Goal: Task Accomplishment & Management: Use online tool/utility

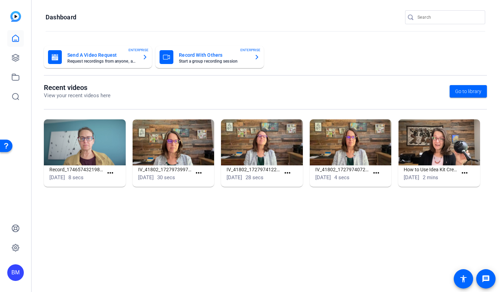
click at [417, 17] on div at bounding box center [411, 17] width 12 height 7
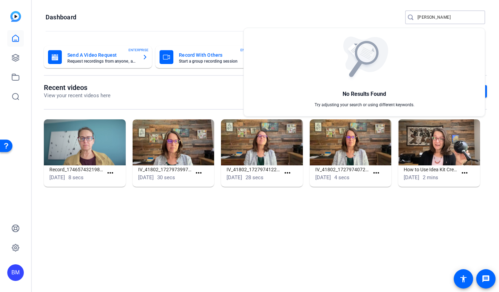
type input "Mugavero TD"
click at [12, 56] on div at bounding box center [249, 146] width 499 height 292
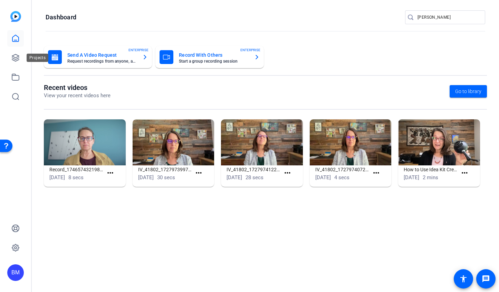
click at [12, 56] on icon at bounding box center [15, 58] width 8 height 8
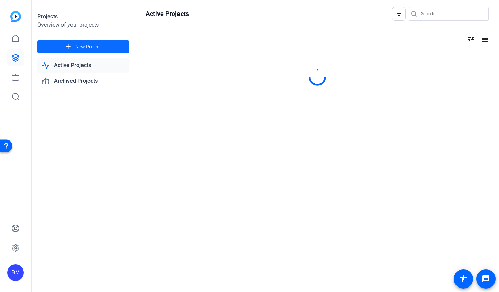
click at [52, 45] on span at bounding box center [83, 46] width 92 height 17
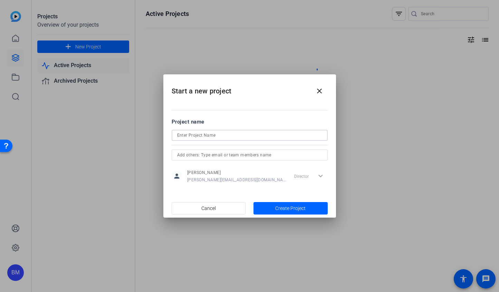
click at [234, 136] on input at bounding box center [249, 135] width 145 height 8
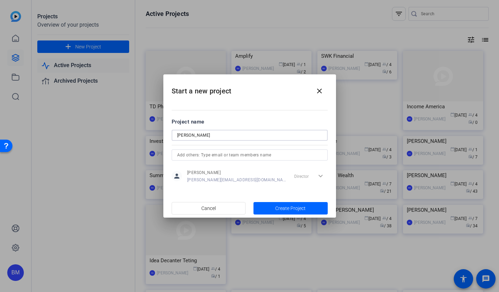
type input "[PERSON_NAME]"
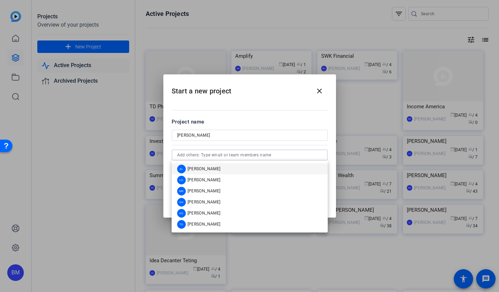
click at [221, 152] on input "text" at bounding box center [249, 155] width 145 height 8
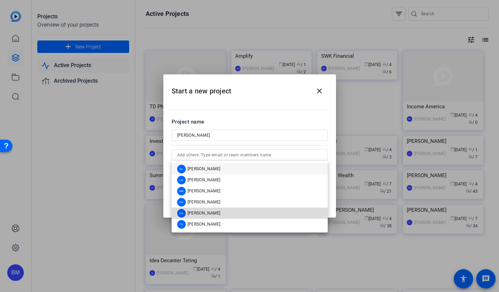
click at [206, 213] on span "[PERSON_NAME]" at bounding box center [204, 213] width 33 height 6
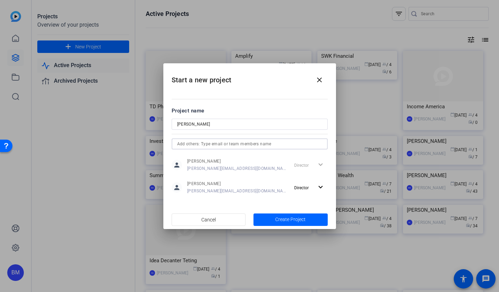
click at [209, 145] on input "text" at bounding box center [249, 144] width 145 height 8
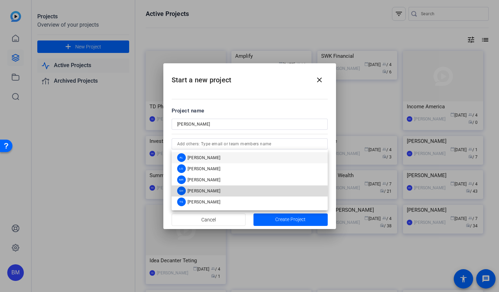
click at [204, 191] on span "[PERSON_NAME]" at bounding box center [204, 191] width 33 height 6
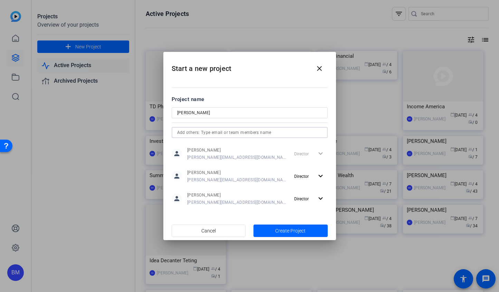
click at [250, 131] on input "text" at bounding box center [249, 132] width 145 height 8
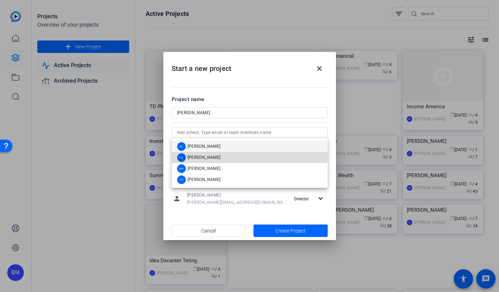
click at [226, 154] on mat-option "LG Laura Garfield" at bounding box center [250, 157] width 156 height 11
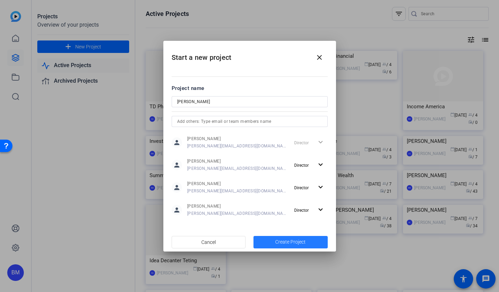
click at [282, 244] on span "Create Project" at bounding box center [290, 241] width 30 height 7
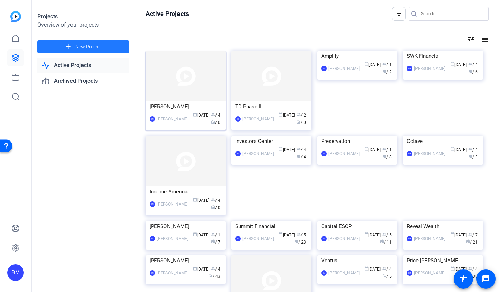
click at [205, 78] on img at bounding box center [186, 76] width 80 height 50
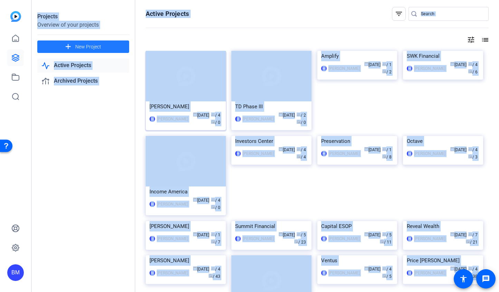
click at [205, 78] on div "Projects Overview of your projects add New Project Active Projects Archived Pro…" at bounding box center [265, 146] width 467 height 292
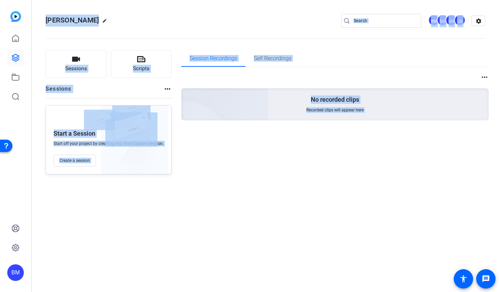
click at [209, 144] on div "Session Recordings Self Recordings more_horiz No recorded clips Recorded clips …" at bounding box center [335, 112] width 308 height 124
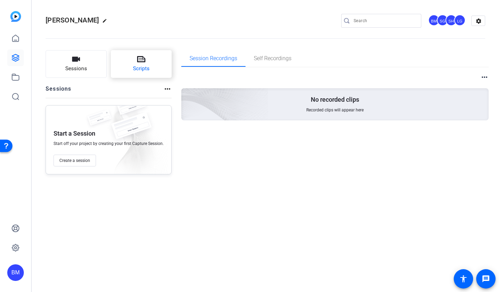
click at [134, 56] on button "Scripts" at bounding box center [141, 64] width 61 height 28
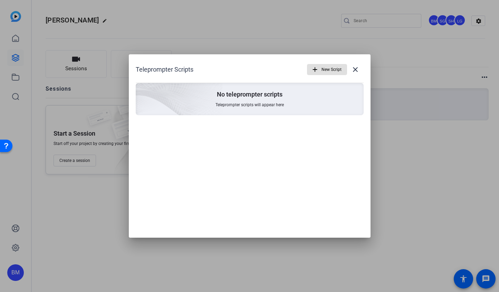
click at [315, 65] on span "button" at bounding box center [326, 69] width 39 height 17
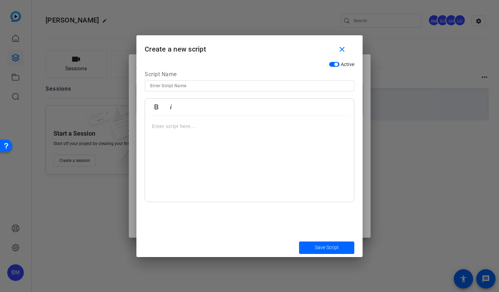
click at [163, 126] on p at bounding box center [249, 126] width 195 height 8
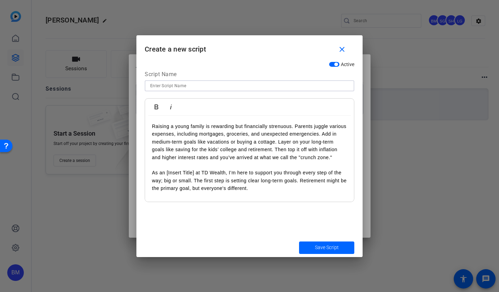
click at [186, 85] on input at bounding box center [249, 86] width 199 height 8
click at [149, 85] on div "Surviving the Crunch" at bounding box center [250, 85] width 210 height 11
click at [151, 85] on input "Surviving the Crunch" at bounding box center [249, 86] width 199 height 8
type input "2. Surviving the Crunch"
drag, startPoint x: 195, startPoint y: 180, endPoint x: 166, endPoint y: 180, distance: 28.7
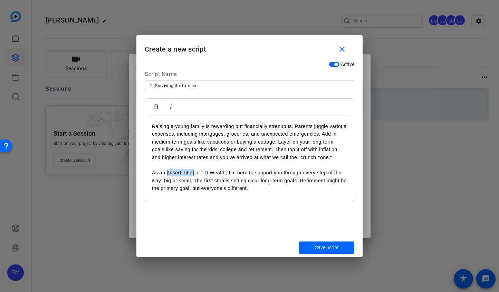
click at [166, 180] on p "As an [Insert Title] at TD Wealth, I’m here to support you through every step o…" at bounding box center [249, 180] width 195 height 23
click at [323, 247] on span "Save Script" at bounding box center [327, 247] width 24 height 7
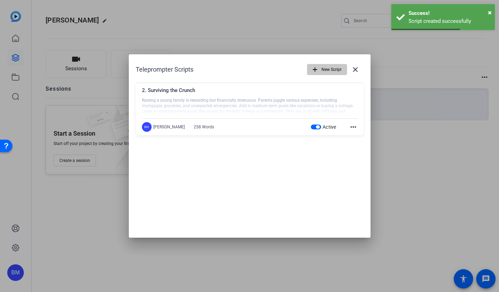
click at [329, 69] on span "New Script" at bounding box center [332, 69] width 20 height 13
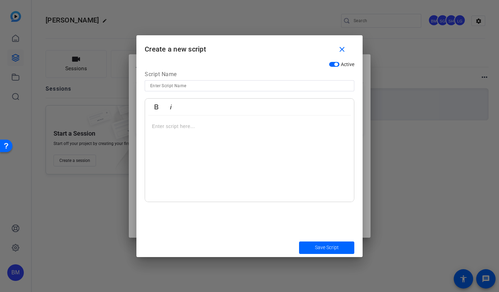
click at [158, 126] on p at bounding box center [249, 126] width 195 height 8
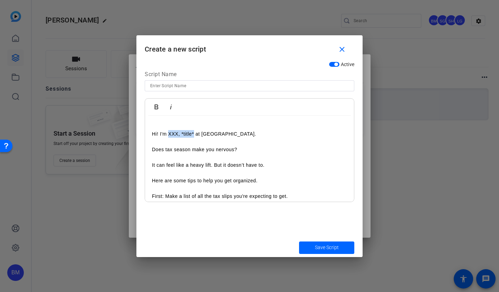
drag, startPoint x: 194, startPoint y: 134, endPoint x: 169, endPoint y: 134, distance: 24.9
click at [169, 134] on p "Hi! I'm XXX, *title* at TD Wealth." at bounding box center [249, 134] width 195 height 8
click at [178, 83] on input at bounding box center [249, 86] width 199 height 8
click at [152, 87] on input "Understanding Tax Planning" at bounding box center [249, 86] width 199 height 8
click at [150, 86] on div "Understanding Tax Planning" at bounding box center [250, 85] width 210 height 11
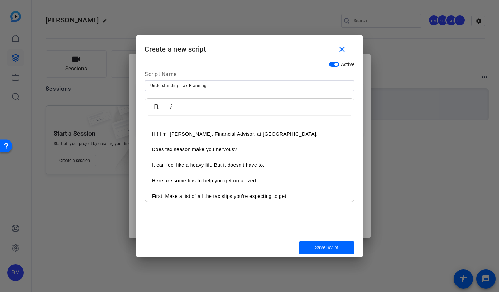
click at [151, 85] on input "Understanding Tax Planning" at bounding box center [249, 86] width 199 height 8
type input "12. Understanding Tax Planning"
click at [184, 126] on p at bounding box center [249, 126] width 195 height 8
click at [314, 247] on span "submit" at bounding box center [326, 247] width 55 height 17
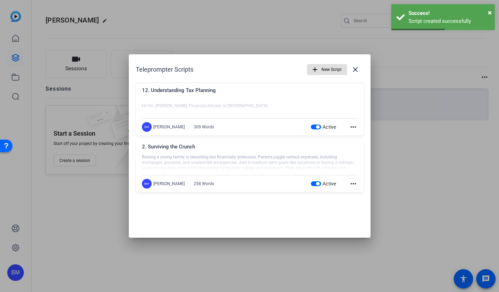
click at [320, 71] on span "button" at bounding box center [326, 69] width 39 height 17
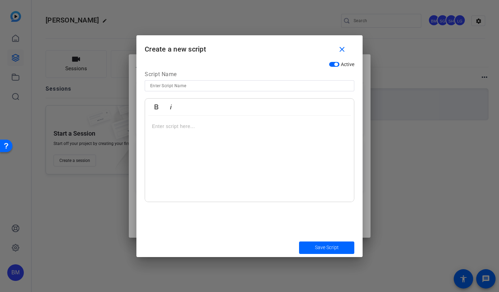
click at [168, 119] on div at bounding box center [249, 158] width 209 height 86
click at [166, 128] on p at bounding box center [249, 126] width 195 height 8
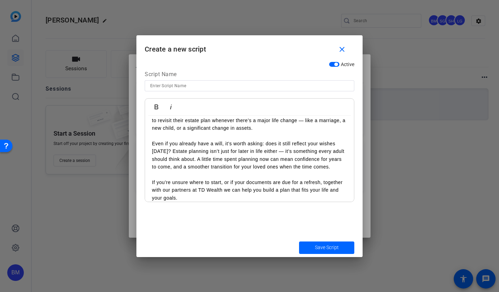
click at [168, 86] on input at bounding box center [249, 86] width 199 height 8
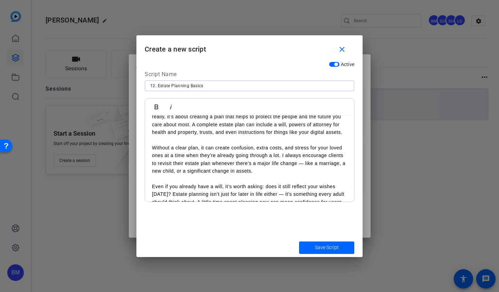
scroll to position [0, 0]
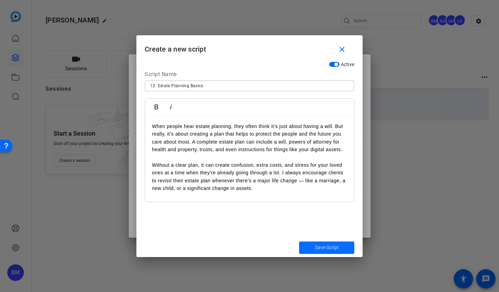
type input "12. Estate Planning Basics"
click at [334, 247] on span "Save Script" at bounding box center [327, 247] width 24 height 7
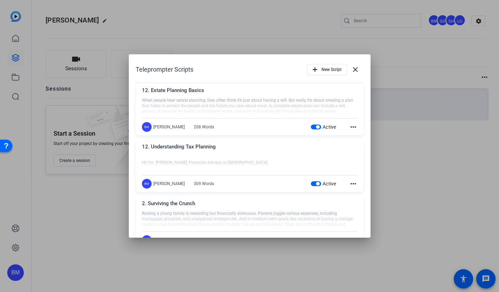
click at [278, 148] on div "12. Understanding Tax Planning" at bounding box center [250, 148] width 216 height 11
click at [349, 182] on mat-icon "more_horiz" at bounding box center [353, 183] width 8 height 8
click at [368, 192] on span "Edit" at bounding box center [365, 193] width 28 height 8
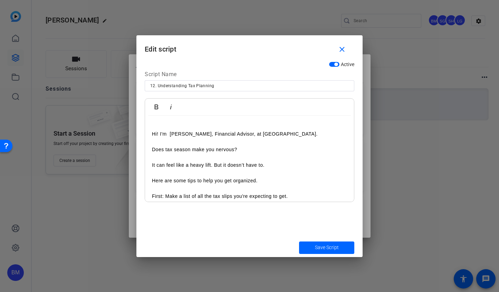
click at [154, 86] on input "12. Understanding Tax Planning" at bounding box center [249, 86] width 199 height 8
type input "11. Understanding Tax Planning"
click at [300, 241] on span "submit" at bounding box center [326, 247] width 55 height 17
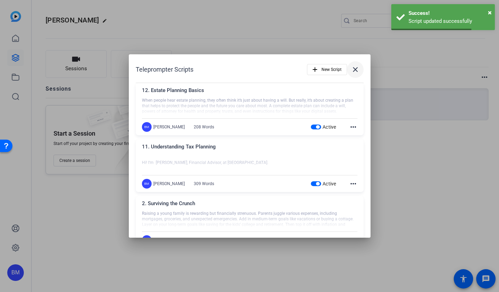
click at [351, 66] on mat-icon "close" at bounding box center [355, 69] width 8 height 8
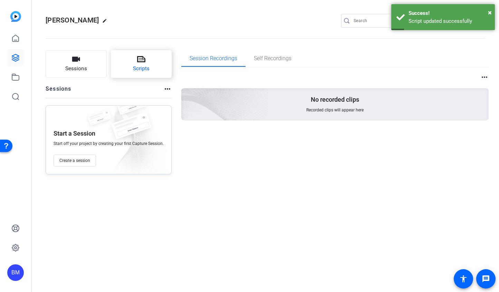
click at [145, 60] on button "Scripts" at bounding box center [141, 64] width 61 height 28
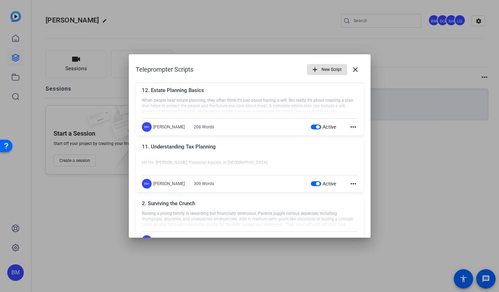
click at [322, 71] on span "New Script" at bounding box center [332, 69] width 20 height 13
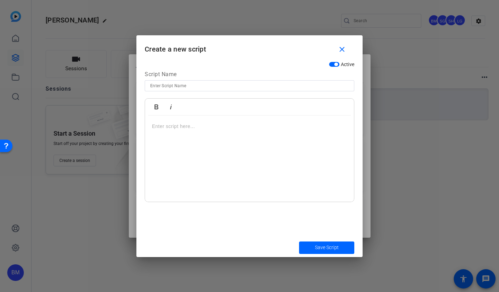
click at [211, 85] on input at bounding box center [249, 86] width 199 height 8
type input "13. FHSA and Family Support for Home Purchases"
click at [165, 124] on p at bounding box center [249, 126] width 195 height 8
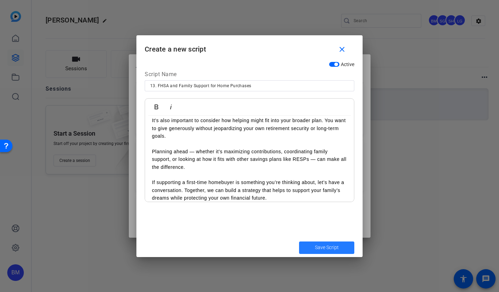
click at [337, 245] on span "Save Script" at bounding box center [327, 247] width 24 height 7
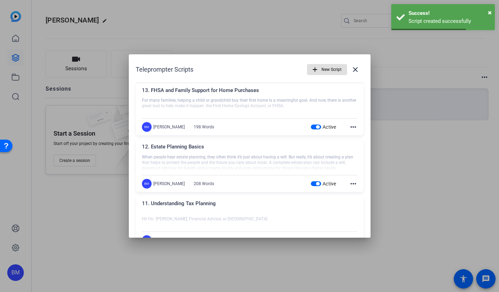
click at [329, 70] on span "New Script" at bounding box center [332, 69] width 20 height 13
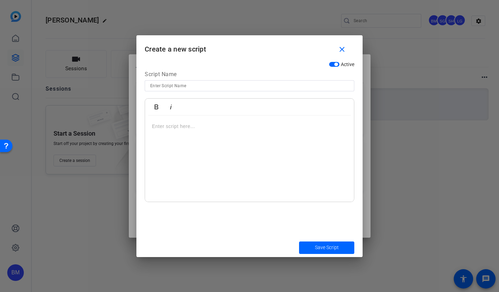
click at [280, 126] on p at bounding box center [249, 126] width 195 height 8
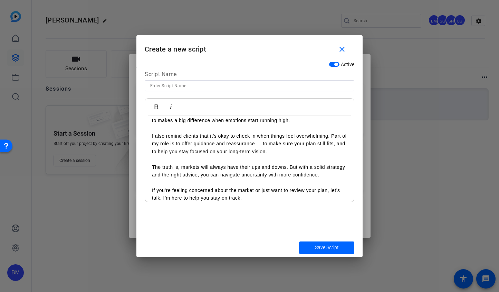
click at [211, 83] on input at bounding box center [249, 86] width 199 height 8
click at [158, 88] on input "Managing Uncertainty" at bounding box center [249, 86] width 199 height 8
click at [151, 86] on input "Managing Uncertainty" at bounding box center [249, 86] width 199 height 8
type input "14. Managing Uncertainty"
click at [319, 245] on span "Save Script" at bounding box center [327, 247] width 24 height 7
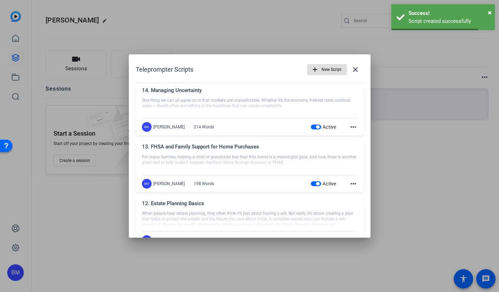
click at [324, 72] on span "New Script" at bounding box center [332, 69] width 20 height 13
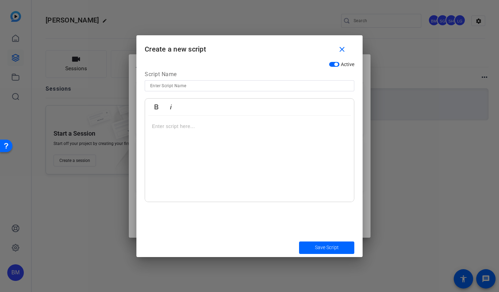
click at [177, 129] on p at bounding box center [249, 126] width 195 height 8
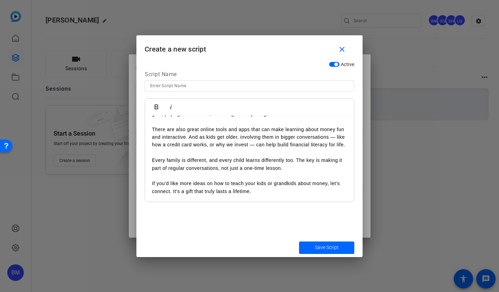
click at [202, 86] on input at bounding box center [249, 86] width 199 height 8
type input "15.Teaching Money Lessons to Kids"
click at [321, 245] on span "Save Script" at bounding box center [327, 247] width 24 height 7
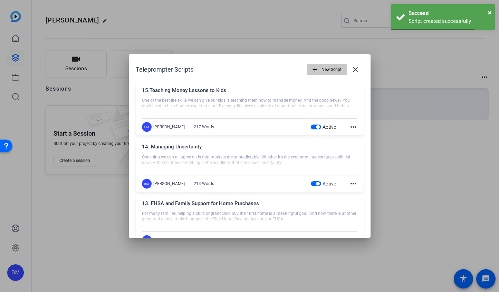
click at [322, 72] on span "New Script" at bounding box center [332, 69] width 20 height 13
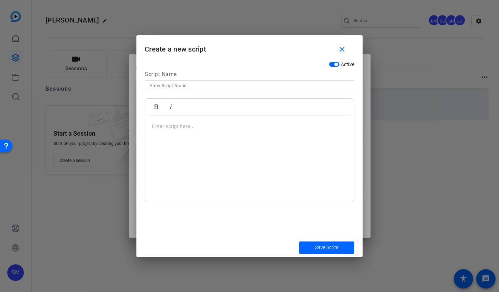
click at [175, 132] on div at bounding box center [249, 158] width 209 height 86
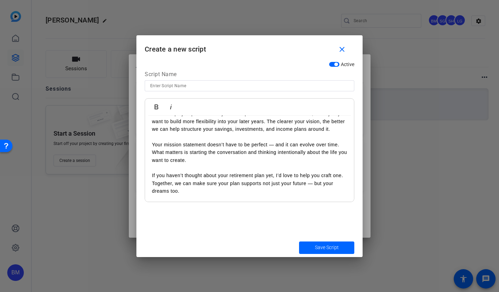
click at [186, 87] on input at bounding box center [249, 86] width 199 height 8
type input "16. Retirement Mission Statement"
click at [324, 255] on span "submit" at bounding box center [326, 247] width 55 height 17
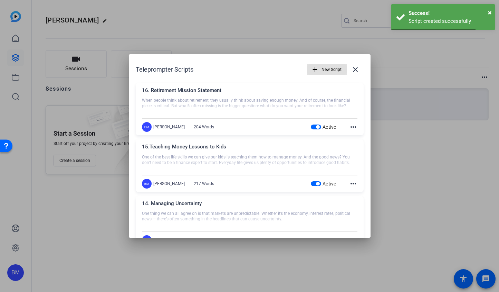
click at [325, 68] on span "New Script" at bounding box center [332, 69] width 20 height 13
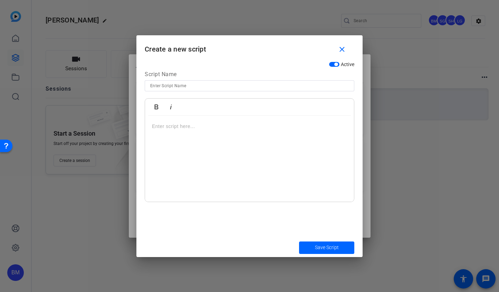
click at [174, 125] on p at bounding box center [249, 126] width 195 height 8
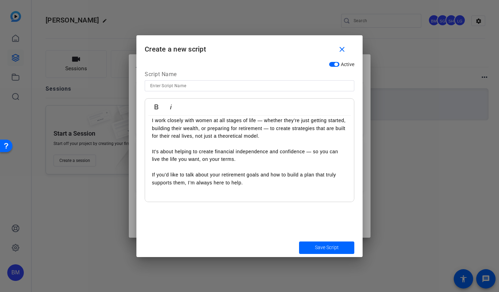
click at [177, 86] on input at bounding box center [249, 86] width 199 height 8
type input "17. Why Retirement Planning looks Different"
click at [310, 251] on span "submit" at bounding box center [326, 247] width 55 height 17
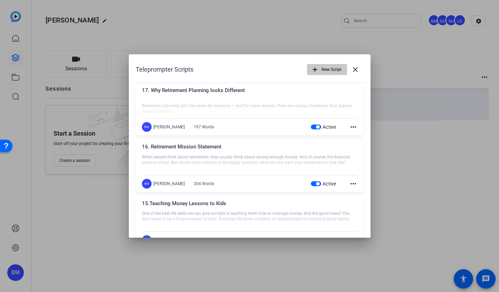
click at [322, 72] on span "New Script" at bounding box center [332, 69] width 20 height 13
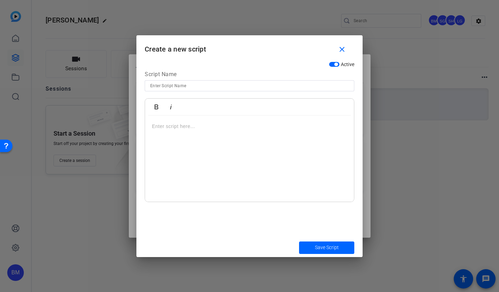
click at [268, 129] on p at bounding box center [249, 126] width 195 height 8
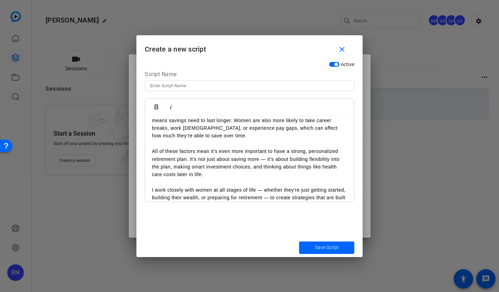
scroll to position [0, 0]
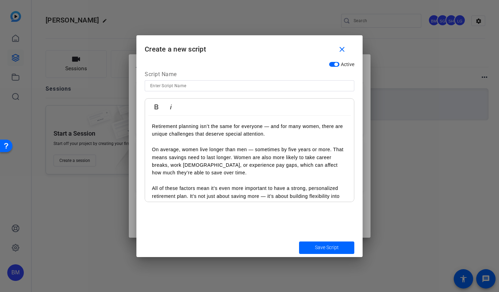
click at [183, 88] on input at bounding box center [249, 86] width 199 height 8
type input "18. Why Retirement Different for Women"
click at [316, 248] on span "Save Script" at bounding box center [327, 247] width 24 height 7
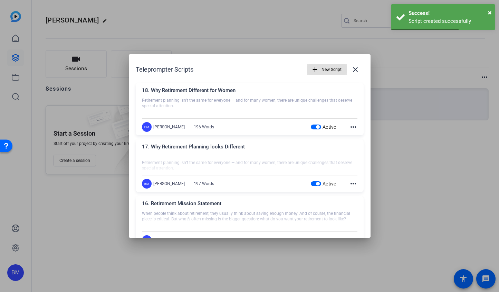
click at [311, 70] on mat-icon "add" at bounding box center [315, 70] width 8 height 8
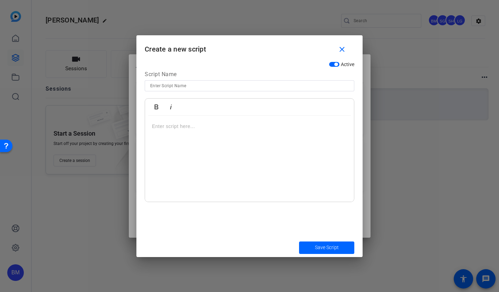
click at [166, 126] on p at bounding box center [249, 126] width 195 height 8
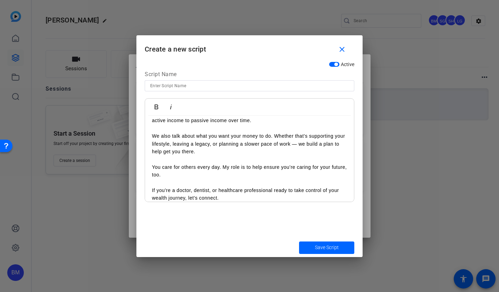
click at [173, 91] on div at bounding box center [249, 85] width 199 height 11
click at [173, 81] on div at bounding box center [249, 85] width 199 height 11
type input "19. Healthcare Professionals"
click at [324, 246] on span "Save Script" at bounding box center [327, 247] width 24 height 7
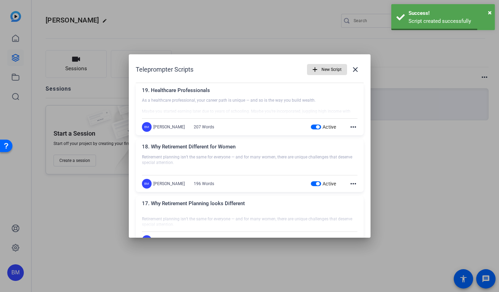
click at [331, 71] on span "New Script" at bounding box center [332, 69] width 20 height 13
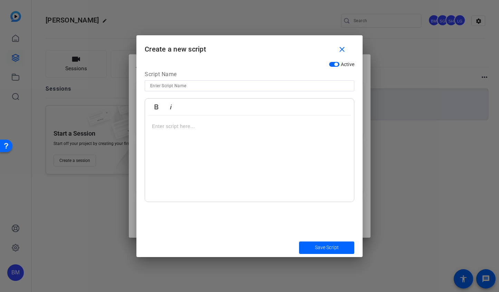
click at [184, 127] on p at bounding box center [249, 126] width 195 height 8
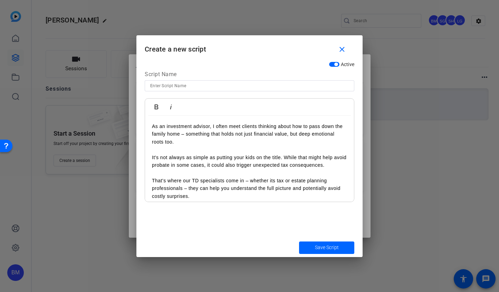
scroll to position [29, 0]
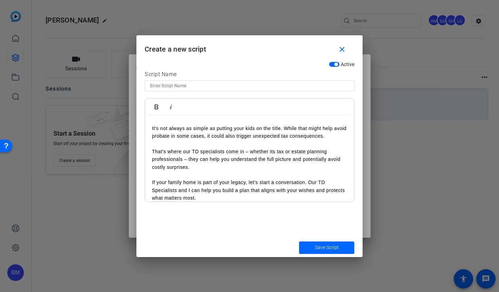
click at [190, 88] on input at bounding box center [249, 86] width 199 height 8
type input "20. Passing Down the Family Home"
click at [323, 250] on span "Save Script" at bounding box center [327, 247] width 24 height 7
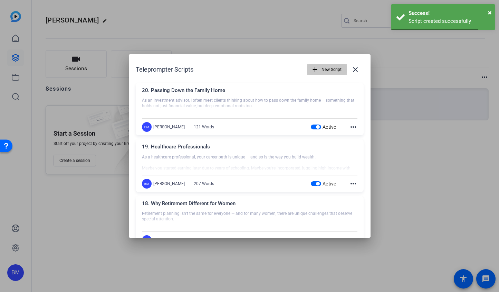
click at [324, 70] on span "New Script" at bounding box center [332, 69] width 20 height 13
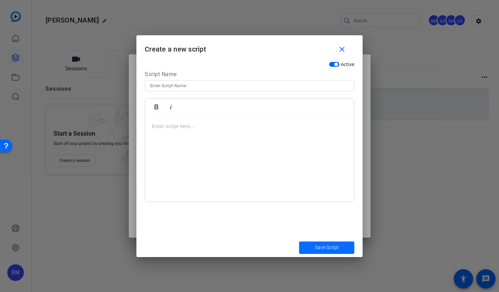
click at [316, 245] on span "Save Script" at bounding box center [327, 247] width 24 height 7
click at [343, 47] on mat-icon "close" at bounding box center [342, 49] width 9 height 9
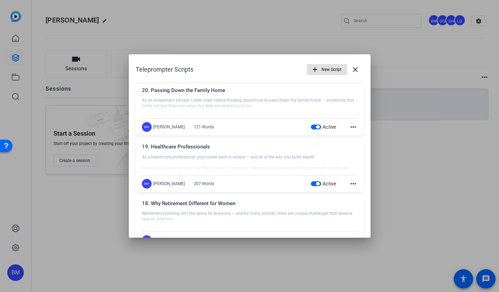
click at [201, 27] on div at bounding box center [249, 146] width 499 height 292
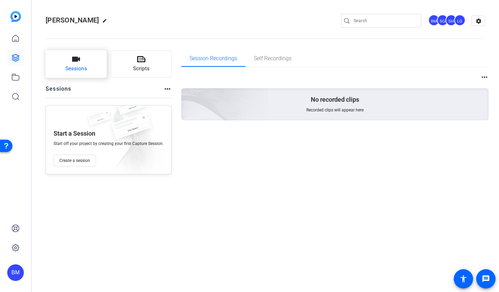
click at [78, 66] on span "Sessions" at bounding box center [76, 69] width 22 height 8
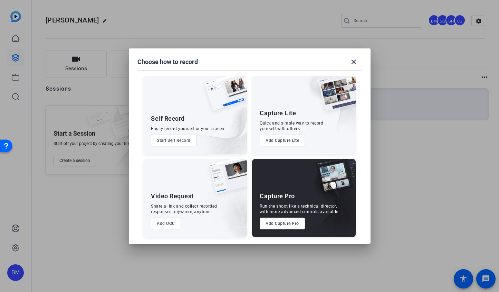
click at [167, 226] on button "Add UGC" at bounding box center [166, 223] width 30 height 12
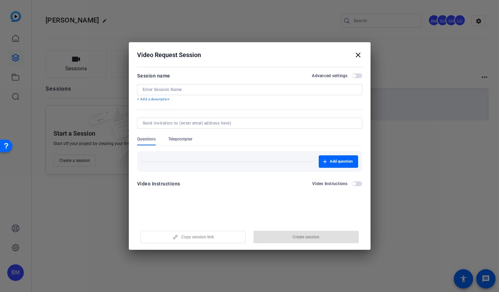
click at [358, 54] on mat-icon "close" at bounding box center [358, 55] width 8 height 8
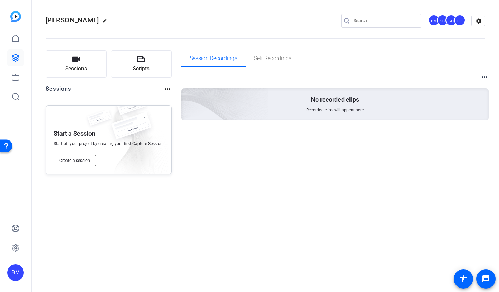
click at [91, 158] on button "Create a session" at bounding box center [75, 160] width 42 height 12
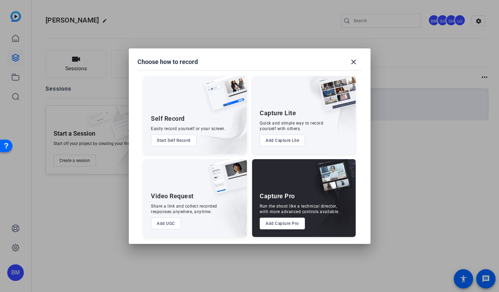
click at [271, 225] on button "Add Capture Pro" at bounding box center [282, 223] width 45 height 12
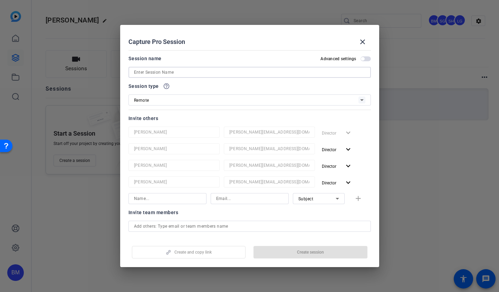
click at [178, 73] on input at bounding box center [249, 72] width 231 height 8
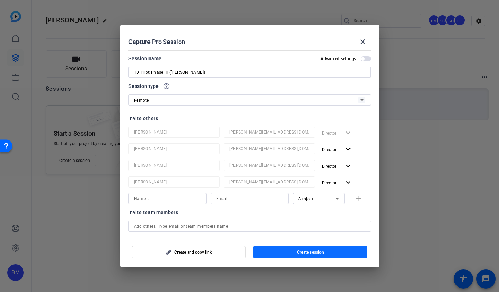
type input "TD Pilot Phase III (Mugavero)"
click at [320, 249] on span "Create session" at bounding box center [310, 252] width 27 height 6
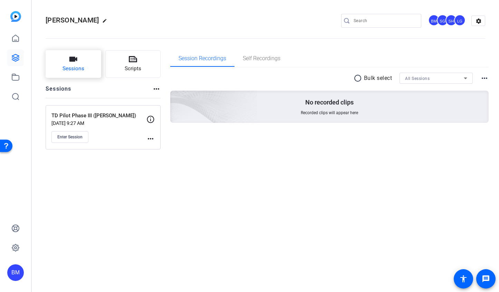
click at [78, 65] on span "Sessions" at bounding box center [74, 69] width 22 height 8
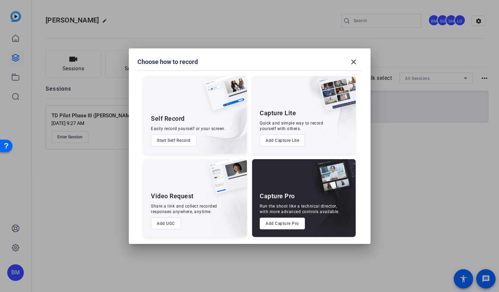
click at [171, 222] on button "Add UGC" at bounding box center [166, 223] width 30 height 12
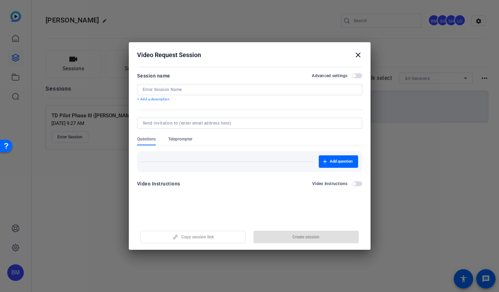
click at [183, 89] on input at bounding box center [250, 90] width 214 height 6
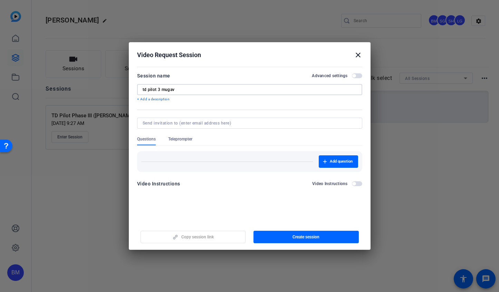
type input "td pilot 3 mugav"
click at [200, 123] on input at bounding box center [248, 123] width 211 height 6
type input "betsy@ideadecanter.com"
click at [283, 231] on span "button" at bounding box center [306, 236] width 105 height 17
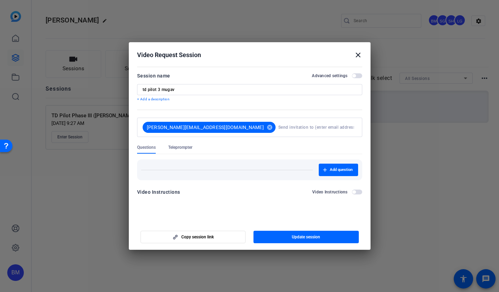
click at [359, 55] on mat-icon "close" at bounding box center [358, 55] width 8 height 8
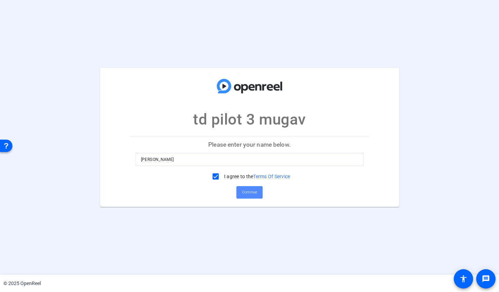
click at [249, 191] on span "Continue" at bounding box center [249, 192] width 15 height 10
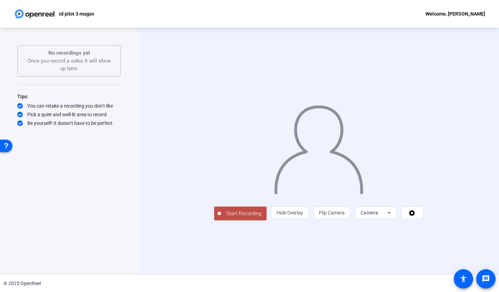
click at [39, 61] on div "No recordings yet Once you record a video it will show up here." at bounding box center [69, 60] width 88 height 23
click at [388, 217] on div "Camera" at bounding box center [374, 212] width 27 height 8
click at [117, 194] on div at bounding box center [249, 146] width 499 height 292
click at [423, 221] on span at bounding box center [412, 212] width 21 height 17
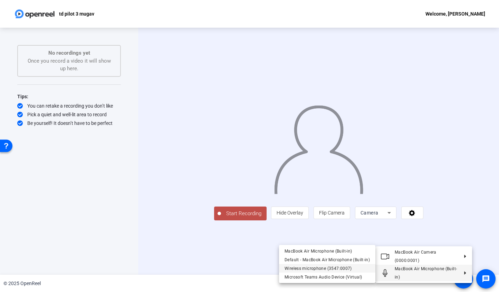
click at [352, 268] on span "Wireless microphone (3547:0007)" at bounding box center [327, 268] width 85 height 8
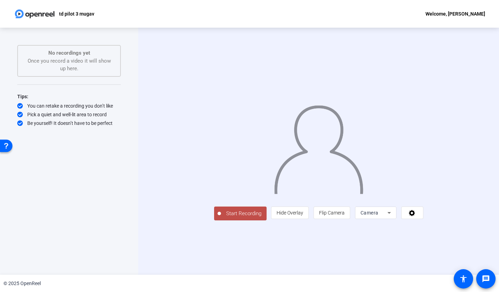
click at [57, 68] on div "No recordings yet Once you record a video it will show up here." at bounding box center [69, 60] width 88 height 23
click at [415, 216] on icon at bounding box center [412, 213] width 6 height 6
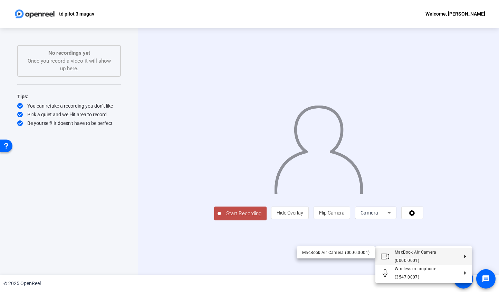
click at [291, 279] on div at bounding box center [249, 146] width 499 height 292
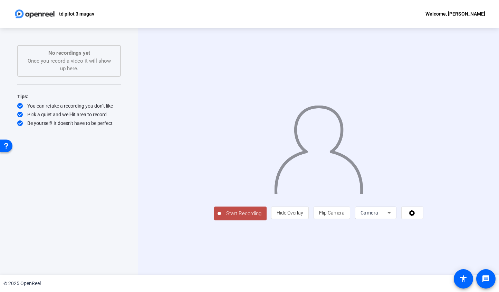
click at [59, 53] on p "No recordings yet" at bounding box center [69, 53] width 88 height 8
click at [77, 11] on p "td pilot 3 mugav" at bounding box center [76, 14] width 35 height 8
click at [91, 125] on div "Be yourself! It doesn’t have to be perfect" at bounding box center [69, 123] width 104 height 7
click at [221, 217] on span "Start Recording" at bounding box center [244, 213] width 46 height 8
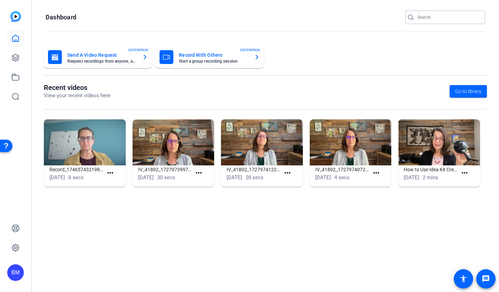
click at [424, 21] on input "Search" at bounding box center [449, 17] width 62 height 8
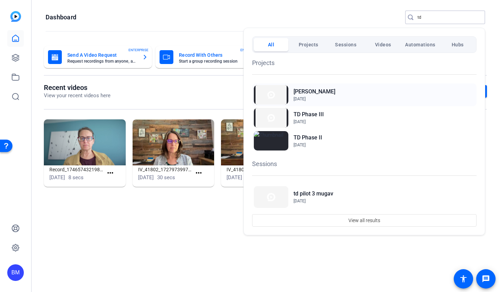
type input "td"
click at [329, 97] on div "Mugavero TD Oct 7, 2025" at bounding box center [364, 94] width 225 height 23
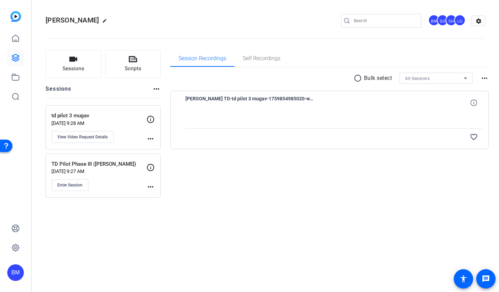
click at [149, 140] on mat-icon "more_horiz" at bounding box center [150, 138] width 8 height 8
click at [149, 140] on div at bounding box center [249, 146] width 499 height 292
click at [86, 137] on span "View Video Request Details" at bounding box center [82, 137] width 50 height 6
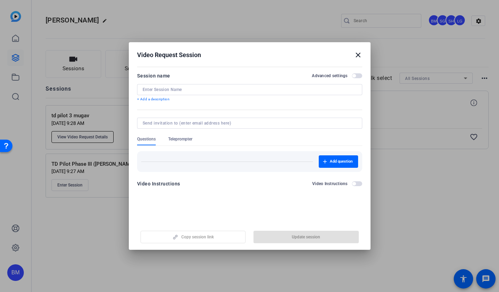
type input "td pilot 3 mugav"
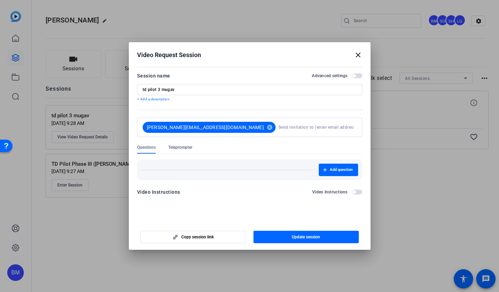
click at [356, 192] on span "button" at bounding box center [357, 191] width 10 height 5
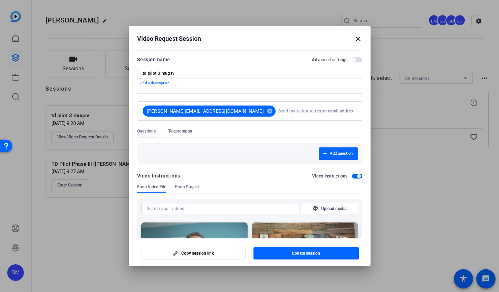
click at [180, 136] on span "Teleprompter" at bounding box center [180, 132] width 24 height 9
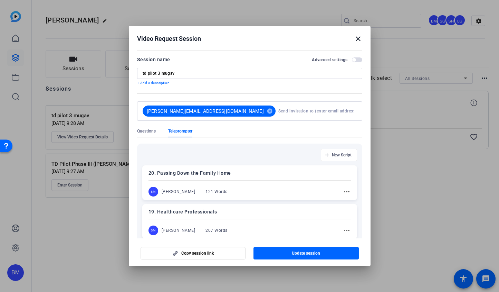
scroll to position [21, 0]
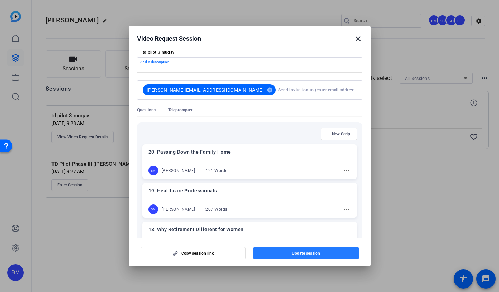
click at [312, 255] on span "button" at bounding box center [306, 253] width 105 height 17
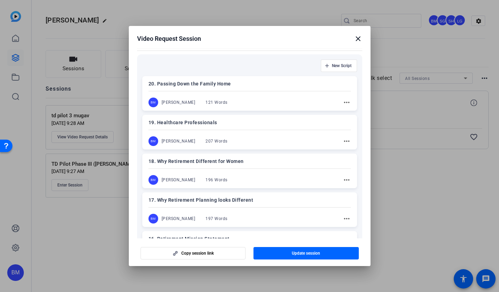
scroll to position [88, 0]
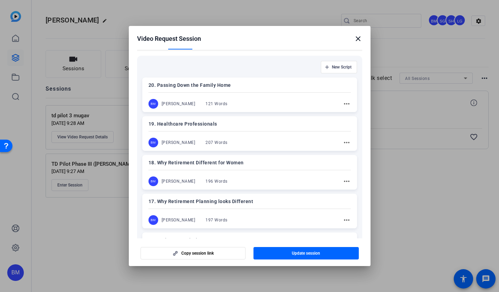
click at [253, 88] on p "20. Passing Down the Family Home" at bounding box center [250, 85] width 202 height 8
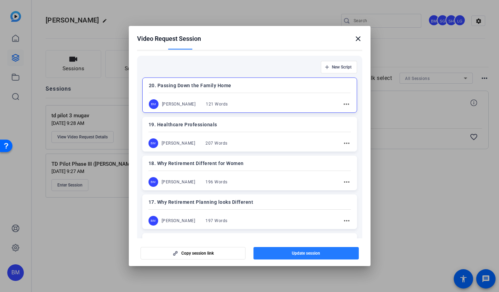
click at [312, 249] on span "button" at bounding box center [306, 253] width 105 height 17
click at [359, 38] on mat-icon "close" at bounding box center [358, 39] width 8 height 8
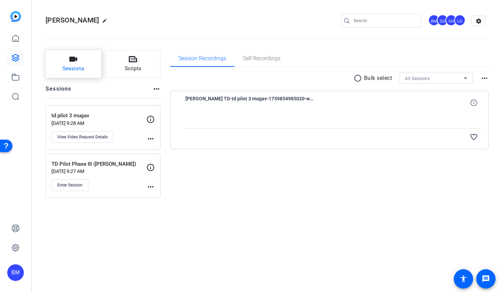
click at [79, 61] on button "Sessions" at bounding box center [74, 64] width 56 height 28
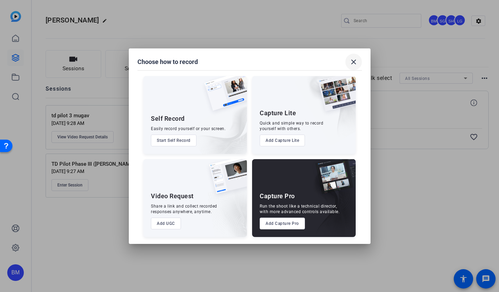
click at [356, 63] on mat-icon "close" at bounding box center [354, 62] width 8 height 8
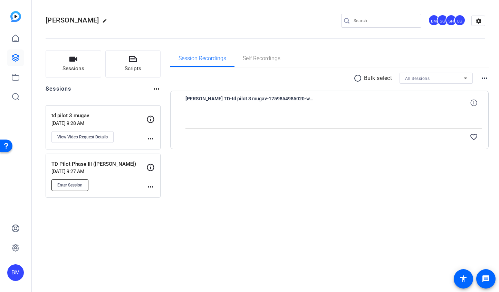
click at [73, 188] on button "Enter Session" at bounding box center [69, 185] width 37 height 12
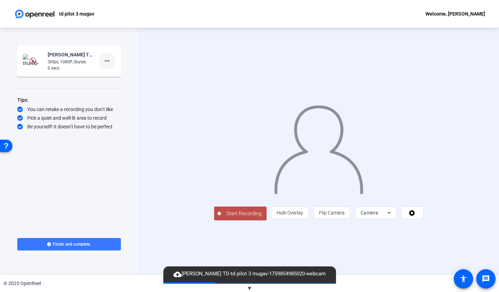
click at [108, 61] on mat-icon "more_horiz" at bounding box center [107, 61] width 8 height 8
click at [108, 61] on div at bounding box center [249, 146] width 499 height 292
click at [248, 285] on span "▼" at bounding box center [249, 288] width 5 height 6
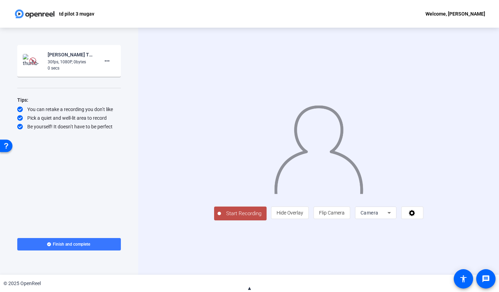
click at [248, 285] on span "▲" at bounding box center [249, 288] width 5 height 6
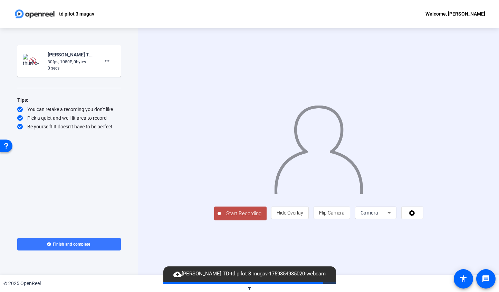
click at [248, 285] on span "▼" at bounding box center [249, 288] width 5 height 6
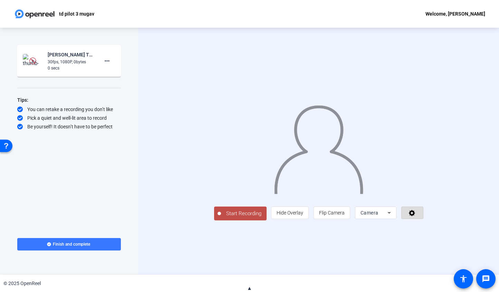
click at [415, 216] on icon at bounding box center [412, 213] width 6 height 6
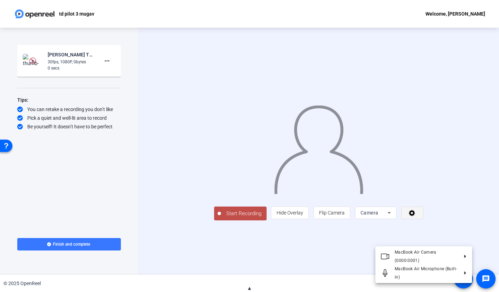
click at [459, 238] on div at bounding box center [249, 146] width 499 height 292
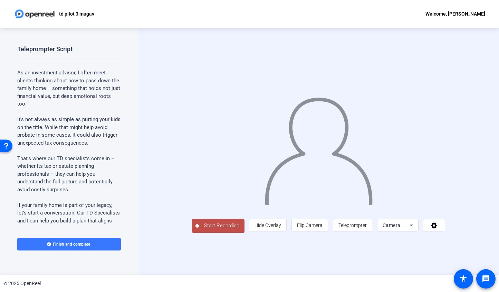
click at [199, 229] on span "Start Recording" at bounding box center [222, 225] width 46 height 8
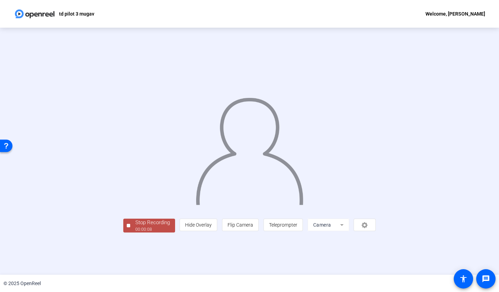
click at [135, 226] on div "Stop Recording" at bounding box center [152, 222] width 35 height 8
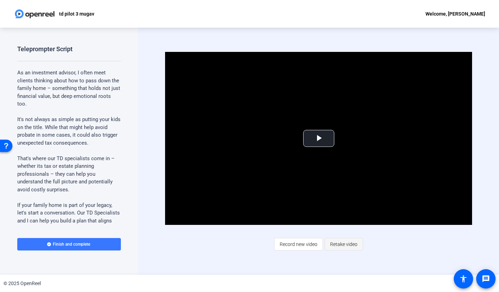
click at [336, 245] on span "Retake video" at bounding box center [343, 243] width 27 height 13
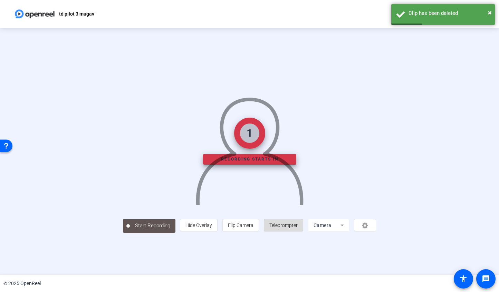
click at [298, 228] on span "Teleprompter" at bounding box center [283, 225] width 28 height 6
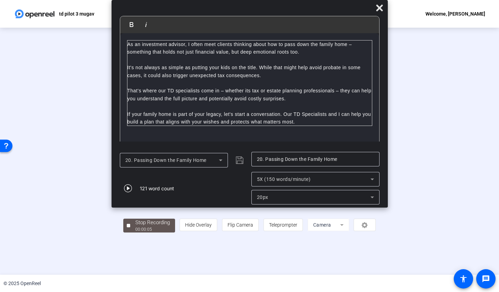
click at [128, 45] on p "As an investment advisor, I often meet clients thinking about how to pass down …" at bounding box center [249, 48] width 245 height 16
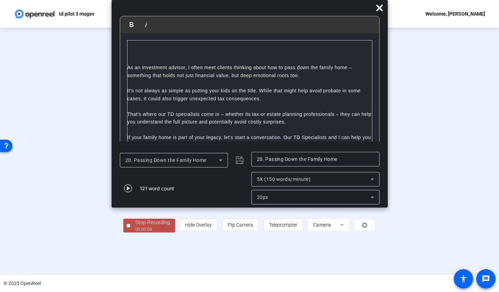
click at [139, 49] on p at bounding box center [249, 52] width 245 height 8
click at [237, 162] on div "20. Passing Down the Family Home" at bounding box center [184, 160] width 128 height 17
click at [241, 161] on div "20. Passing Down the Family Home" at bounding box center [184, 160] width 128 height 17
click at [215, 111] on p "That's where our TD specialists come in – whether its tax or estate planning pr…" at bounding box center [249, 118] width 245 height 16
click at [238, 160] on div "20. Passing Down the Family Home" at bounding box center [184, 160] width 128 height 17
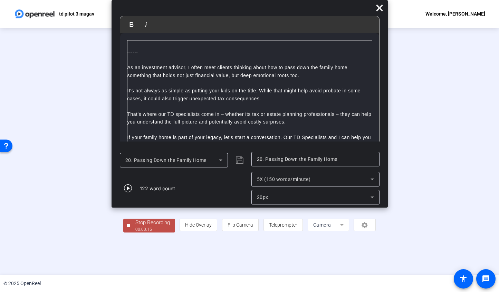
click at [135, 226] on div "Stop Recording" at bounding box center [152, 222] width 35 height 8
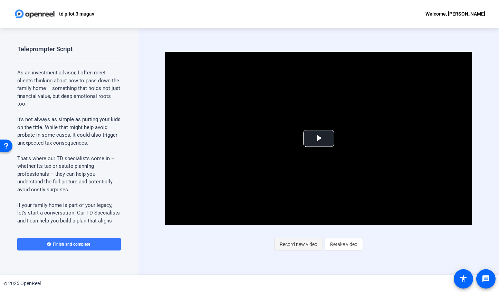
click at [292, 239] on span "Record new video" at bounding box center [299, 243] width 38 height 13
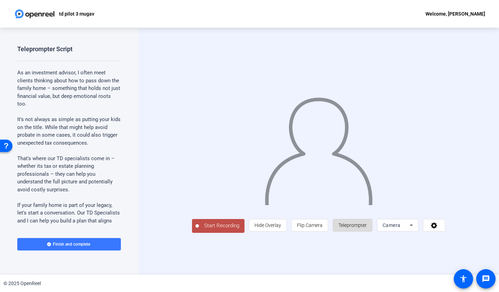
click at [367, 228] on span "Teleprompter" at bounding box center [353, 225] width 28 height 6
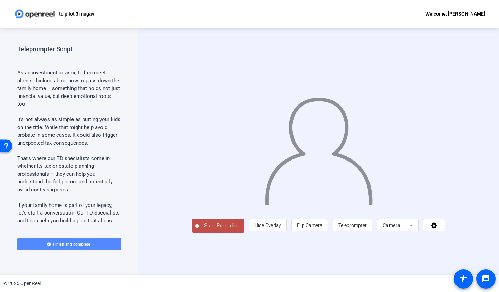
click at [92, 244] on span at bounding box center [69, 244] width 104 height 17
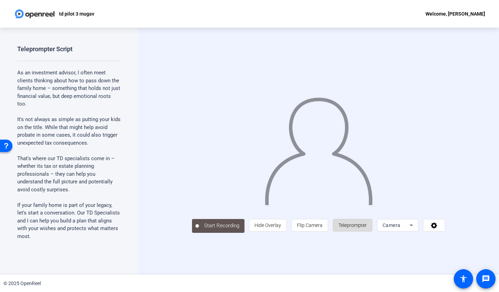
click at [367, 231] on span "Teleprompter" at bounding box center [353, 224] width 28 height 13
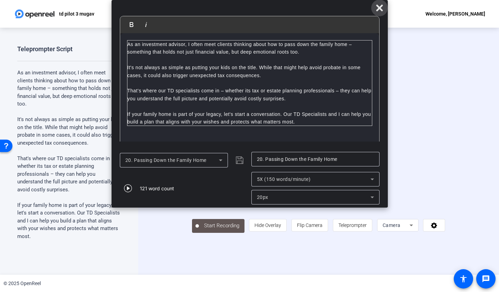
click at [378, 5] on icon at bounding box center [379, 8] width 8 height 8
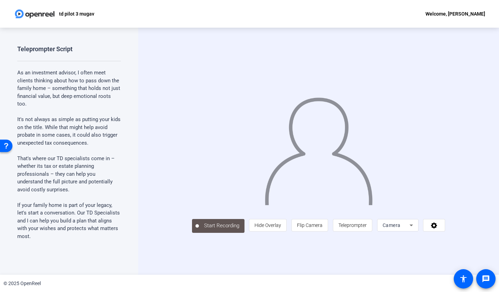
click at [183, 262] on div "Start Recording person Hide Overlay flip Flip Camera article Teleprompter Camera" at bounding box center [318, 151] width 361 height 247
click at [245, 232] on div "Start Recording person Hide Overlay flip Flip Camera article Teleprompter Camera" at bounding box center [319, 224] width 254 height 15
click at [252, 191] on div at bounding box center [319, 140] width 254 height 143
click at [89, 181] on p "That's where our TD specialists come in – whether its tax or estate planning pr…" at bounding box center [69, 173] width 104 height 39
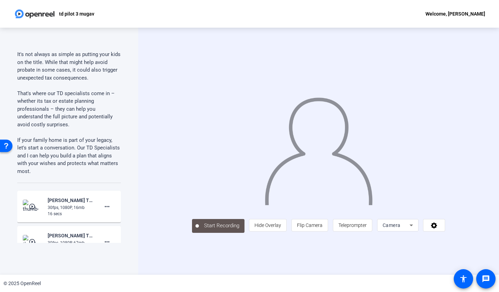
scroll to position [68, 0]
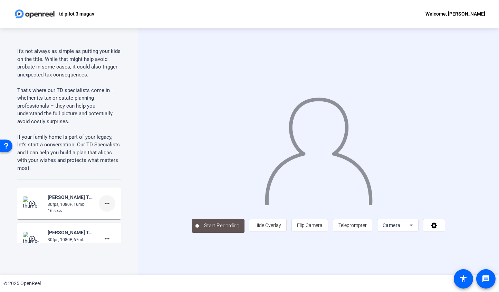
click at [105, 204] on mat-icon "more_horiz" at bounding box center [107, 203] width 8 height 8
click at [108, 216] on span "Delete clip" at bounding box center [115, 217] width 28 height 8
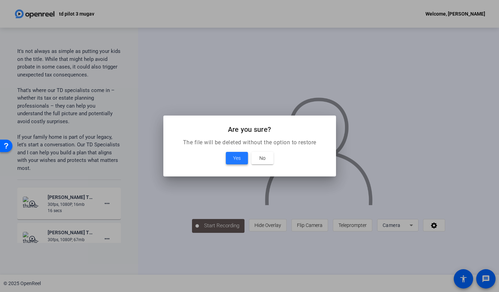
click at [240, 159] on span "Yes" at bounding box center [237, 158] width 8 height 8
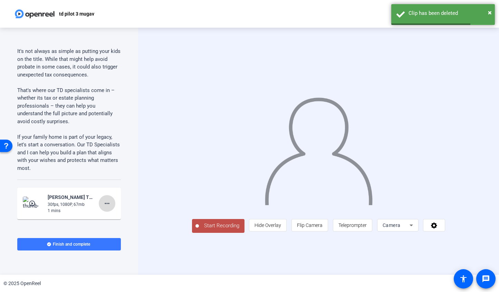
click at [106, 204] on mat-icon "more_horiz" at bounding box center [107, 203] width 8 height 8
click at [108, 217] on span "Delete clip" at bounding box center [115, 217] width 28 height 8
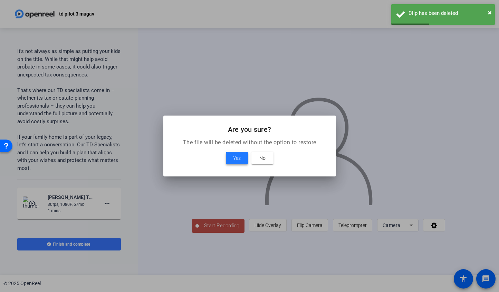
click at [240, 159] on span "Yes" at bounding box center [237, 158] width 8 height 8
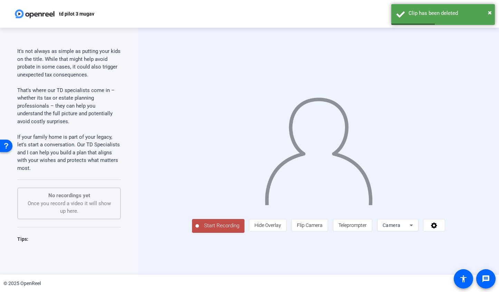
click at [199, 229] on span "Start Recording" at bounding box center [222, 225] width 46 height 8
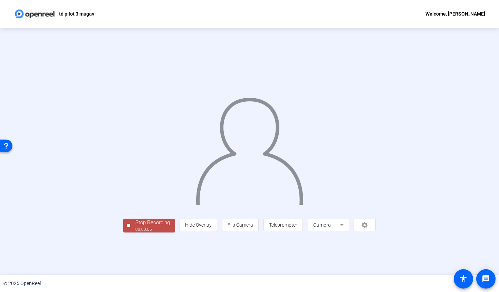
click at [135, 226] on div "Stop Recording" at bounding box center [152, 222] width 35 height 8
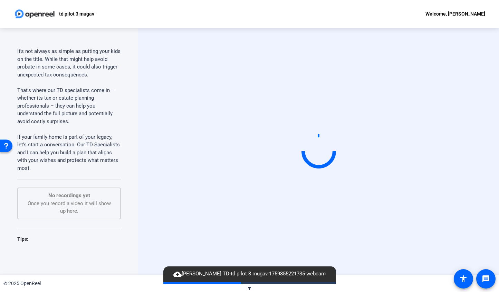
click at [248, 287] on span "▼" at bounding box center [249, 288] width 5 height 6
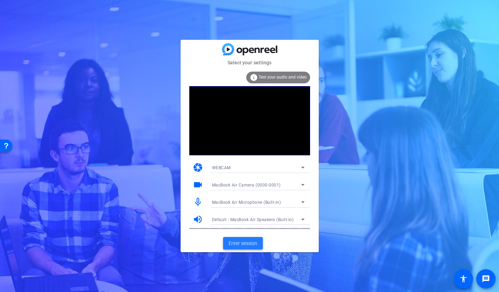
click at [246, 245] on span "Enter session" at bounding box center [243, 242] width 29 height 7
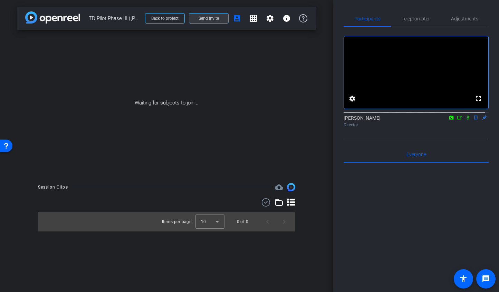
click at [198, 17] on span at bounding box center [208, 18] width 39 height 17
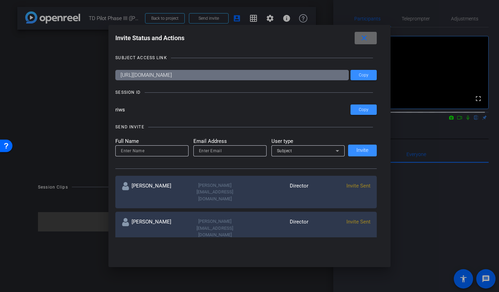
click at [369, 38] on mat-icon "close" at bounding box center [364, 38] width 9 height 9
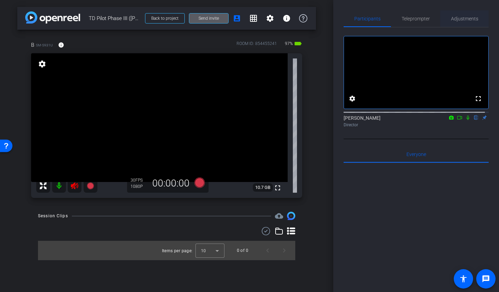
click at [464, 22] on span "Adjustments" at bounding box center [464, 18] width 27 height 17
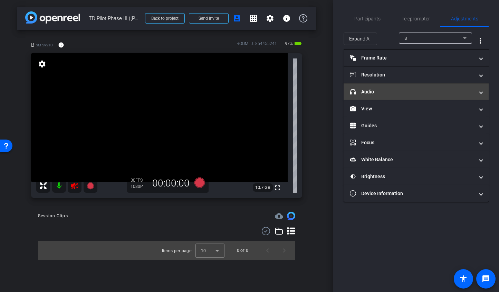
click at [402, 93] on mat-panel-title "headphone icon Audio" at bounding box center [412, 91] width 124 height 7
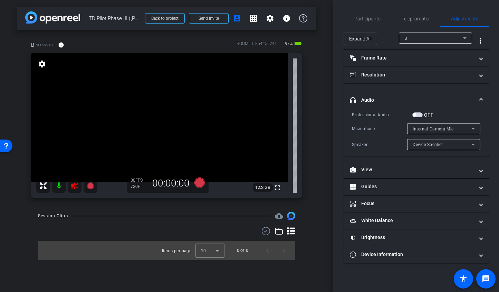
click at [425, 129] on span "Internal Camera Mic" at bounding box center [433, 128] width 41 height 5
click at [425, 129] on div at bounding box center [249, 146] width 499 height 292
click at [420, 114] on span "button" at bounding box center [417, 114] width 10 height 5
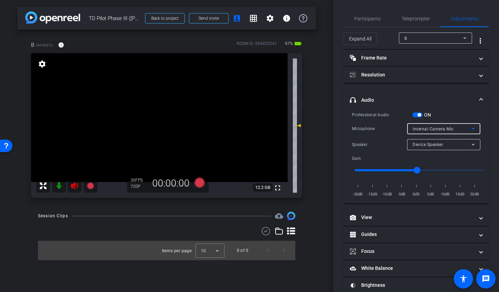
click at [420, 131] on span "Internal Camera Mic" at bounding box center [433, 128] width 41 height 5
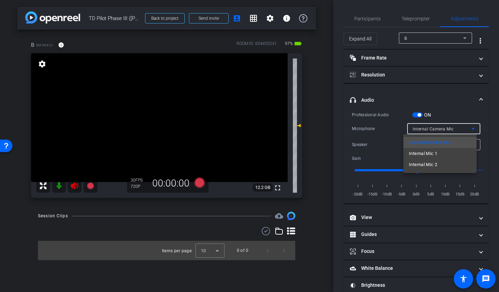
click at [420, 131] on div at bounding box center [249, 146] width 499 height 292
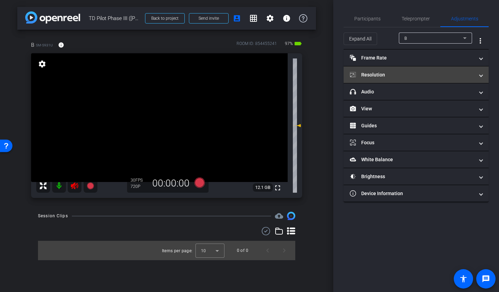
click at [383, 75] on mat-panel-title "Resolution" at bounding box center [412, 74] width 124 height 7
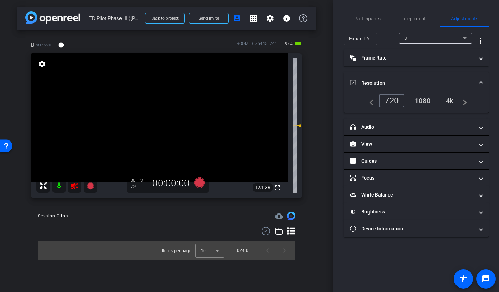
click at [416, 102] on div "1080" at bounding box center [423, 101] width 26 height 12
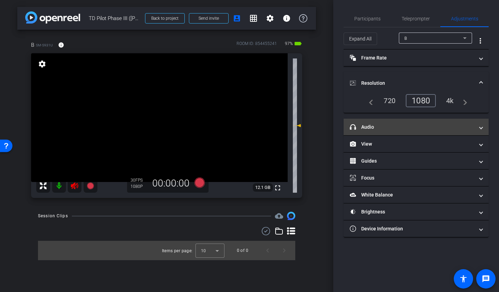
click at [407, 126] on mat-panel-title "headphone icon Audio" at bounding box center [412, 126] width 124 height 7
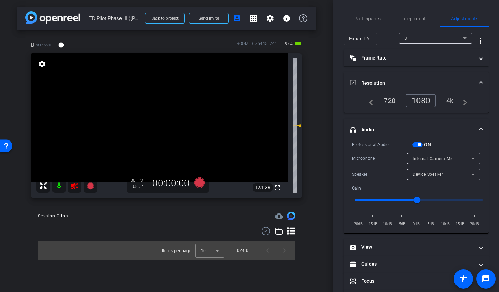
click at [424, 158] on span "Internal Camera Mic" at bounding box center [433, 158] width 41 height 5
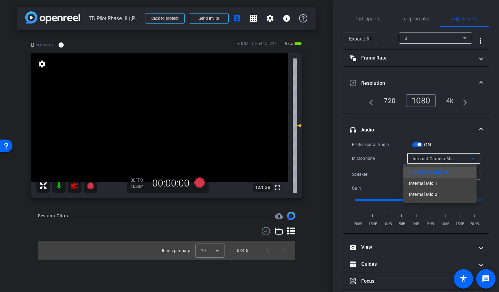
click at [424, 158] on div at bounding box center [249, 146] width 499 height 292
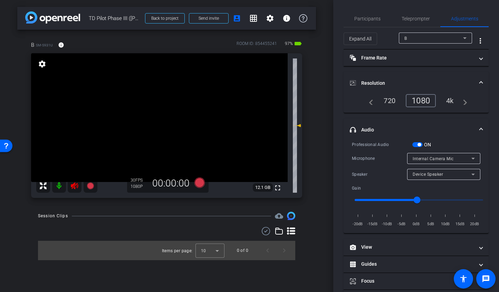
click at [414, 145] on span "button" at bounding box center [417, 144] width 10 height 5
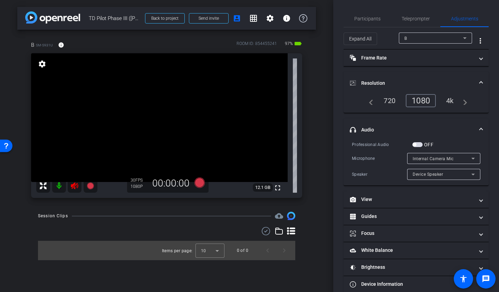
click at [420, 145] on span "button" at bounding box center [417, 144] width 10 height 5
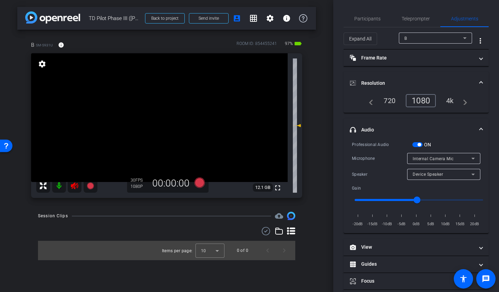
click at [415, 146] on span "button" at bounding box center [417, 144] width 10 height 5
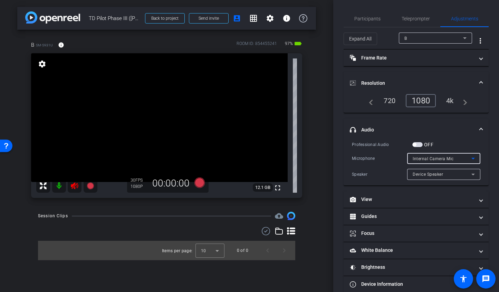
click at [418, 157] on span "Internal Camera Mic" at bounding box center [433, 158] width 41 height 5
click at [418, 157] on div at bounding box center [249, 146] width 499 height 292
click at [426, 159] on span "Internal Camera Mic" at bounding box center [433, 158] width 41 height 5
click at [426, 159] on div at bounding box center [249, 146] width 499 height 292
click at [420, 146] on span "button" at bounding box center [417, 144] width 10 height 5
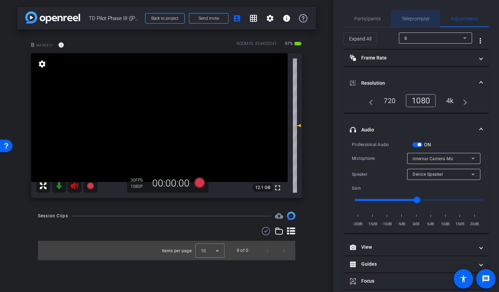
click at [409, 17] on span "Teleprompter" at bounding box center [416, 18] width 28 height 5
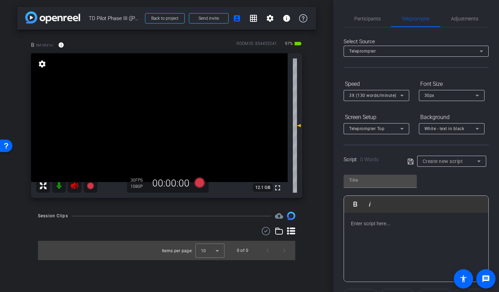
click at [447, 160] on span "Create new script" at bounding box center [443, 161] width 40 height 6
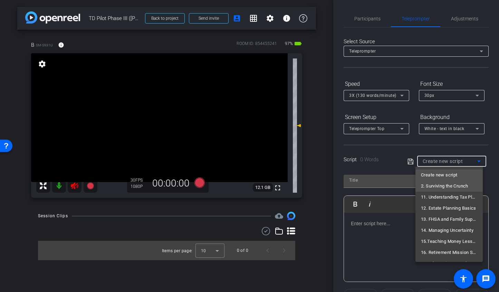
click at [440, 190] on mat-option "2. Surviving the Crunch" at bounding box center [449, 185] width 67 height 11
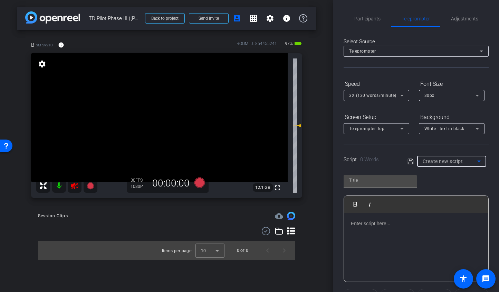
type input "2. Surviving the Crunch"
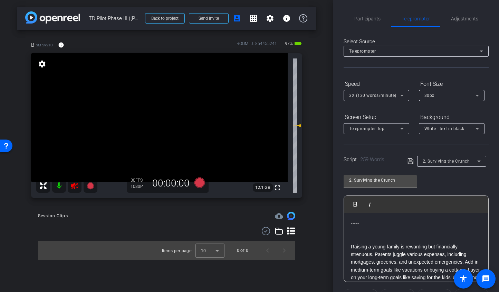
click at [408, 163] on icon at bounding box center [411, 161] width 6 height 6
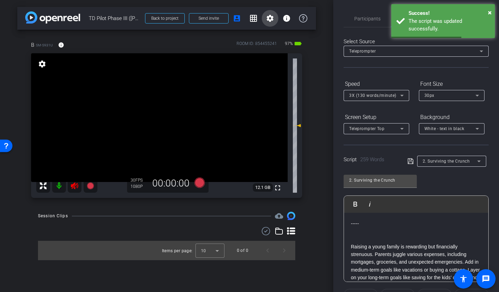
click at [268, 21] on mat-icon "settings" at bounding box center [270, 18] width 8 height 8
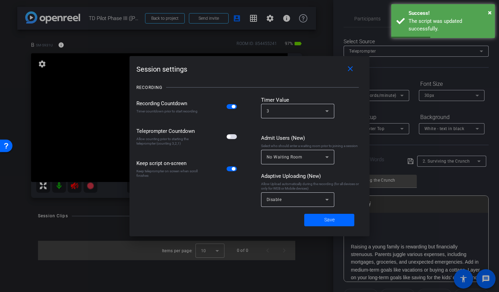
click at [233, 135] on span "button" at bounding box center [232, 136] width 10 height 5
click at [316, 218] on span at bounding box center [329, 219] width 50 height 17
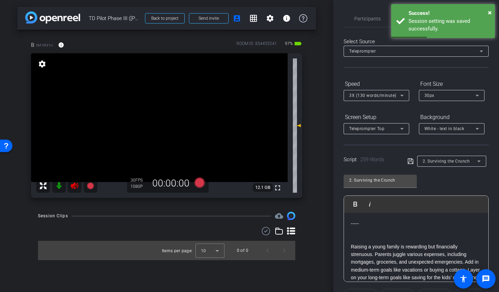
click at [58, 185] on mat-icon at bounding box center [59, 186] width 14 height 14
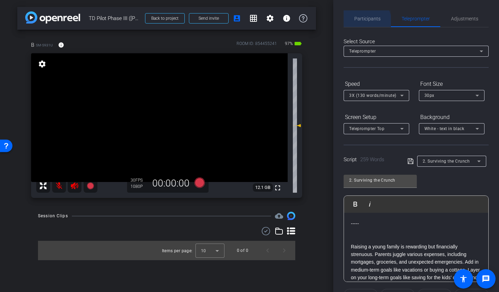
click at [366, 21] on span "Participants" at bounding box center [367, 18] width 26 height 17
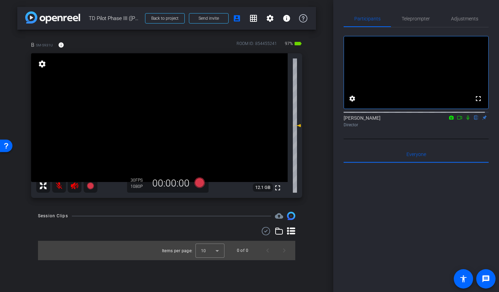
click at [464, 121] on mat-icon at bounding box center [468, 117] width 8 height 6
click at [62, 184] on mat-icon at bounding box center [59, 186] width 14 height 14
click at [404, 22] on span "Teleprompter" at bounding box center [416, 18] width 28 height 17
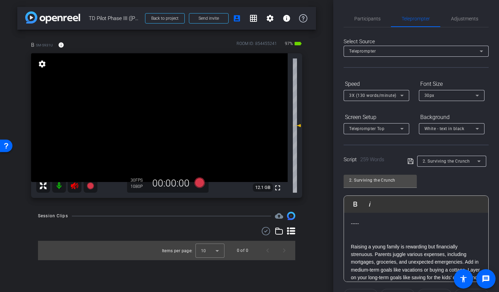
click at [73, 186] on icon at bounding box center [74, 185] width 8 height 8
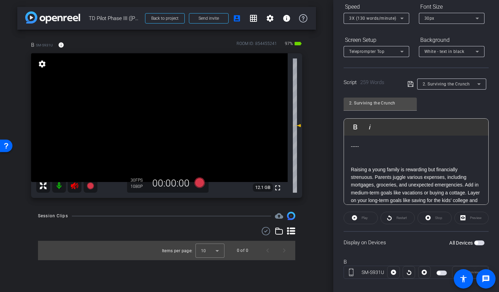
scroll to position [86, 0]
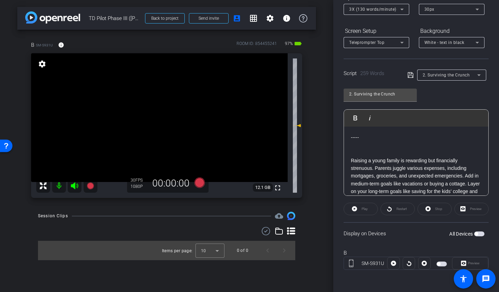
click at [355, 208] on div "Play" at bounding box center [361, 208] width 34 height 12
click at [356, 208] on div "Play" at bounding box center [361, 208] width 34 height 12
click at [479, 235] on span "button" at bounding box center [479, 233] width 10 height 5
click at [198, 181] on icon at bounding box center [199, 182] width 10 height 10
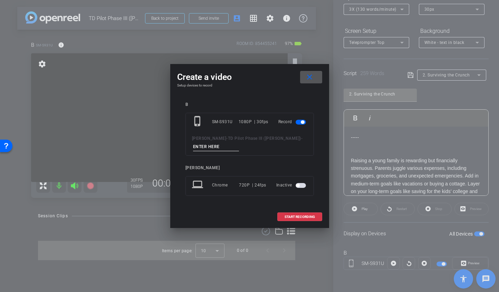
click at [213, 146] on input at bounding box center [216, 146] width 46 height 9
type input "2. TA1"
click at [288, 216] on span "START RECORDING" at bounding box center [300, 216] width 30 height 3
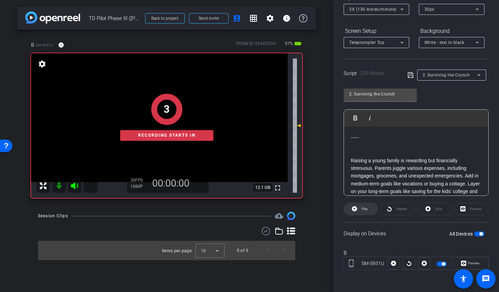
click at [353, 209] on icon at bounding box center [354, 208] width 5 height 5
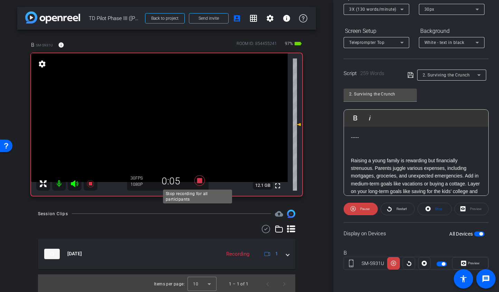
click at [197, 181] on icon at bounding box center [199, 180] width 10 height 10
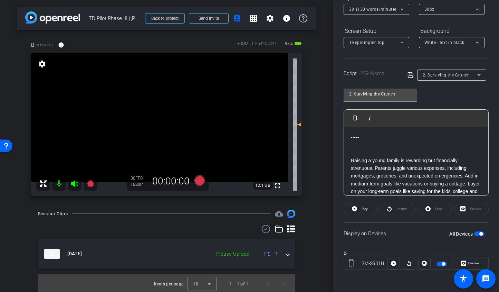
click at [72, 183] on icon at bounding box center [74, 183] width 7 height 7
click at [59, 182] on mat-icon at bounding box center [59, 184] width 14 height 14
click at [196, 178] on icon at bounding box center [199, 180] width 10 height 10
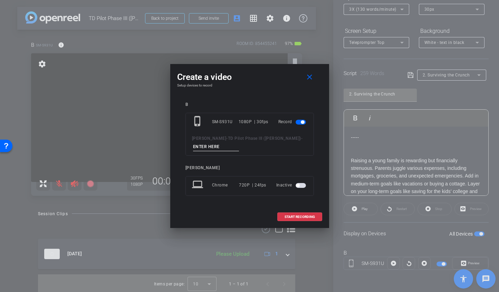
click at [218, 146] on input at bounding box center [216, 146] width 46 height 9
type input "2. TA2"
click at [306, 218] on span "START RECORDING" at bounding box center [300, 216] width 30 height 3
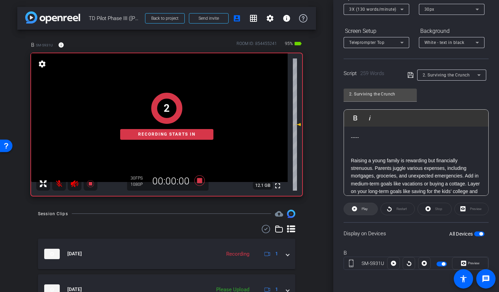
click at [358, 209] on span at bounding box center [361, 208] width 34 height 17
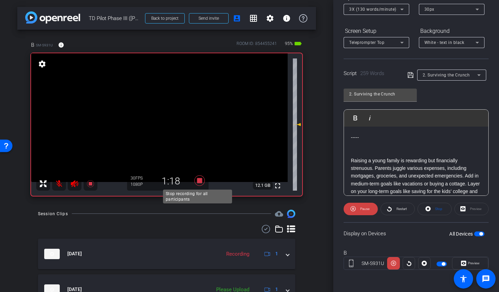
click at [198, 180] on icon at bounding box center [199, 180] width 10 height 10
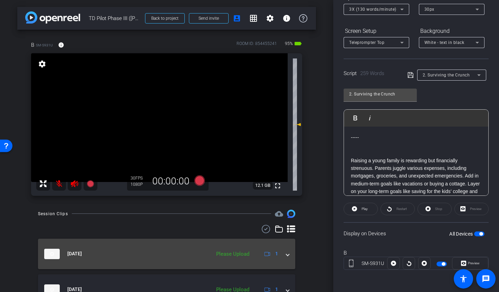
click at [286, 255] on span at bounding box center [287, 253] width 3 height 7
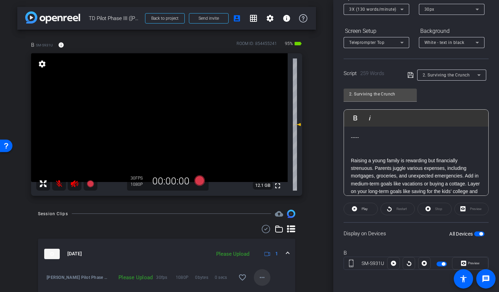
click at [261, 275] on mat-icon "more_horiz" at bounding box center [262, 277] width 8 height 8
click at [262, 246] on span "Upload" at bounding box center [270, 245] width 28 height 8
click at [367, 10] on span "3X (130 words/minute)" at bounding box center [372, 9] width 47 height 5
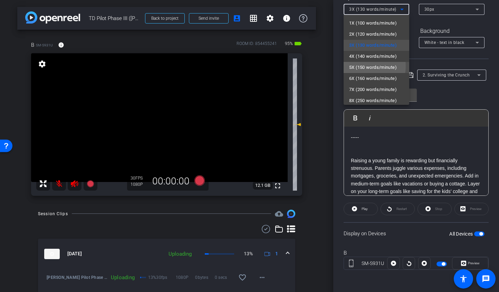
click at [359, 66] on span "5X (150 words/minute)" at bounding box center [373, 67] width 48 height 8
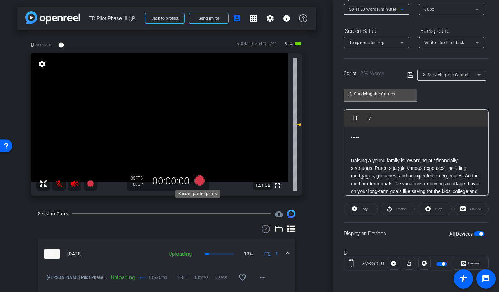
click at [196, 180] on icon at bounding box center [199, 180] width 10 height 10
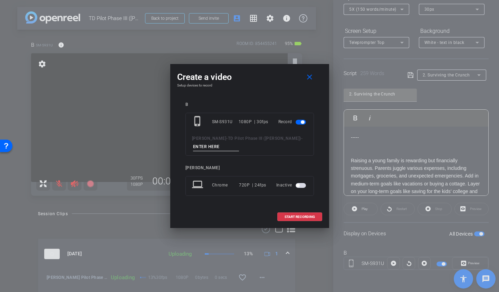
click at [221, 144] on input at bounding box center [216, 146] width 46 height 9
type input "2. TA3"
click at [288, 217] on span "START RECORDING" at bounding box center [300, 216] width 30 height 3
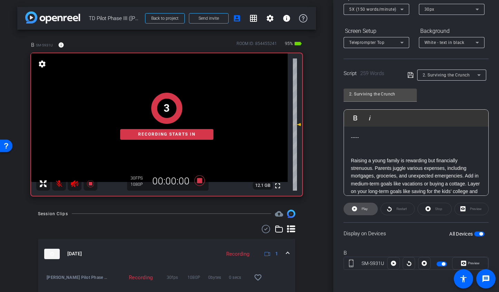
click at [353, 208] on icon at bounding box center [354, 208] width 5 height 5
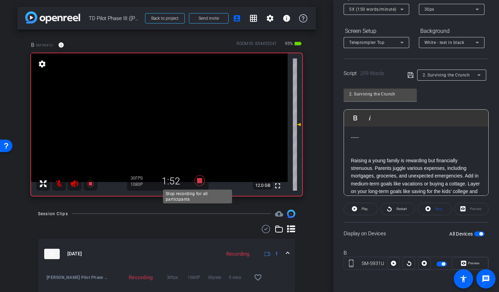
click at [199, 178] on icon at bounding box center [199, 180] width 10 height 10
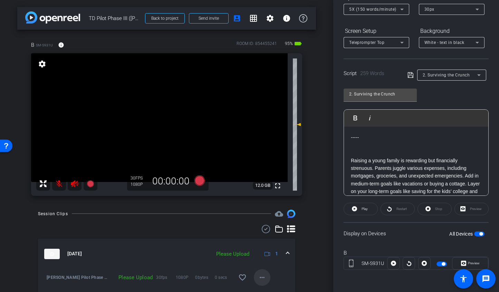
click at [258, 278] on mat-icon "more_horiz" at bounding box center [262, 277] width 8 height 8
click at [264, 245] on span "Upload" at bounding box center [270, 245] width 28 height 8
click at [437, 76] on span "2. Surviving the Crunch" at bounding box center [446, 75] width 47 height 5
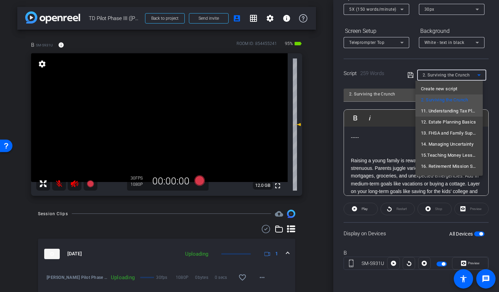
click at [436, 111] on span "11. Understanding Tax Planning" at bounding box center [449, 111] width 56 height 8
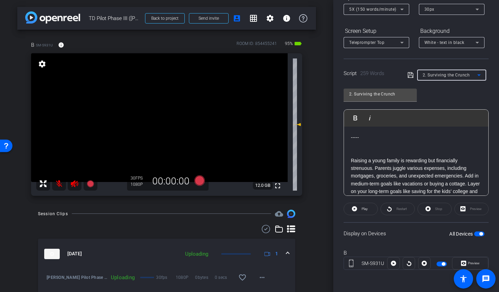
type input "11. Understanding Tax Planning"
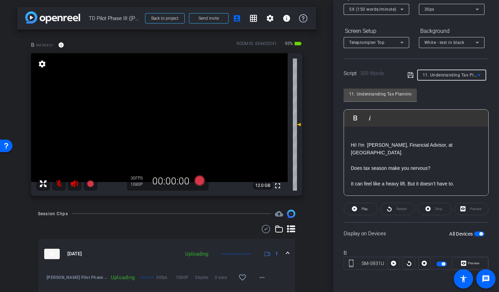
click at [363, 134] on p at bounding box center [416, 137] width 131 height 8
click at [200, 178] on icon at bounding box center [199, 180] width 10 height 10
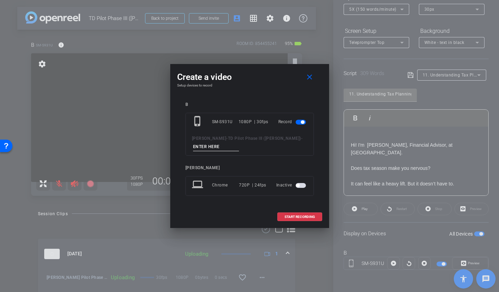
click at [216, 143] on input at bounding box center [216, 146] width 46 height 9
type input "11. TA1"
click at [294, 217] on span "START RECORDING" at bounding box center [300, 216] width 30 height 3
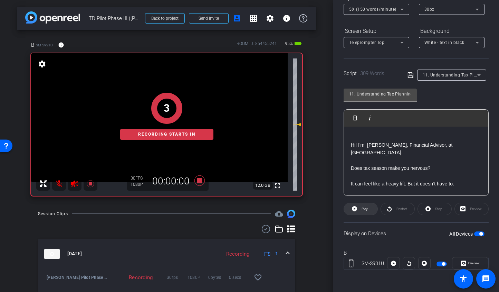
click at [352, 209] on icon at bounding box center [354, 208] width 5 height 9
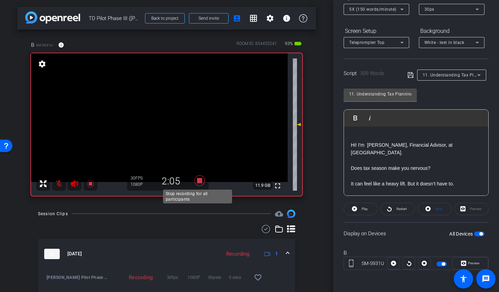
click at [191, 181] on icon at bounding box center [199, 180] width 17 height 12
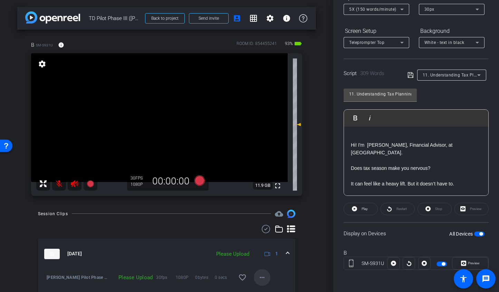
click at [258, 278] on mat-icon "more_horiz" at bounding box center [262, 277] width 8 height 8
click at [258, 241] on span "Upload" at bounding box center [270, 245] width 28 height 8
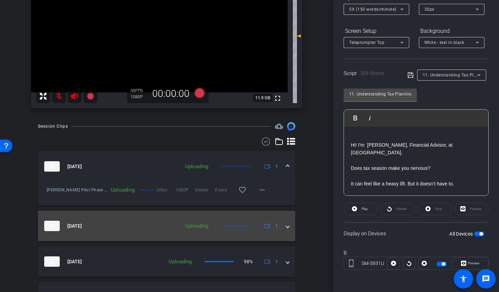
scroll to position [88, 0]
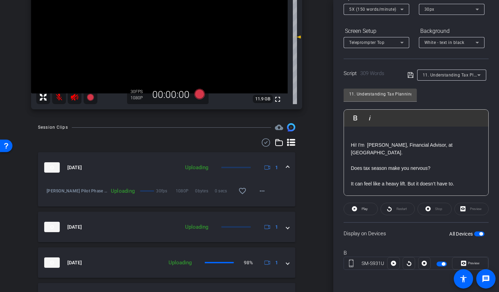
click at [439, 73] on span "11. Understanding Tax Planning" at bounding box center [455, 75] width 65 height 6
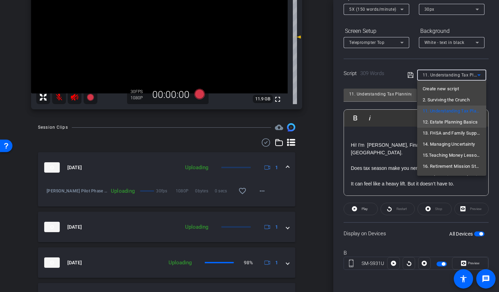
click at [435, 122] on span "12. Estate Planning Basics" at bounding box center [450, 122] width 55 height 8
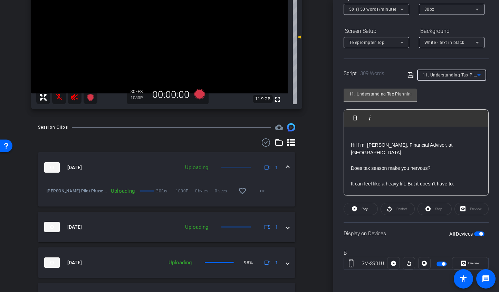
type input "12. Estate Planning Basics"
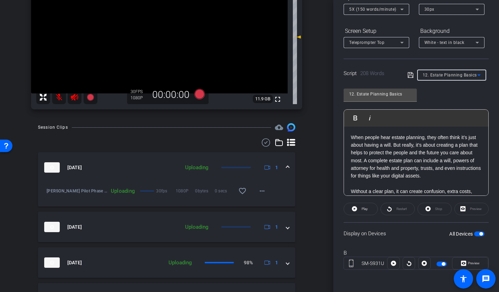
click at [353, 136] on p "When people hear estate planning, they often think it’s just about having a wil…" at bounding box center [416, 226] width 131 height 186
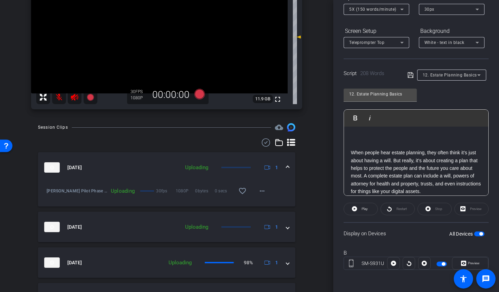
click at [478, 234] on span "button" at bounding box center [479, 233] width 10 height 5
click at [481, 233] on span "button" at bounding box center [479, 233] width 10 height 5
click at [199, 96] on icon at bounding box center [199, 94] width 10 height 10
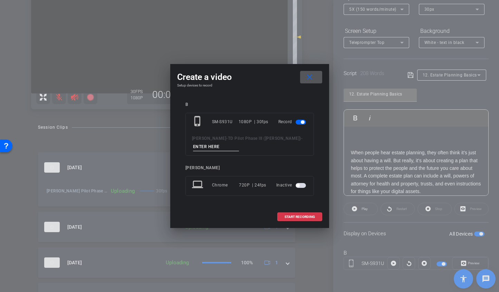
click at [217, 145] on input at bounding box center [216, 146] width 46 height 9
type input "12. TA1"
click at [298, 217] on span "START RECORDING" at bounding box center [300, 216] width 30 height 3
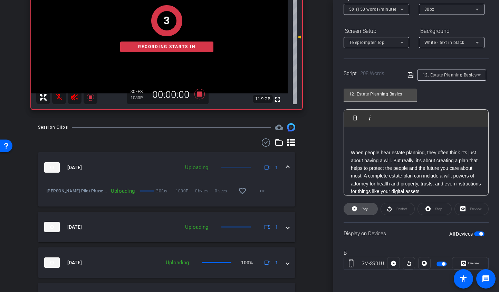
click at [354, 211] on icon at bounding box center [354, 208] width 5 height 9
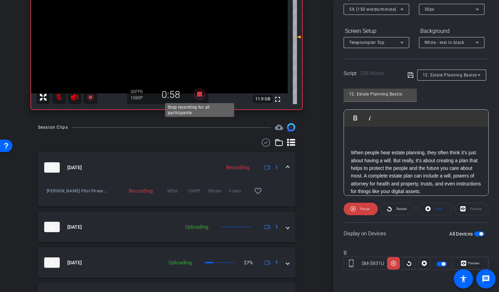
click at [202, 95] on icon at bounding box center [199, 94] width 10 height 10
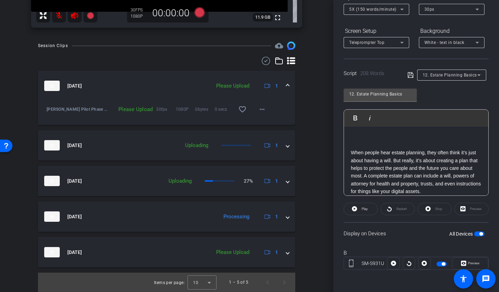
scroll to position [169, 0]
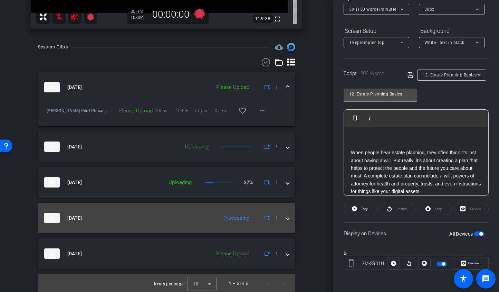
click at [77, 219] on span "[DATE]" at bounding box center [74, 217] width 15 height 7
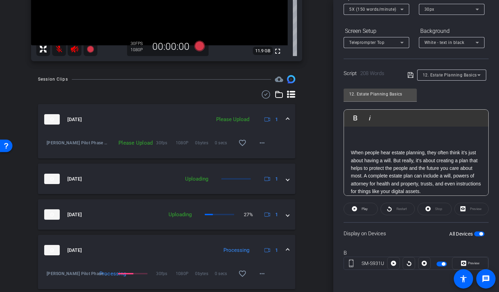
scroll to position [136, 0]
click at [261, 146] on mat-icon "more_horiz" at bounding box center [262, 143] width 8 height 8
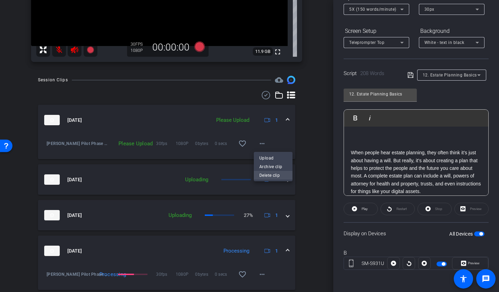
click at [266, 174] on span "Delete clip" at bounding box center [273, 175] width 28 height 8
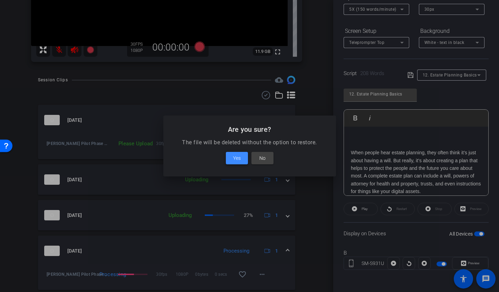
click at [237, 156] on span "Yes" at bounding box center [237, 158] width 8 height 8
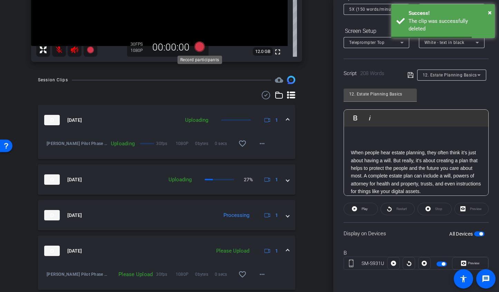
click at [198, 47] on icon at bounding box center [199, 46] width 10 height 10
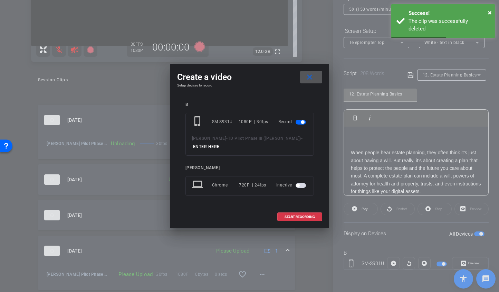
click at [219, 146] on input at bounding box center [216, 146] width 46 height 9
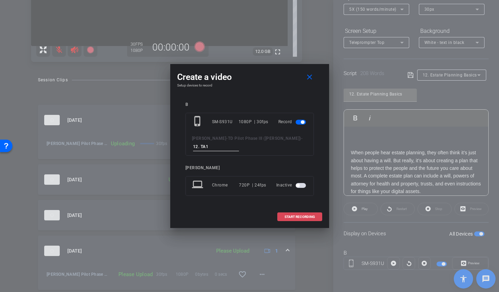
type input "12. TA1"
click at [300, 216] on span "START RECORDING" at bounding box center [300, 216] width 30 height 3
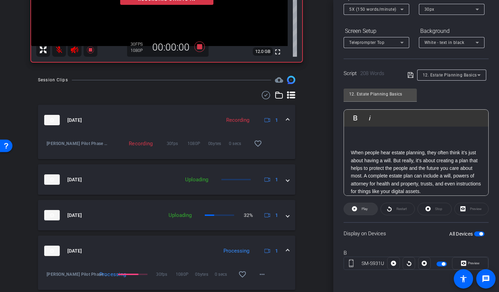
click at [371, 210] on span at bounding box center [361, 208] width 34 height 17
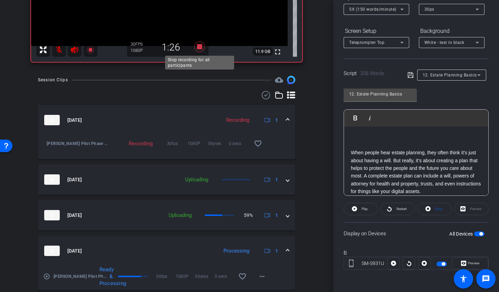
click at [198, 49] on icon at bounding box center [199, 46] width 10 height 10
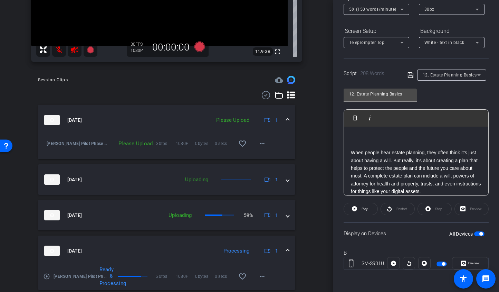
click at [48, 276] on mat-icon "play_circle_outline" at bounding box center [46, 276] width 7 height 7
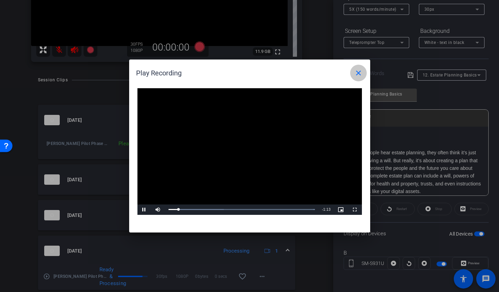
click at [355, 70] on mat-icon "close" at bounding box center [358, 73] width 8 height 8
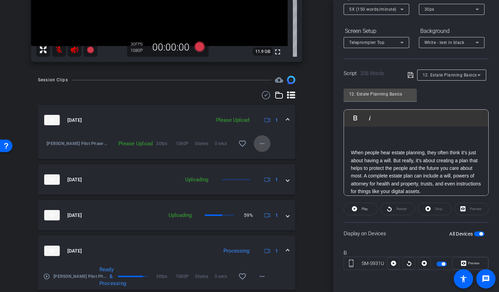
click at [262, 144] on mat-icon "more_horiz" at bounding box center [262, 143] width 8 height 8
click at [265, 160] on span "Upload" at bounding box center [273, 157] width 28 height 8
click at [442, 78] on div "12. Estate Planning Basics" at bounding box center [450, 74] width 55 height 9
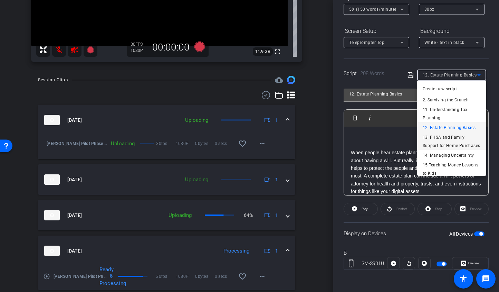
click at [435, 137] on span "13. FHSA and Family Support for Home Purchases" at bounding box center [452, 141] width 58 height 17
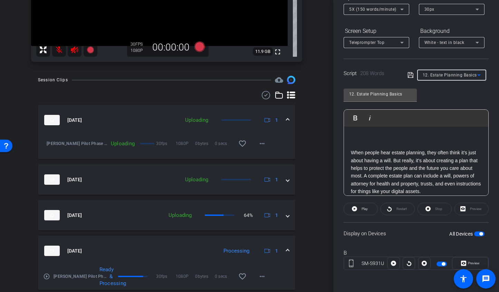
type input "13. FHSA and Family Support for Home Purchases"
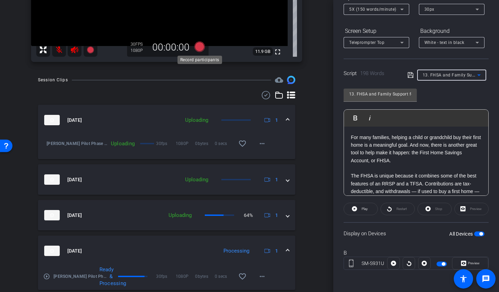
click at [197, 45] on icon at bounding box center [199, 46] width 10 height 10
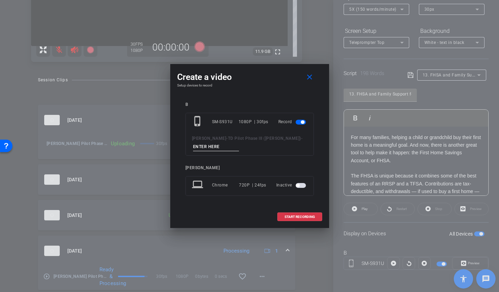
click at [211, 148] on input at bounding box center [216, 146] width 46 height 9
type input "13. TA1"
click at [289, 218] on span "START RECORDING" at bounding box center [300, 216] width 30 height 3
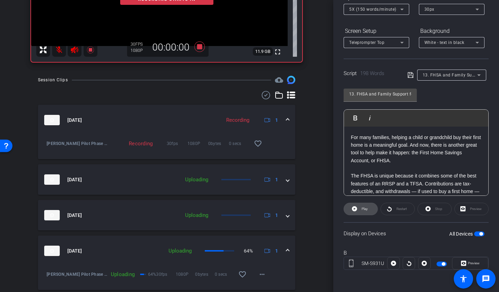
click at [360, 211] on span "Play" at bounding box center [364, 209] width 8 height 10
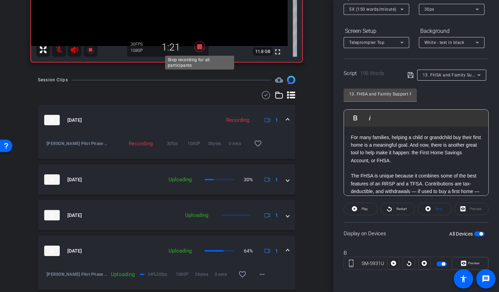
click at [203, 48] on icon at bounding box center [199, 46] width 17 height 12
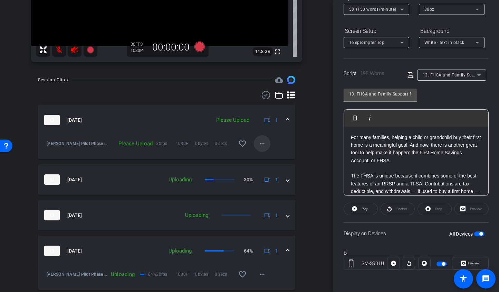
click at [267, 145] on span at bounding box center [262, 143] width 17 height 17
click at [271, 161] on span "Upload" at bounding box center [273, 157] width 28 height 8
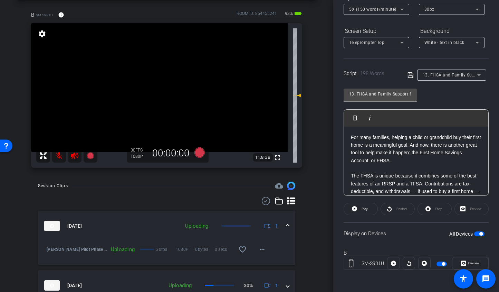
scroll to position [30, 0]
click at [450, 78] on div "13. FHSA and Family Support for Home Purchases" at bounding box center [450, 74] width 55 height 9
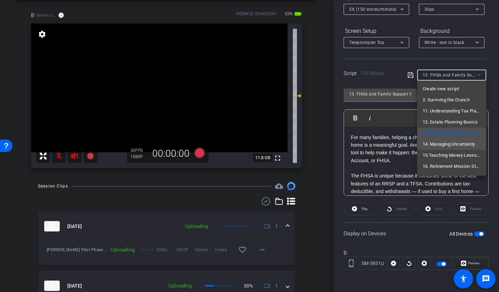
click at [438, 146] on span "14. Managing Uncertainty" at bounding box center [449, 144] width 53 height 8
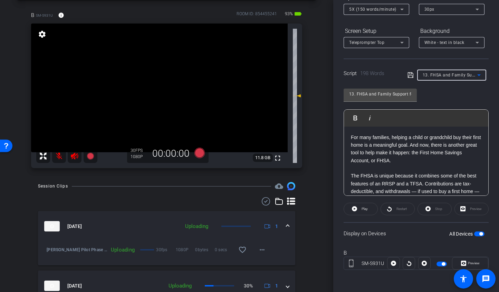
type input "14. Managing Uncertainty"
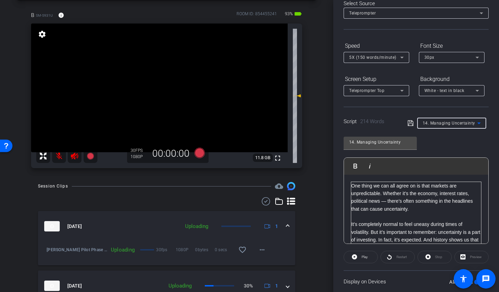
scroll to position [33, 0]
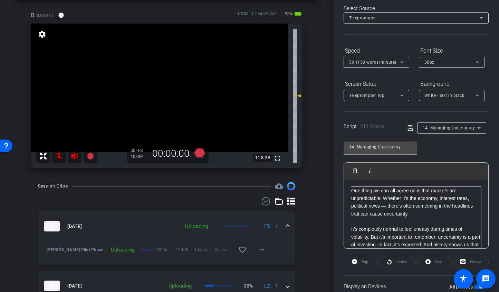
click at [353, 190] on p "One thing we can all agree on is that markets are unpredictable. Whether it’s t…" at bounding box center [416, 202] width 130 height 31
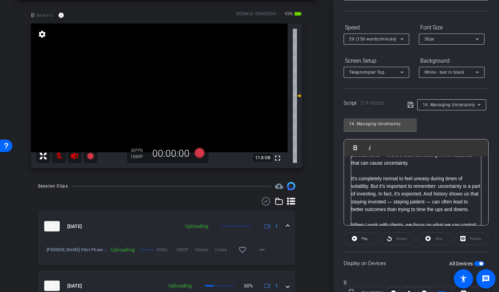
scroll to position [55, 0]
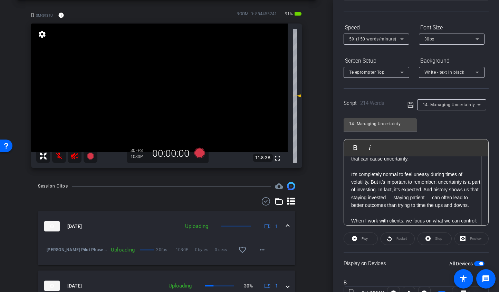
click at [477, 263] on span "button" at bounding box center [479, 263] width 10 height 5
click at [480, 261] on span "button" at bounding box center [479, 263] width 10 height 5
click at [201, 151] on icon at bounding box center [199, 153] width 10 height 10
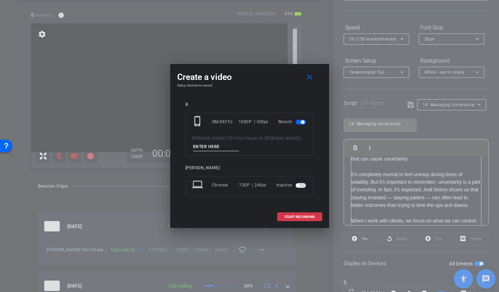
click at [216, 145] on input at bounding box center [216, 146] width 46 height 9
type input "124. TA1"
click at [289, 216] on span "START RECORDING" at bounding box center [300, 216] width 30 height 3
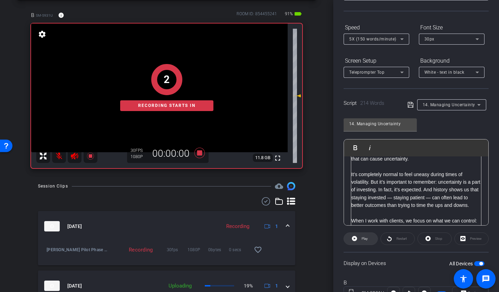
click at [356, 237] on icon at bounding box center [354, 238] width 5 height 5
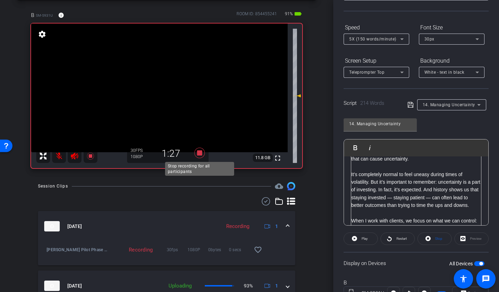
click at [198, 151] on icon at bounding box center [199, 153] width 10 height 10
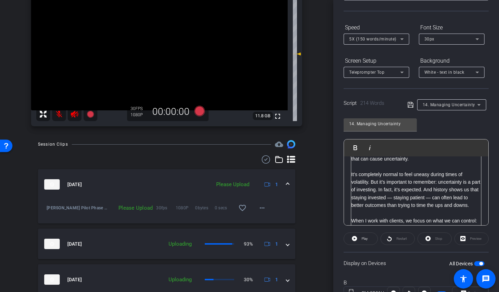
scroll to position [76, 0]
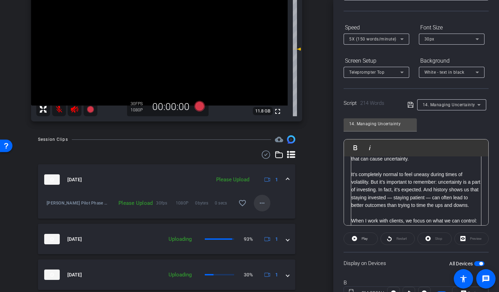
click at [259, 204] on mat-icon "more_horiz" at bounding box center [262, 203] width 8 height 8
click at [267, 217] on span "Upload" at bounding box center [273, 217] width 28 height 8
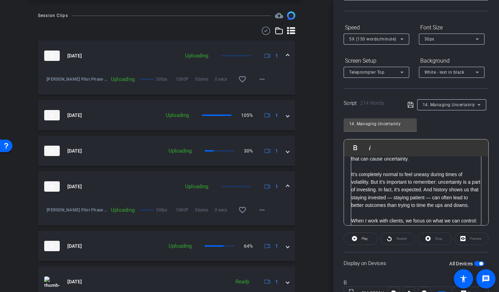
scroll to position [201, 0]
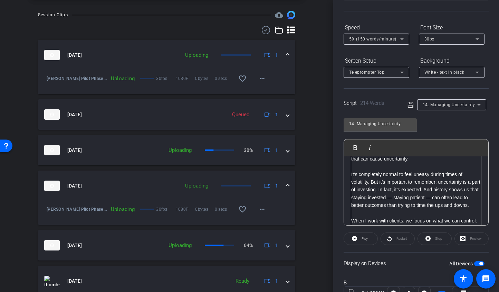
click at [448, 105] on span "14. Managing Uncertainty" at bounding box center [449, 104] width 53 height 5
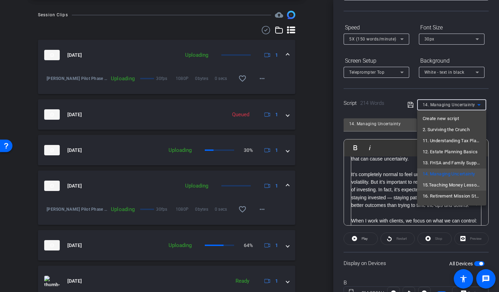
click at [437, 184] on span "15.Teaching Money Lessons to Kids" at bounding box center [452, 185] width 58 height 8
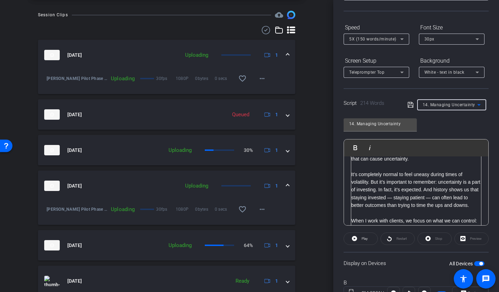
type input "15.Teaching Money Lessons to Kids"
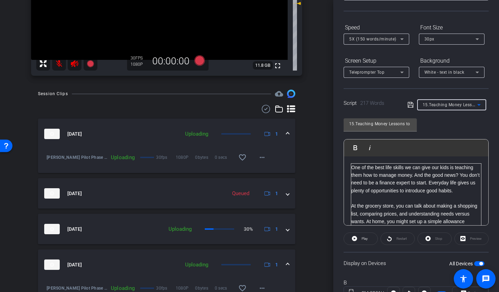
scroll to position [118, 0]
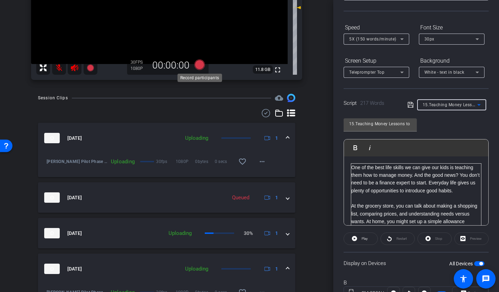
click at [203, 65] on icon at bounding box center [199, 64] width 10 height 10
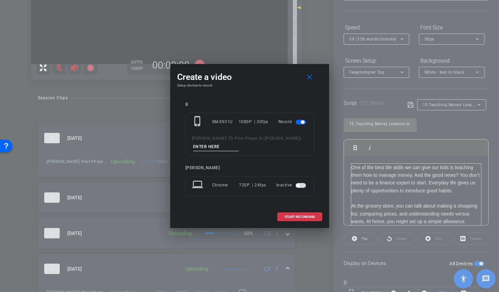
click at [207, 144] on input at bounding box center [216, 146] width 46 height 9
type input "15. TA1"
click at [292, 217] on span "START RECORDING" at bounding box center [300, 216] width 30 height 3
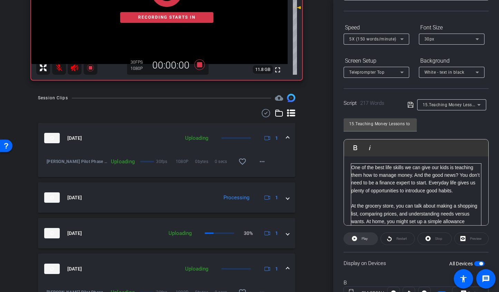
click at [356, 237] on icon at bounding box center [354, 238] width 5 height 5
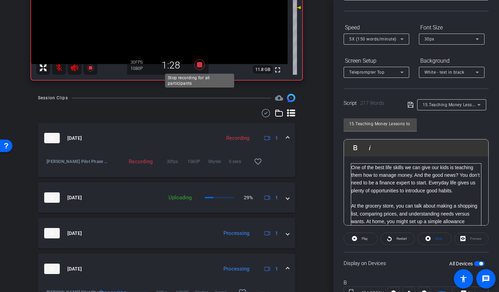
click at [199, 62] on icon at bounding box center [199, 64] width 10 height 10
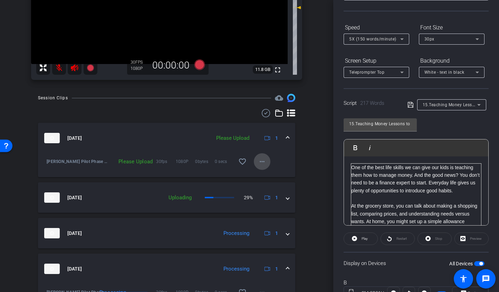
click at [264, 164] on mat-icon "more_horiz" at bounding box center [262, 161] width 8 height 8
click at [265, 179] on span "Upload" at bounding box center [273, 175] width 28 height 8
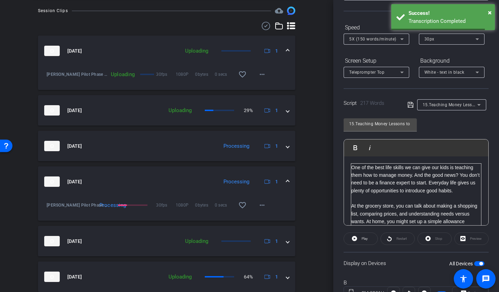
scroll to position [208, 0]
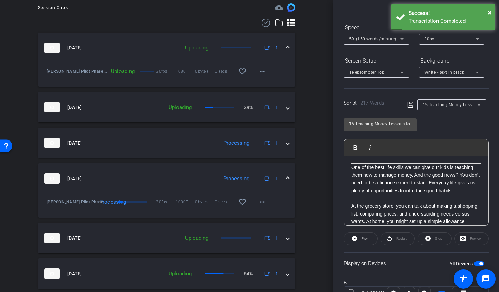
click at [441, 106] on span "15.Teaching Money Lessons to Kids" at bounding box center [459, 105] width 73 height 6
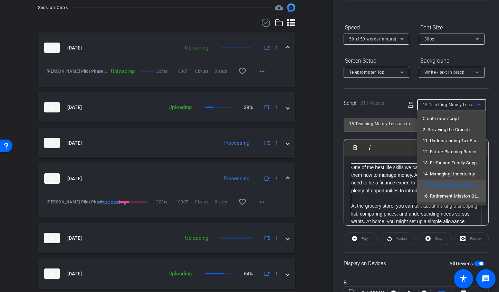
click at [434, 197] on span "16. Retirement Mission Statement" at bounding box center [452, 196] width 58 height 8
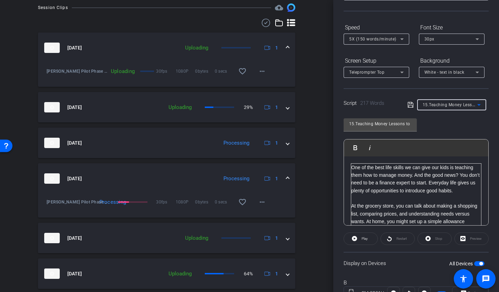
type input "16. Retirement Mission Statement"
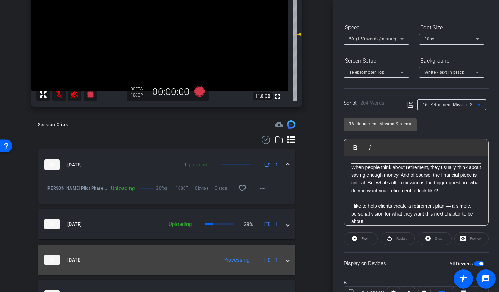
scroll to position [0, 0]
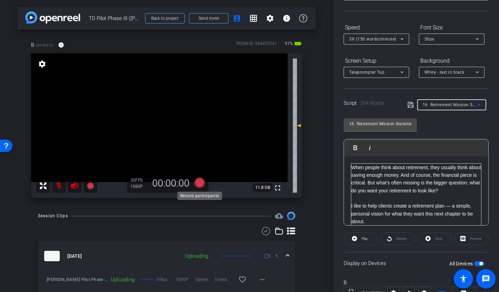
click at [203, 188] on icon at bounding box center [199, 182] width 17 height 12
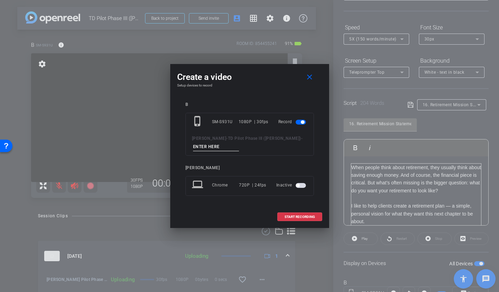
click at [205, 146] on input at bounding box center [216, 146] width 46 height 9
type input "16. TA1"
click at [294, 215] on span "START RECORDING" at bounding box center [300, 216] width 30 height 3
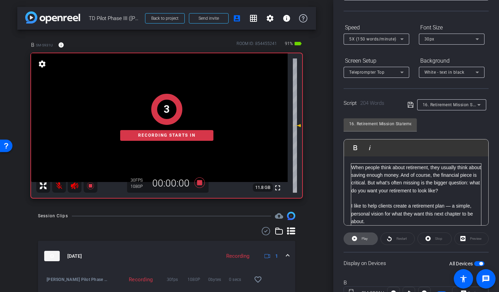
click at [364, 241] on span "Play" at bounding box center [364, 239] width 8 height 10
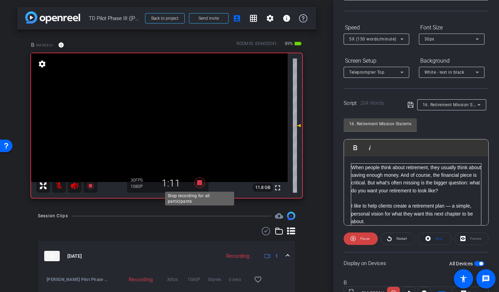
click at [199, 182] on icon at bounding box center [199, 182] width 10 height 10
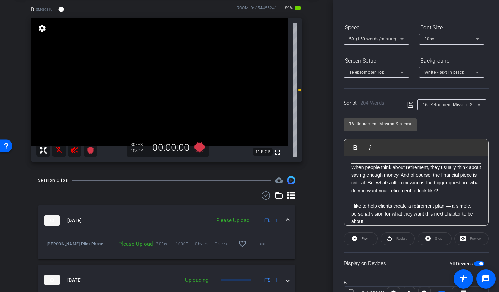
scroll to position [37, 0]
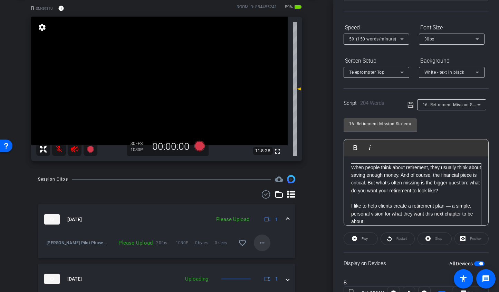
click at [264, 244] on mat-icon "more_horiz" at bounding box center [262, 242] width 8 height 8
click at [265, 275] on span "Delete clip" at bounding box center [273, 274] width 28 height 8
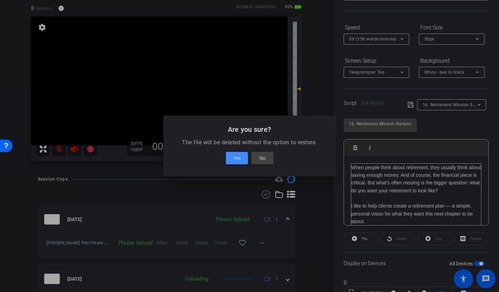
click at [238, 160] on span "Yes" at bounding box center [237, 158] width 8 height 8
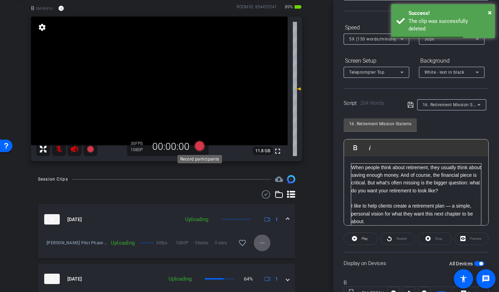
click at [194, 147] on icon at bounding box center [199, 146] width 17 height 12
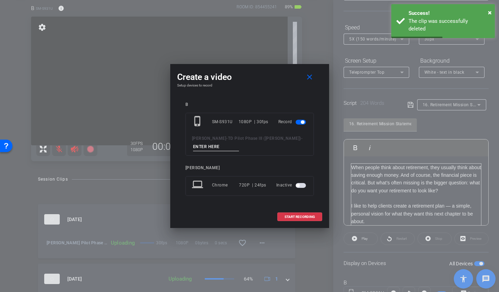
click at [210, 148] on input at bounding box center [216, 146] width 46 height 9
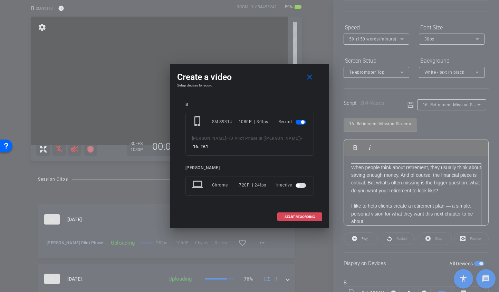
type input "16. TA1"
click at [301, 215] on span "START RECORDING" at bounding box center [300, 216] width 30 height 3
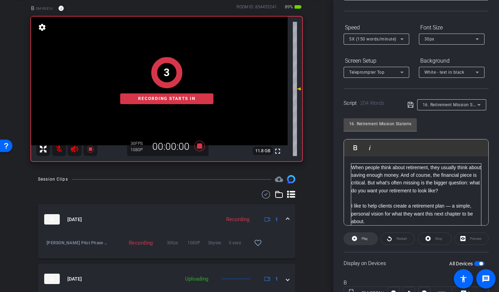
click at [363, 240] on span "Play" at bounding box center [364, 239] width 8 height 10
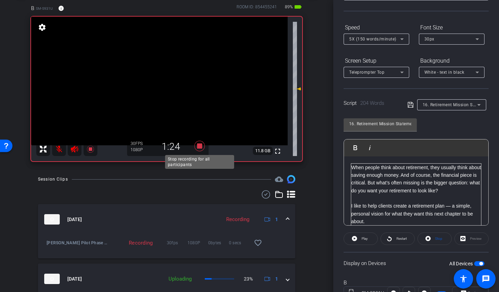
click at [196, 144] on icon at bounding box center [199, 146] width 17 height 12
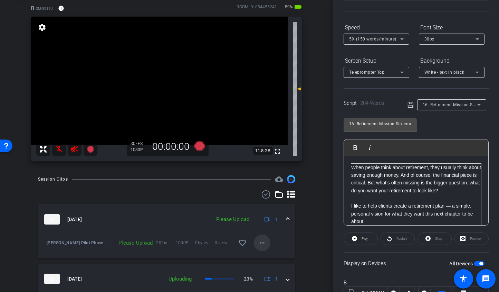
click at [266, 247] on span at bounding box center [262, 242] width 17 height 17
click at [267, 260] on span "Upload" at bounding box center [273, 257] width 28 height 8
click at [467, 103] on span "16. Retirement Mission Statement" at bounding box center [457, 105] width 68 height 6
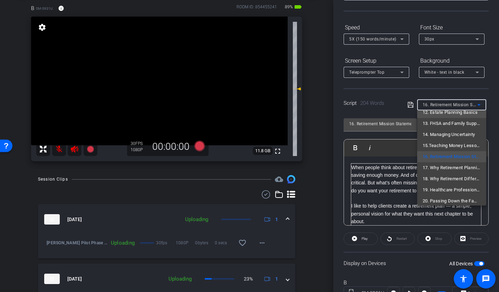
scroll to position [43, 0]
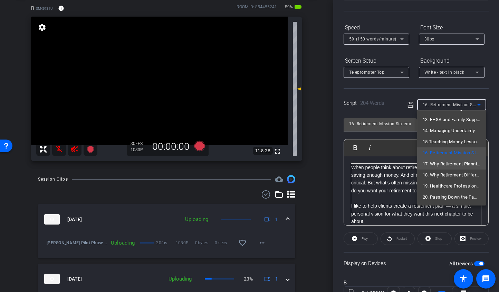
click at [450, 164] on span "17. Why Retirement Planning looks Different" at bounding box center [452, 164] width 58 height 8
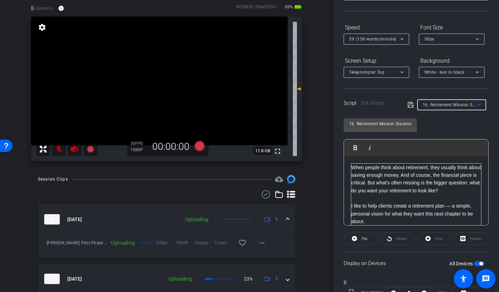
type input "17. Why Retirement Planning looks Different"
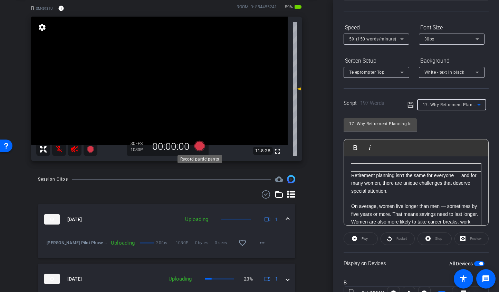
click at [200, 146] on icon at bounding box center [199, 146] width 10 height 10
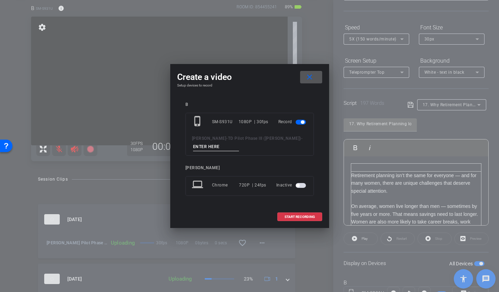
click at [203, 145] on input at bounding box center [216, 146] width 46 height 9
type input "17. TA1"
click at [296, 221] on span at bounding box center [300, 216] width 44 height 17
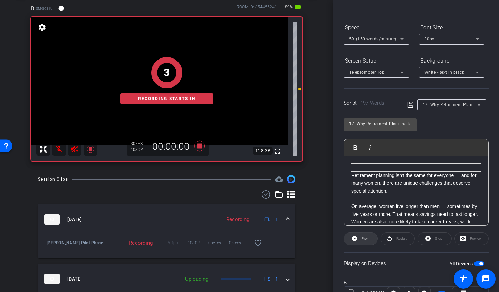
click at [358, 237] on span at bounding box center [361, 238] width 34 height 17
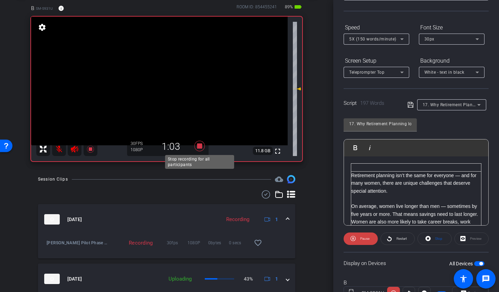
click at [201, 144] on icon at bounding box center [199, 146] width 10 height 10
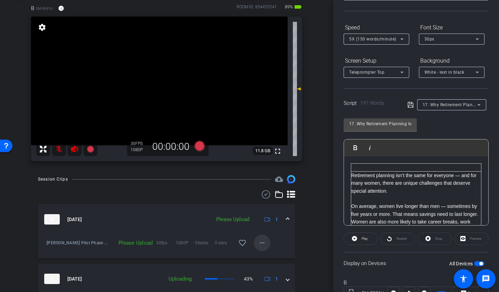
click at [263, 240] on mat-icon "more_horiz" at bounding box center [262, 242] width 8 height 8
click at [266, 271] on span "Delete clip" at bounding box center [273, 274] width 28 height 8
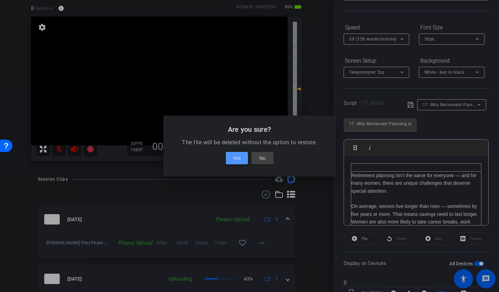
click at [238, 158] on span "Yes" at bounding box center [237, 158] width 8 height 8
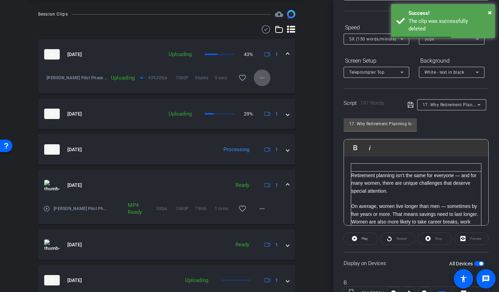
scroll to position [203, 0]
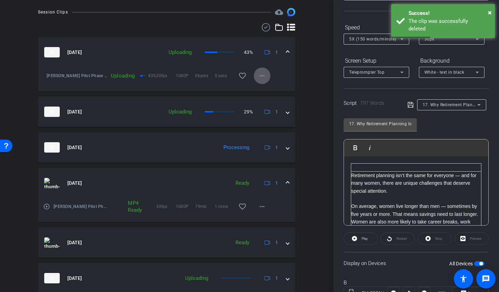
click at [47, 206] on mat-icon "play_circle_outline" at bounding box center [46, 206] width 7 height 7
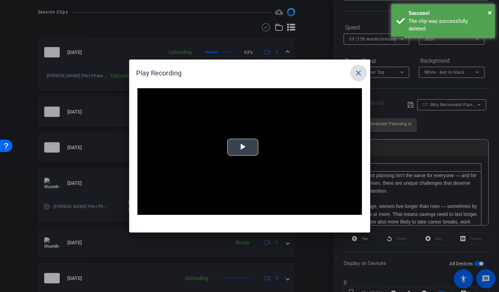
click at [243, 147] on span "Video Player" at bounding box center [243, 147] width 0 height 0
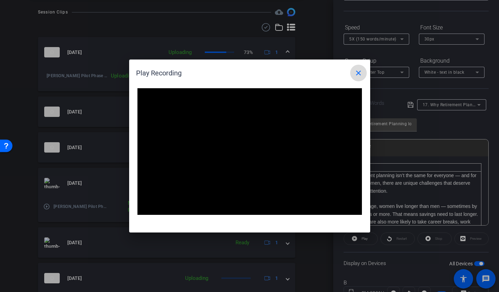
click at [356, 76] on mat-icon "close" at bounding box center [358, 73] width 8 height 8
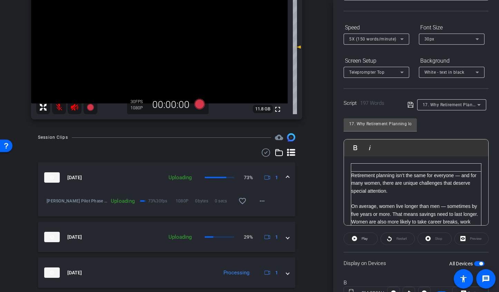
scroll to position [0, 0]
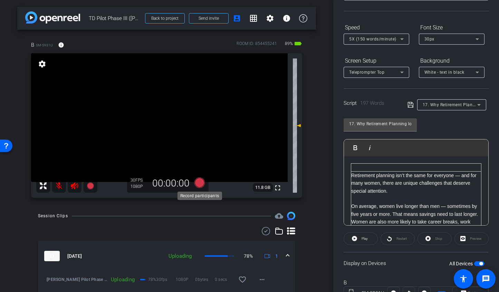
click at [202, 184] on icon at bounding box center [199, 182] width 10 height 10
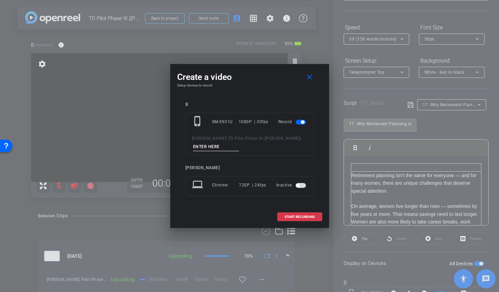
click at [217, 149] on input at bounding box center [216, 146] width 46 height 9
type input "17. TA1"
click at [303, 213] on span at bounding box center [300, 216] width 44 height 17
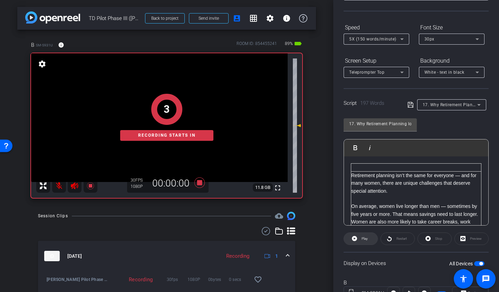
click at [361, 242] on span "Play" at bounding box center [364, 239] width 8 height 10
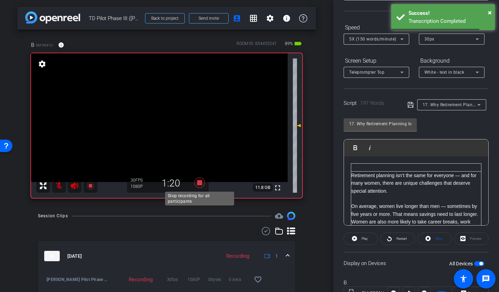
click at [200, 183] on icon at bounding box center [199, 182] width 10 height 10
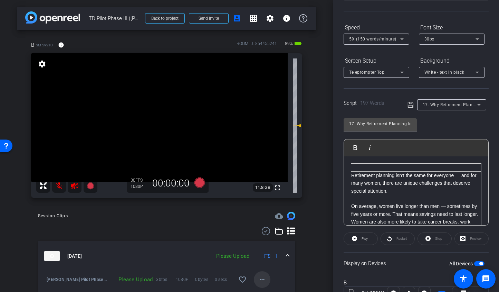
click at [261, 277] on mat-icon "more_horiz" at bounding box center [262, 279] width 8 height 8
click at [271, 245] on span "Upload" at bounding box center [273, 248] width 28 height 8
click at [456, 107] on span "17. Why Retirement Planning looks Different" at bounding box center [468, 105] width 90 height 6
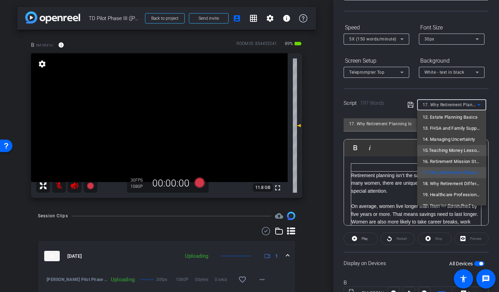
scroll to position [43, 0]
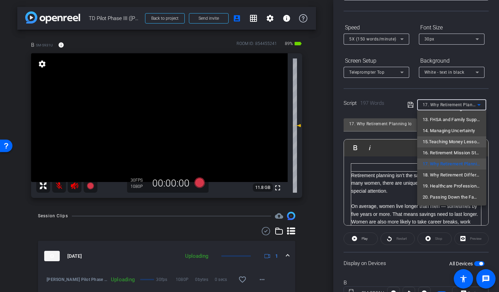
click at [429, 174] on span "18. Why Retirement Different for Women" at bounding box center [452, 175] width 58 height 8
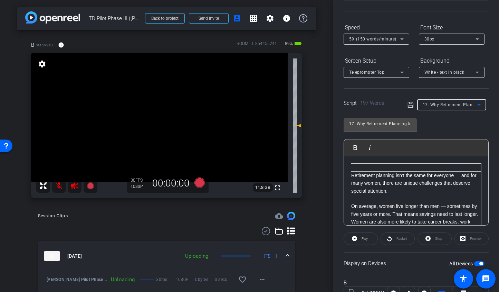
type input "18. Why Retirement Different for Women"
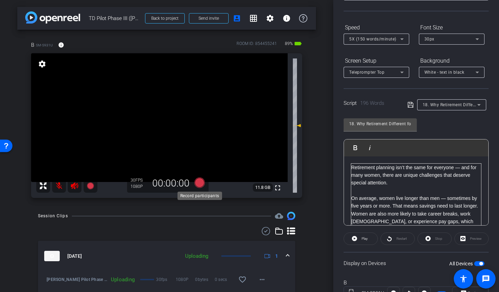
click at [200, 187] on icon at bounding box center [199, 182] width 17 height 12
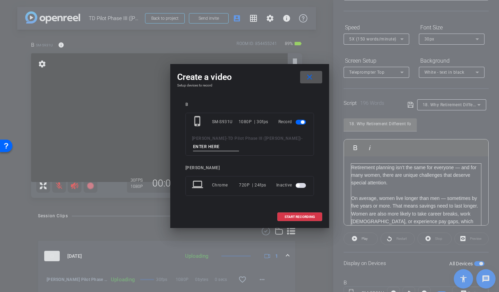
click at [216, 148] on input at bounding box center [216, 146] width 46 height 9
type input "18.TA1"
click at [292, 215] on span "START RECORDING" at bounding box center [300, 216] width 30 height 3
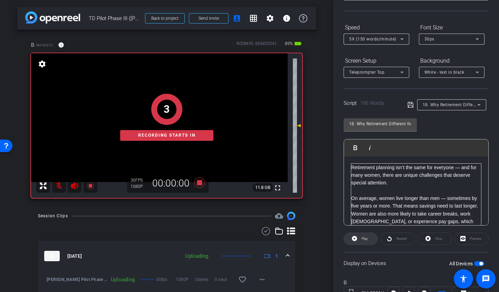
click at [356, 237] on icon at bounding box center [354, 238] width 5 height 5
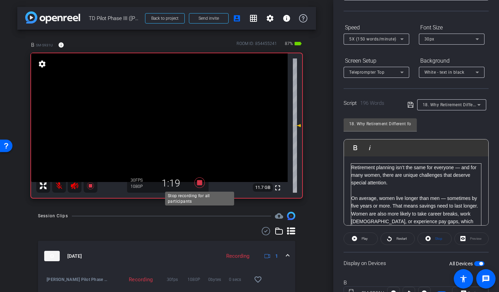
click at [199, 184] on icon at bounding box center [199, 182] width 10 height 10
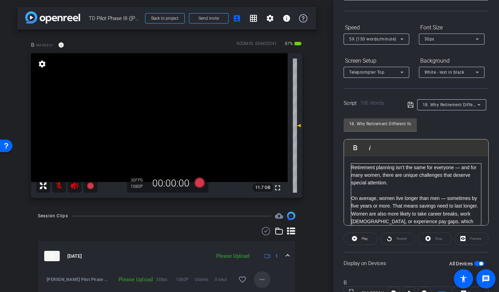
click at [262, 281] on mat-icon "more_horiz" at bounding box center [262, 279] width 8 height 8
click at [262, 249] on span "Upload" at bounding box center [273, 248] width 28 height 8
click at [439, 104] on span "18. Why Retirement Different for Women" at bounding box center [464, 105] width 82 height 6
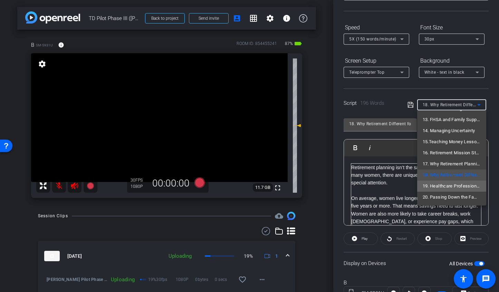
click at [435, 185] on span "19. Healthcare Professionals" at bounding box center [452, 186] width 58 height 8
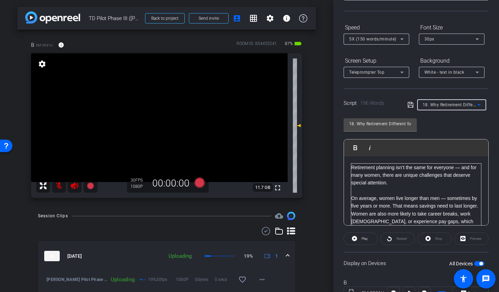
type input "19. Healthcare Professionals"
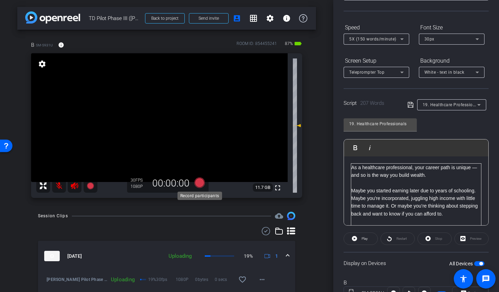
click at [198, 181] on icon at bounding box center [199, 182] width 10 height 10
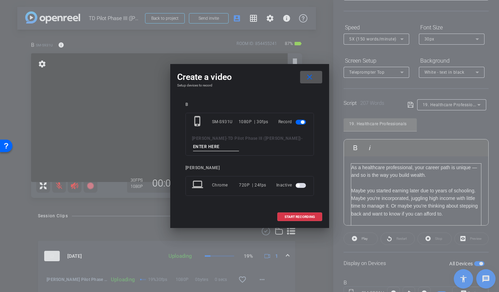
click at [224, 147] on input at bounding box center [216, 146] width 46 height 9
type input "19 TA1"
click at [297, 213] on span at bounding box center [300, 216] width 44 height 17
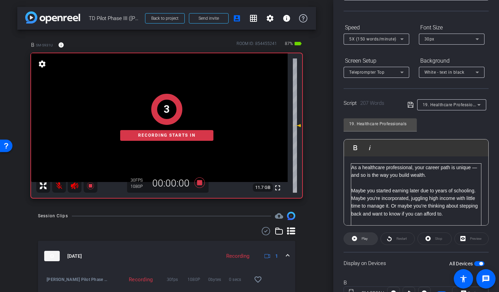
click at [356, 240] on icon at bounding box center [354, 238] width 5 height 5
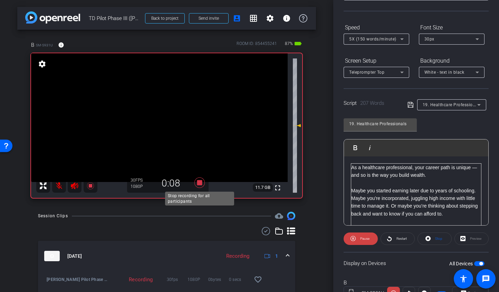
click at [202, 183] on icon at bounding box center [199, 182] width 17 height 12
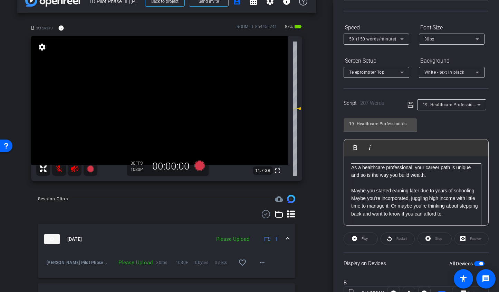
scroll to position [20, 0]
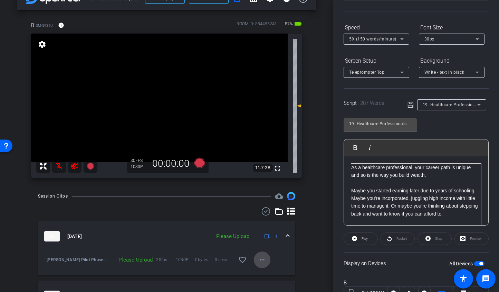
click at [264, 259] on mat-icon "more_horiz" at bounding box center [262, 259] width 8 height 8
click at [267, 246] on span "Delete clip" at bounding box center [273, 245] width 28 height 8
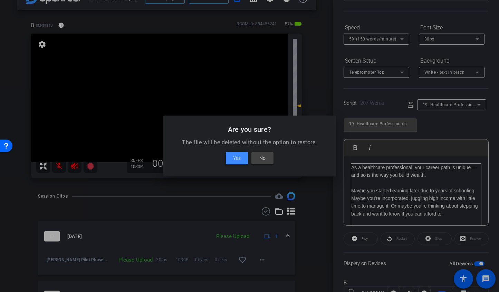
click at [230, 159] on span at bounding box center [237, 158] width 22 height 17
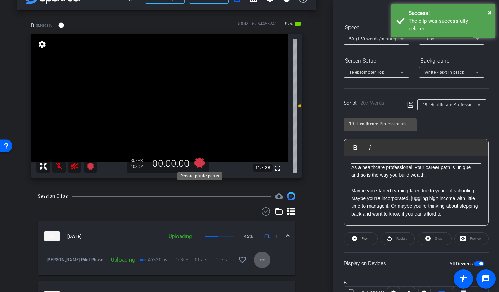
click at [207, 161] on icon at bounding box center [199, 162] width 17 height 12
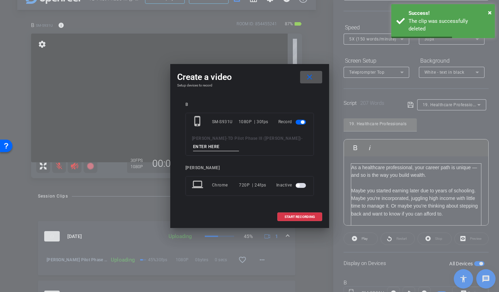
click at [200, 149] on input at bounding box center [216, 146] width 46 height 9
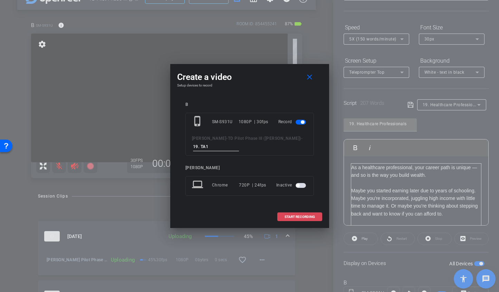
type input "19. TA1"
click at [287, 216] on span "START RECORDING" at bounding box center [300, 216] width 30 height 3
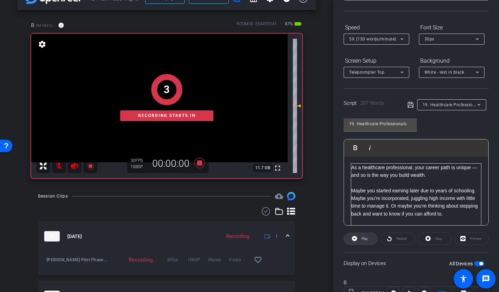
click at [363, 239] on span "Play" at bounding box center [365, 238] width 6 height 4
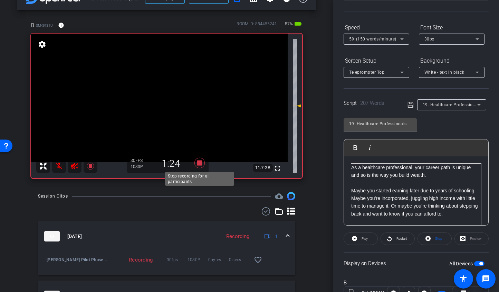
click at [198, 159] on icon at bounding box center [199, 162] width 17 height 12
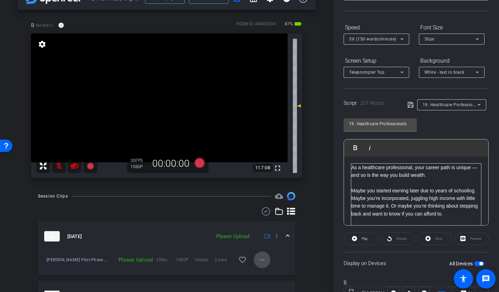
click at [261, 263] on mat-icon "more_horiz" at bounding box center [262, 259] width 8 height 8
click at [267, 227] on span "Upload" at bounding box center [273, 228] width 28 height 8
click at [454, 105] on span "19. Healthcare Professionals" at bounding box center [452, 105] width 59 height 6
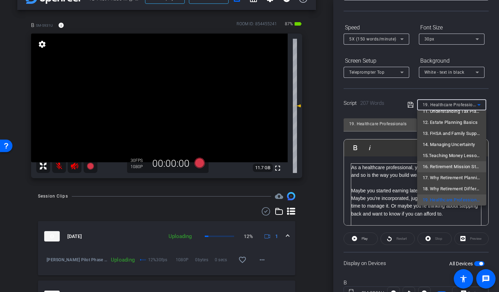
scroll to position [43, 0]
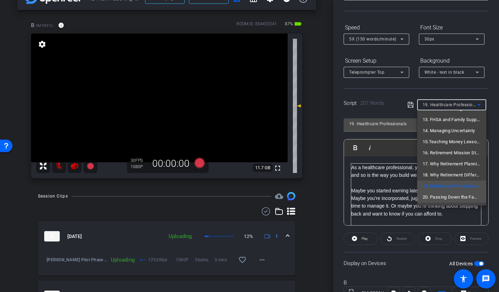
click at [450, 196] on span "20. Passing Down the Family Home" at bounding box center [452, 197] width 58 height 8
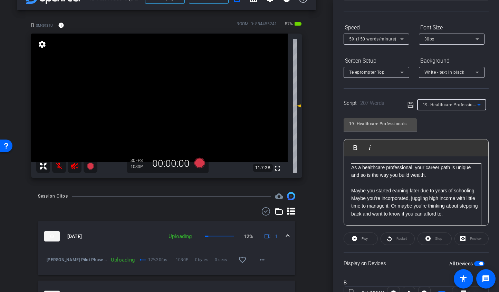
type input "20. Passing Down the Family Home"
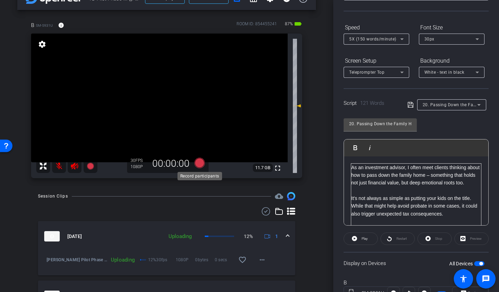
click at [202, 163] on icon at bounding box center [199, 163] width 10 height 10
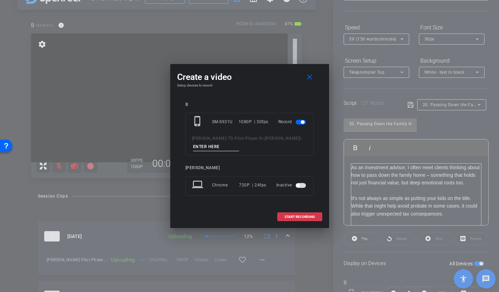
click at [203, 146] on input at bounding box center [216, 146] width 46 height 9
type input "20. TA1"
click at [302, 218] on span "START RECORDING" at bounding box center [300, 216] width 30 height 3
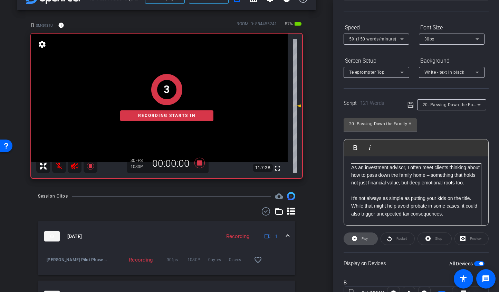
click at [359, 237] on span at bounding box center [361, 238] width 34 height 17
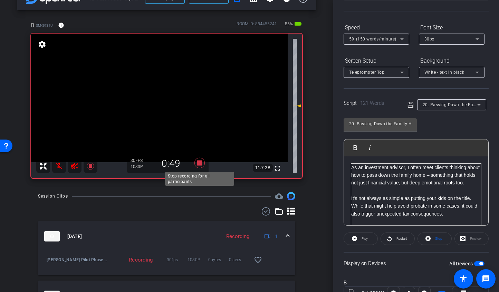
click at [203, 162] on icon at bounding box center [199, 162] width 17 height 12
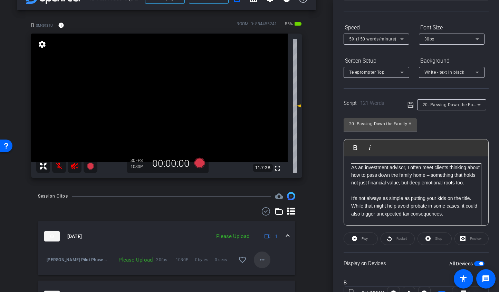
click at [264, 257] on mat-icon "more_horiz" at bounding box center [262, 259] width 8 height 8
click at [263, 230] on span "Upload" at bounding box center [273, 228] width 28 height 8
click at [430, 103] on span "20. Passing Down the Family Home" at bounding box center [459, 105] width 73 height 6
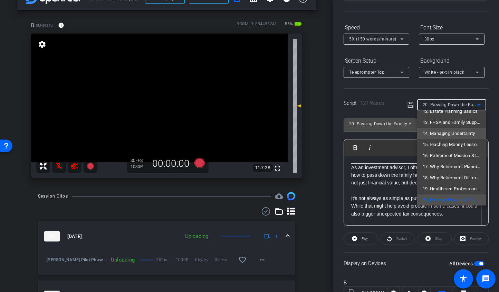
scroll to position [0, 0]
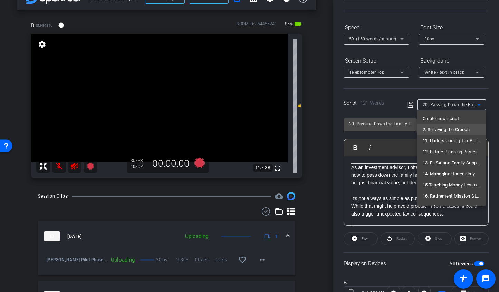
click at [439, 128] on span "2. Surviving the Crunch" at bounding box center [446, 129] width 47 height 8
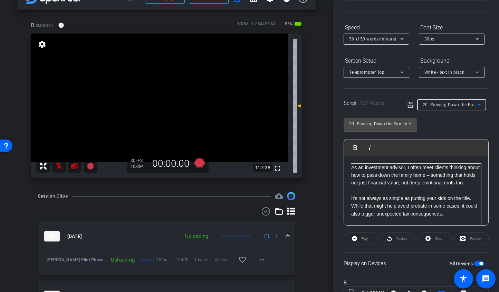
type input "2. Surviving the Crunch"
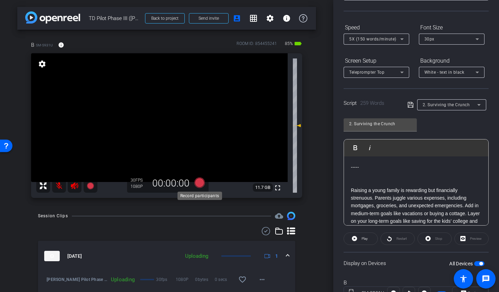
click at [197, 182] on icon at bounding box center [199, 182] width 10 height 10
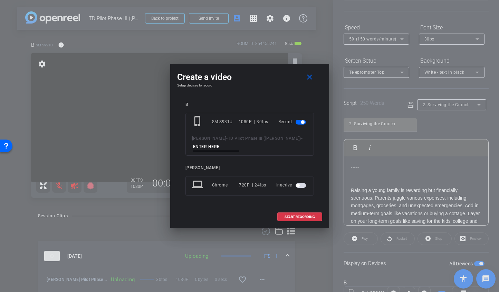
click at [200, 146] on input at bounding box center [216, 146] width 46 height 9
type input "2. TA2"
click at [285, 212] on span at bounding box center [300, 216] width 44 height 17
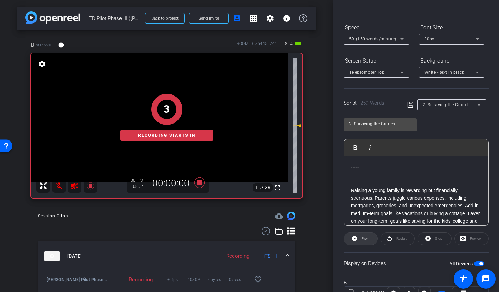
click at [356, 238] on icon at bounding box center [354, 238] width 5 height 5
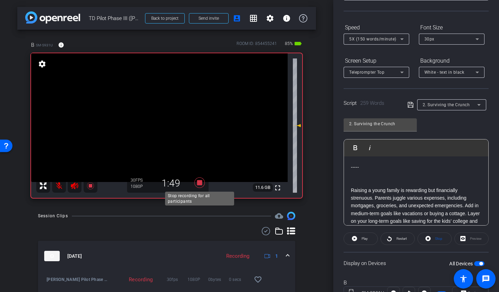
click at [197, 180] on icon at bounding box center [199, 182] width 17 height 12
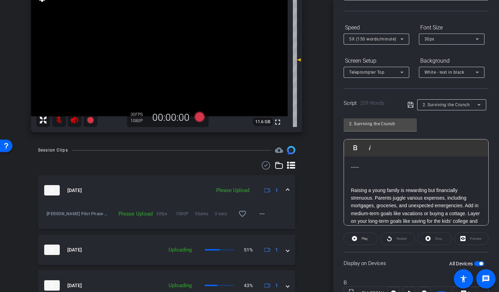
scroll to position [108, 0]
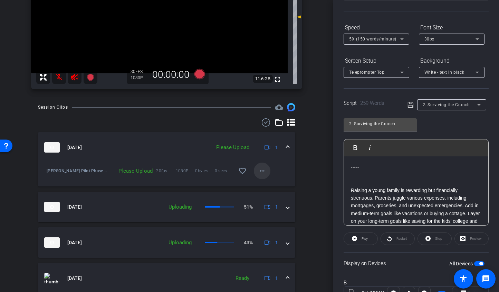
click at [259, 165] on span at bounding box center [262, 170] width 17 height 17
click at [264, 181] on span "Upload" at bounding box center [273, 185] width 28 height 8
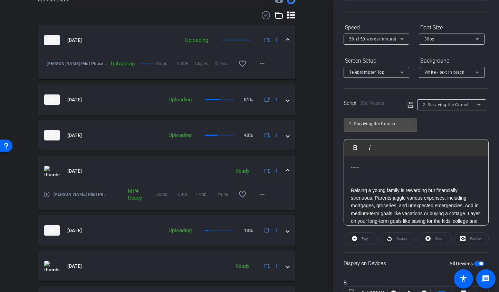
scroll to position [226, 0]
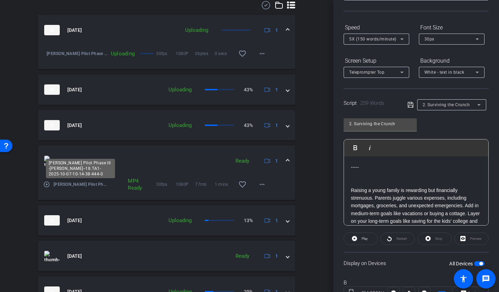
click at [84, 183] on span "Mugavero TD-TD Pilot Phase III -Mugavero--18.TA1-2025-10-07-10-14-38-444-0" at bounding box center [81, 184] width 54 height 7
click at [47, 184] on mat-icon "play_circle_outline" at bounding box center [46, 184] width 7 height 7
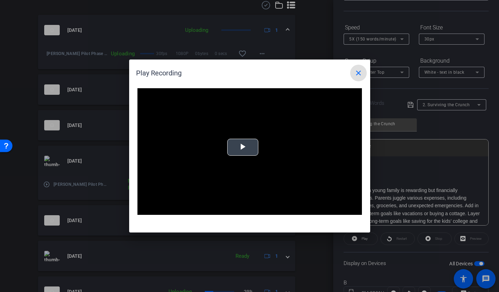
click at [243, 147] on span "Video Player" at bounding box center [243, 147] width 0 height 0
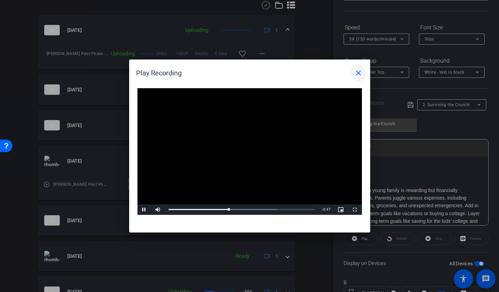
click at [356, 73] on mat-icon "close" at bounding box center [358, 73] width 8 height 8
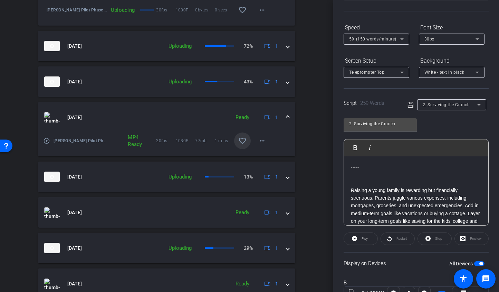
scroll to position [269, 0]
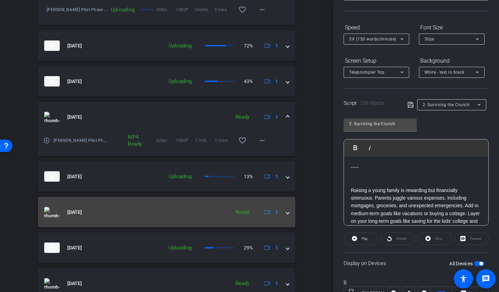
click at [286, 213] on span at bounding box center [287, 211] width 3 height 7
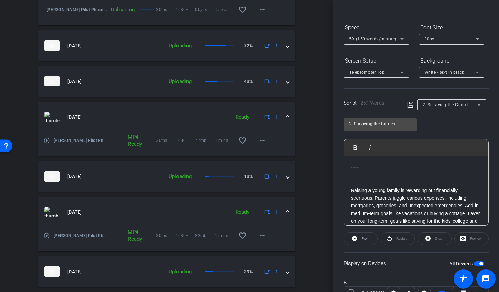
click at [49, 235] on mat-icon "play_circle_outline" at bounding box center [46, 235] width 7 height 7
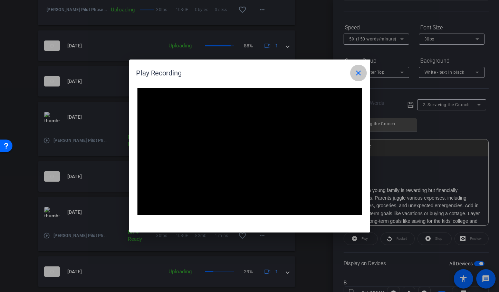
click at [361, 74] on mat-icon "close" at bounding box center [358, 73] width 8 height 8
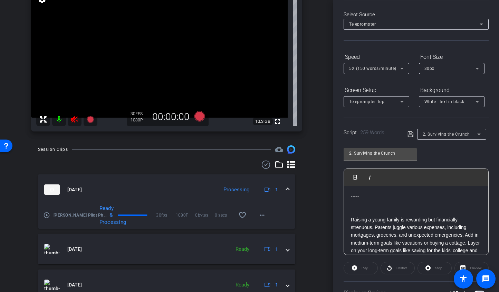
scroll to position [0, 0]
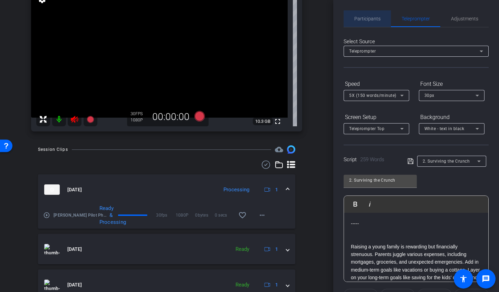
click at [369, 20] on span "Participants" at bounding box center [367, 18] width 26 height 5
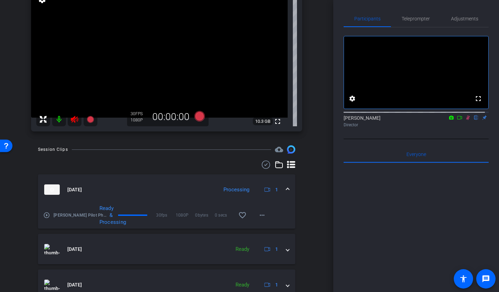
click at [46, 214] on mat-icon "play_circle_outline" at bounding box center [46, 214] width 7 height 7
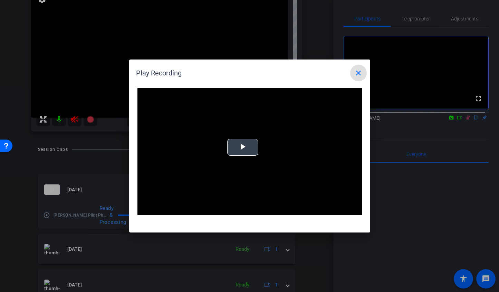
click at [243, 147] on span "Video Player" at bounding box center [243, 147] width 0 height 0
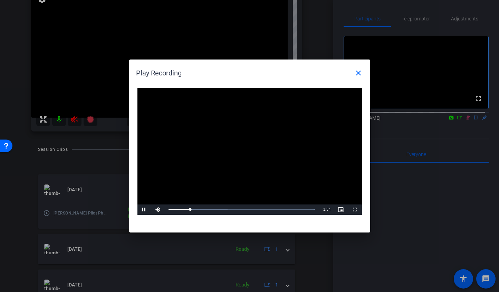
click at [59, 116] on div at bounding box center [249, 146] width 499 height 292
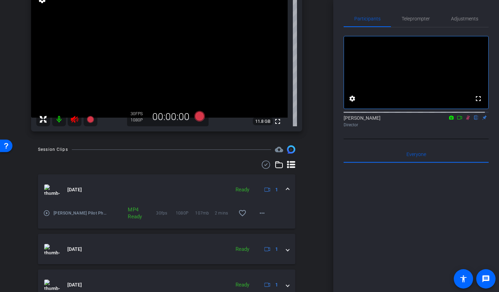
click at [59, 118] on mat-icon at bounding box center [59, 119] width 14 height 14
click at [45, 212] on mat-icon "play_circle_outline" at bounding box center [46, 212] width 7 height 7
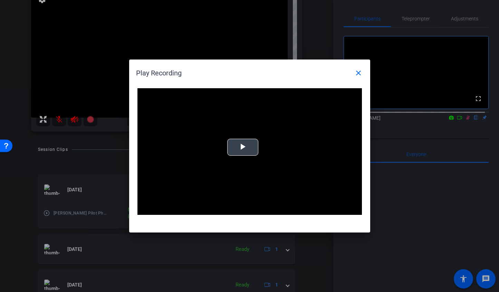
click at [243, 147] on span "Video Player" at bounding box center [243, 147] width 0 height 0
click at [359, 75] on mat-icon "close" at bounding box center [358, 73] width 8 height 8
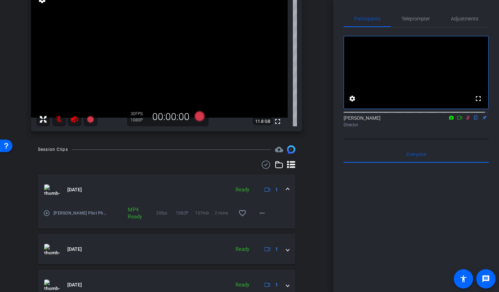
click at [318, 18] on div "arrow_back TD Pilot Phase III (Mugavero) Back to project Send invite account_bo…" at bounding box center [166, 82] width 333 height 292
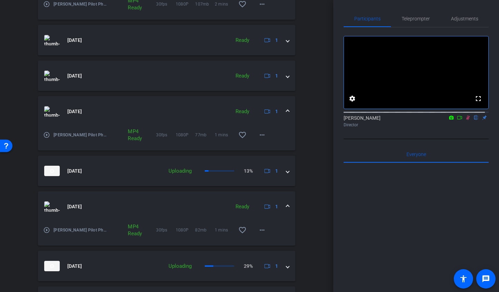
scroll to position [346, 0]
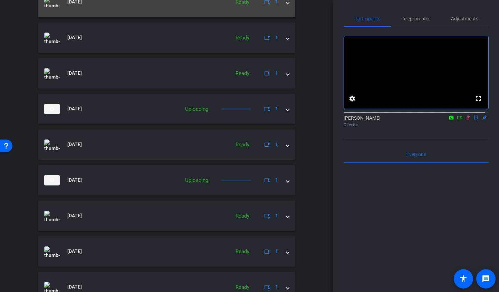
scroll to position [292, 0]
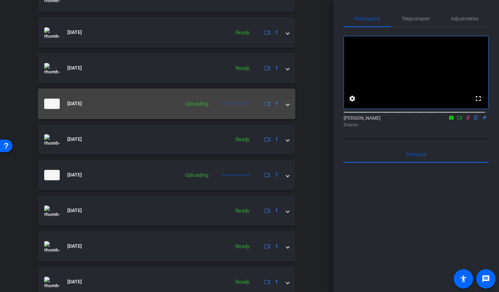
click at [164, 104] on mat-panel-title "[DATE]" at bounding box center [110, 103] width 132 height 10
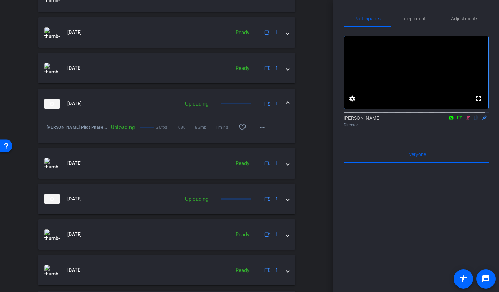
click at [164, 104] on mat-panel-title "[DATE]" at bounding box center [110, 103] width 132 height 10
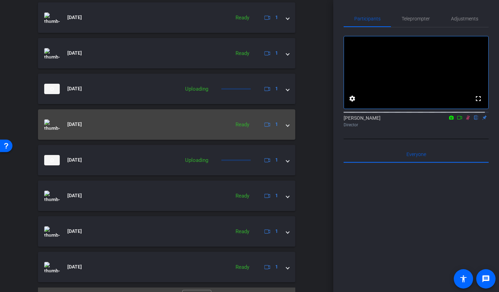
scroll to position [322, 0]
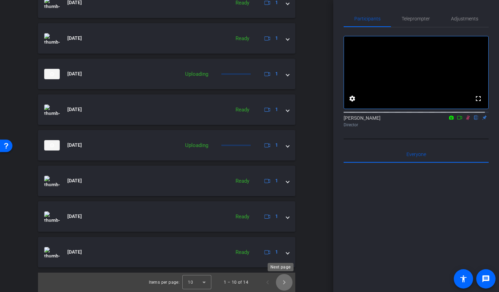
click at [280, 286] on span "Next page" at bounding box center [284, 282] width 17 height 17
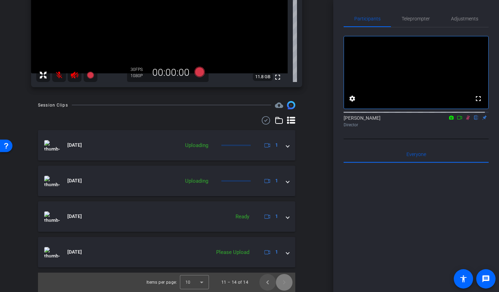
scroll to position [108, 0]
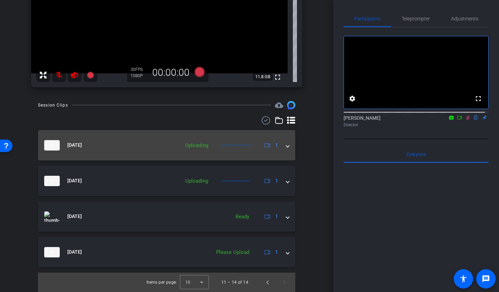
click at [135, 149] on mat-panel-title "[DATE]" at bounding box center [110, 145] width 132 height 10
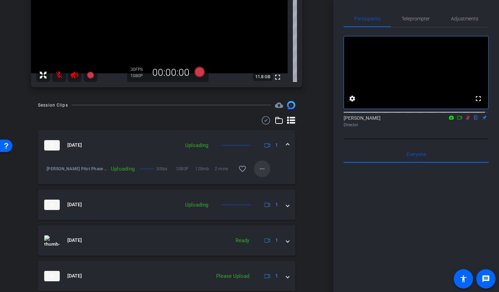
click at [263, 172] on span at bounding box center [262, 168] width 17 height 17
click at [264, 183] on span "Cancel Upload" at bounding box center [270, 183] width 29 height 8
click at [258, 171] on mat-icon "more_horiz" at bounding box center [262, 168] width 8 height 8
click at [262, 182] on span "Upload" at bounding box center [270, 183] width 28 height 8
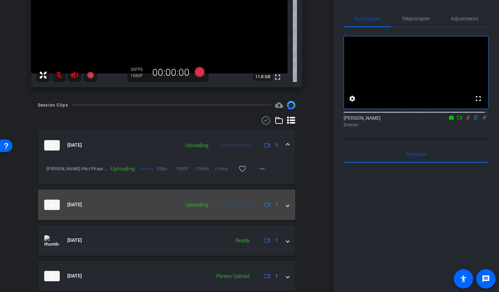
click at [286, 206] on span at bounding box center [287, 204] width 3 height 7
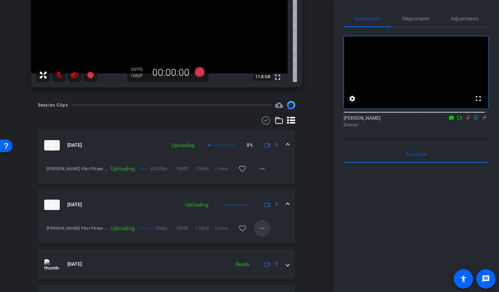
click at [264, 232] on span at bounding box center [262, 228] width 17 height 17
click at [267, 240] on span "Cancel Upload" at bounding box center [270, 242] width 29 height 8
click at [263, 230] on span at bounding box center [262, 228] width 17 height 17
click at [263, 241] on span "Upload" at bounding box center [270, 242] width 28 height 8
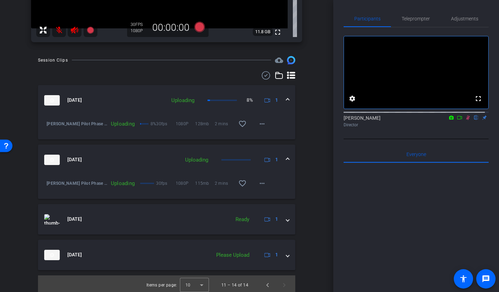
scroll to position [156, 0]
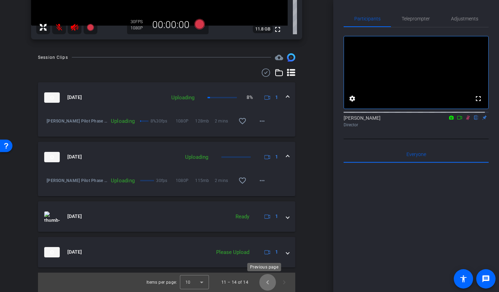
click at [267, 284] on span "Previous page" at bounding box center [267, 282] width 17 height 17
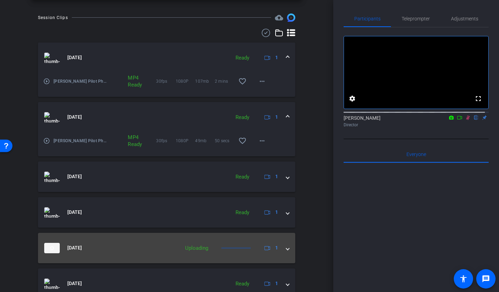
scroll to position [201, 0]
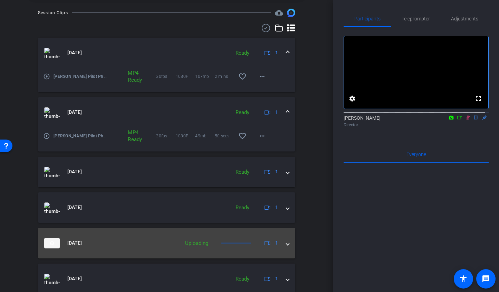
click at [285, 246] on mat-expansion-panel-header "[DATE] Uploading 1" at bounding box center [166, 243] width 257 height 30
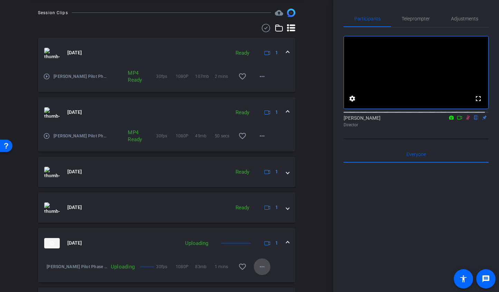
click at [265, 267] on span at bounding box center [262, 266] width 17 height 17
click at [267, 280] on span "Cancel Upload" at bounding box center [270, 281] width 29 height 8
click at [260, 263] on mat-icon "more_horiz" at bounding box center [262, 266] width 8 height 8
click at [258, 229] on div "Upload Archive clip Delete clip" at bounding box center [269, 243] width 39 height 29
click at [261, 265] on mat-icon "more_horiz" at bounding box center [262, 266] width 8 height 8
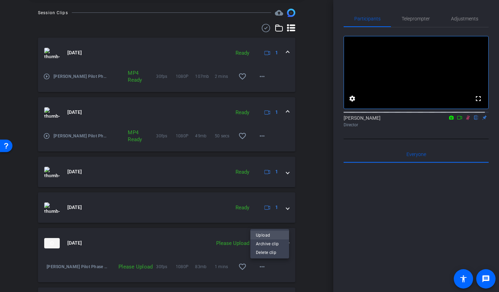
click at [261, 235] on span "Upload" at bounding box center [270, 235] width 28 height 8
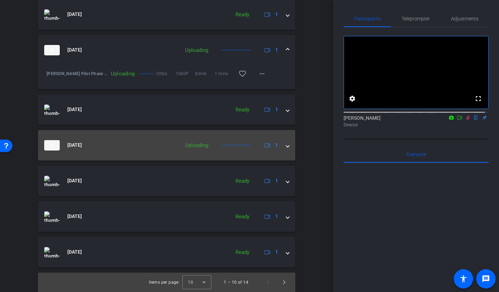
click at [286, 147] on span at bounding box center [287, 144] width 3 height 7
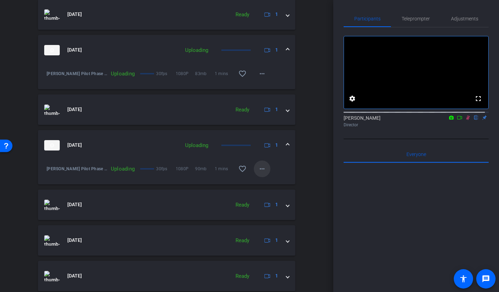
click at [259, 165] on mat-icon "more_horiz" at bounding box center [262, 168] width 8 height 8
click at [259, 181] on span "Cancel Upload" at bounding box center [270, 183] width 29 height 8
click at [258, 171] on mat-icon "more_horiz" at bounding box center [262, 168] width 8 height 8
click at [260, 182] on span "Upload" at bounding box center [270, 183] width 28 height 8
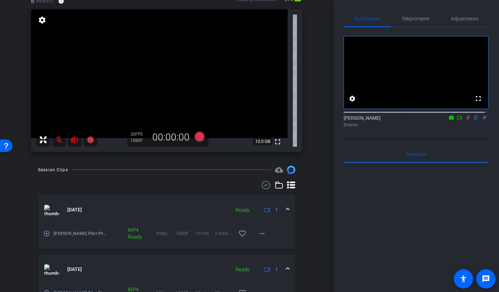
scroll to position [417, 0]
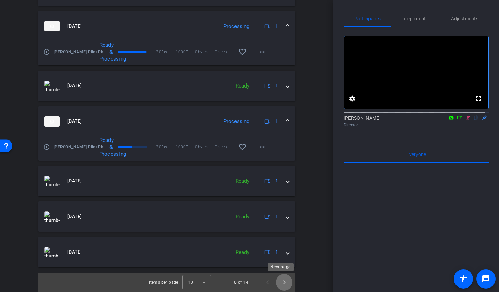
click at [278, 284] on span "Next page" at bounding box center [284, 282] width 17 height 17
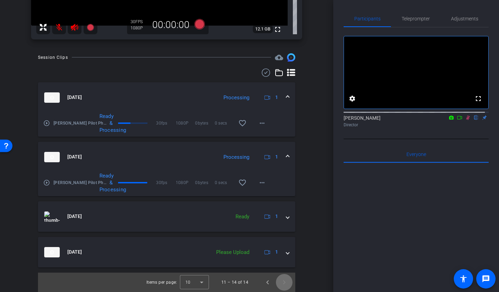
scroll to position [156, 0]
click at [265, 283] on span "Previous page" at bounding box center [267, 282] width 17 height 17
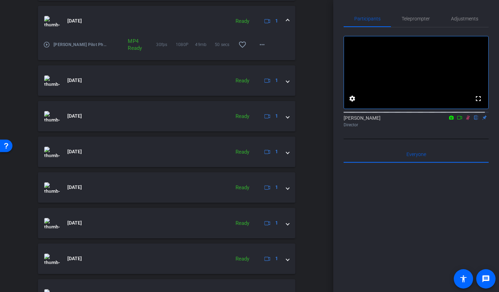
scroll to position [111, 0]
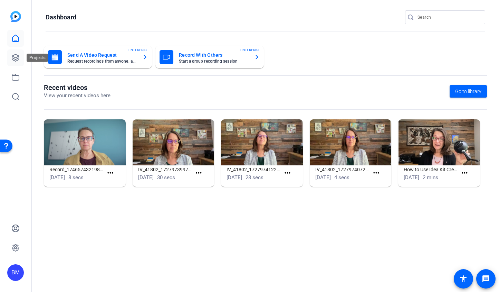
click at [12, 56] on icon at bounding box center [15, 57] width 7 height 7
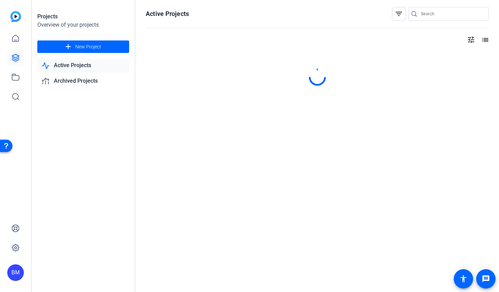
click at [430, 12] on input "Search" at bounding box center [452, 14] width 62 height 8
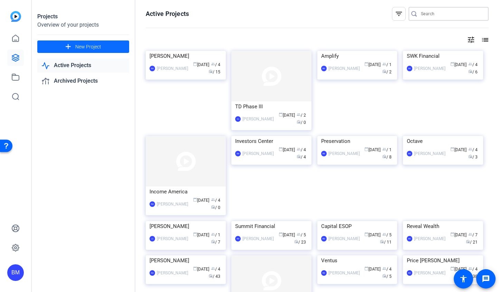
click at [106, 44] on span at bounding box center [83, 46] width 92 height 17
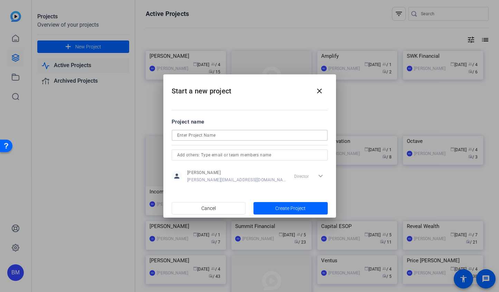
click at [232, 134] on input at bounding box center [249, 135] width 145 height 8
click at [268, 136] on input "Serenity" at bounding box center [249, 135] width 145 height 8
type input "Sincerity"
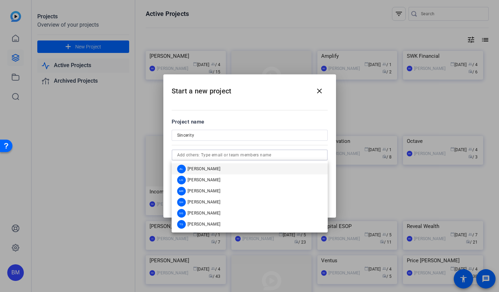
click at [237, 151] on input "text" at bounding box center [249, 155] width 145 height 8
click at [233, 169] on mat-option "AL [PERSON_NAME]" at bounding box center [250, 168] width 156 height 11
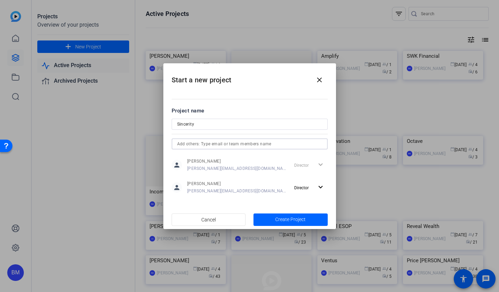
click at [234, 141] on input "text" at bounding box center [249, 144] width 145 height 8
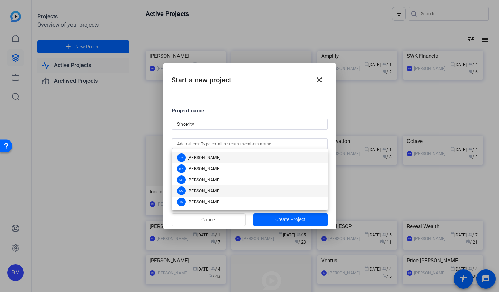
click at [216, 192] on span "[PERSON_NAME]" at bounding box center [204, 191] width 33 height 6
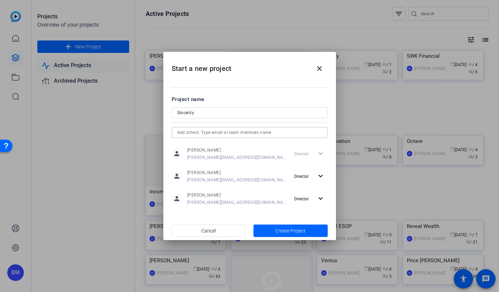
click at [224, 133] on input "text" at bounding box center [249, 132] width 145 height 8
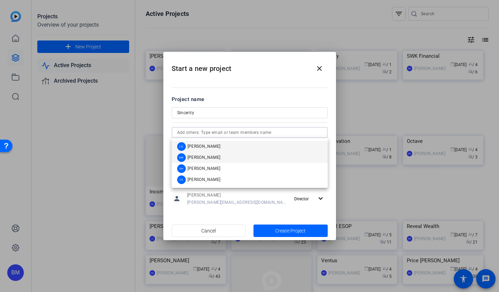
click at [221, 159] on mat-option "[PERSON_NAME]" at bounding box center [250, 157] width 156 height 11
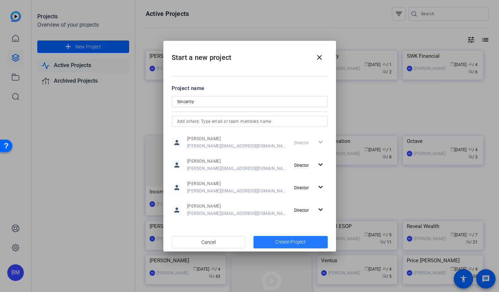
click at [274, 242] on span "button" at bounding box center [291, 242] width 74 height 17
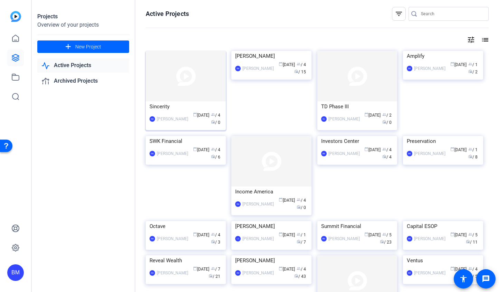
click at [176, 104] on div "Sincerity" at bounding box center [186, 106] width 73 height 10
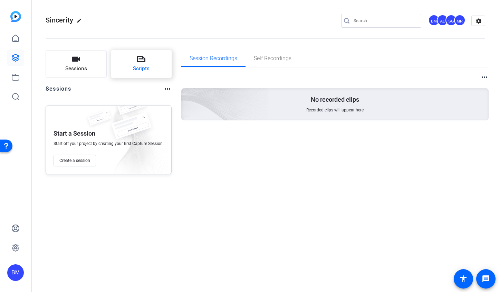
click at [137, 63] on icon at bounding box center [141, 59] width 8 height 8
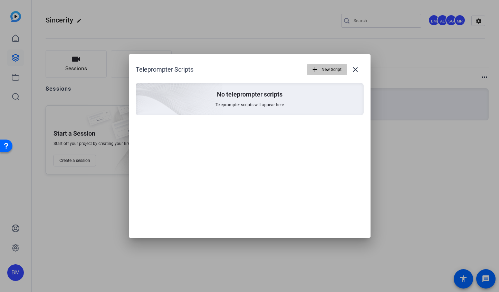
click at [333, 70] on span "New Script" at bounding box center [332, 69] width 20 height 13
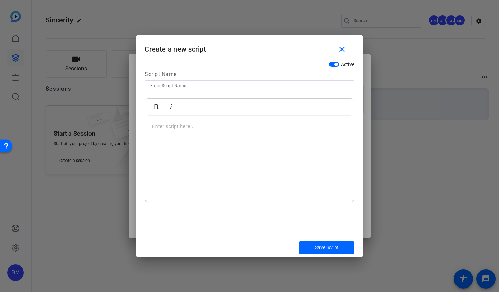
click at [260, 142] on div at bounding box center [249, 158] width 209 height 86
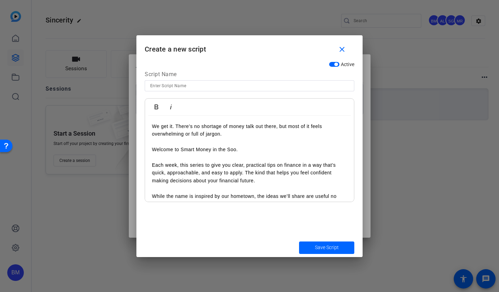
scroll to position [21, 0]
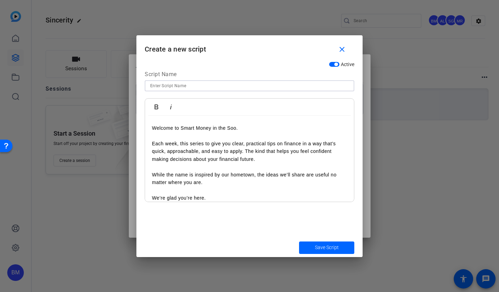
click at [234, 87] on input at bounding box center [249, 86] width 199 height 8
type input "Kickoff PRACTICE"
click at [153, 124] on p "Welcome to Smart Money in the Soo." at bounding box center [249, 128] width 195 height 8
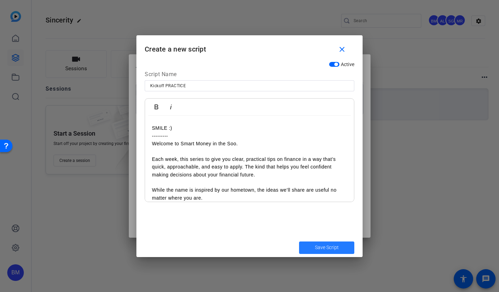
click at [314, 244] on span "submit" at bounding box center [326, 247] width 55 height 17
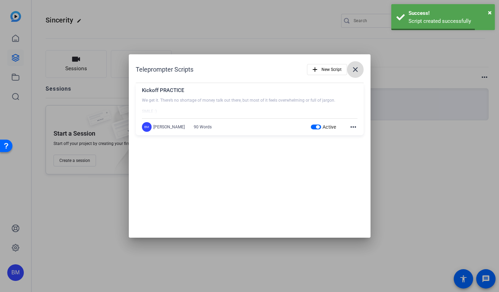
click at [358, 70] on mat-icon "close" at bounding box center [355, 69] width 8 height 8
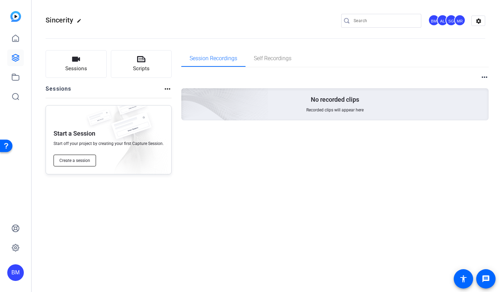
click at [63, 160] on span "Create a session" at bounding box center [74, 161] width 31 height 6
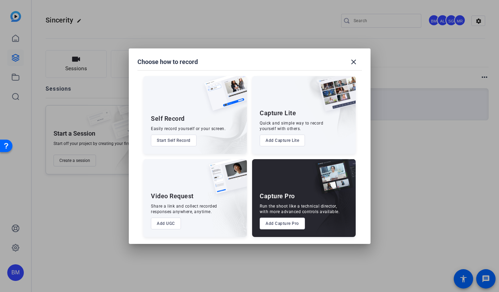
click at [283, 221] on button "Add Capture Pro" at bounding box center [282, 223] width 45 height 12
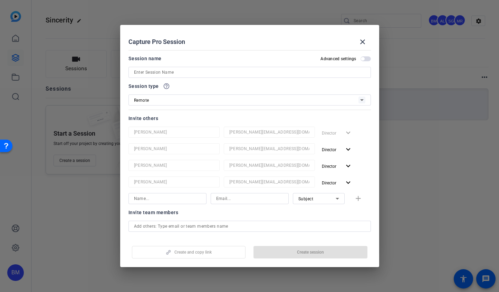
click at [215, 67] on div at bounding box center [249, 72] width 231 height 11
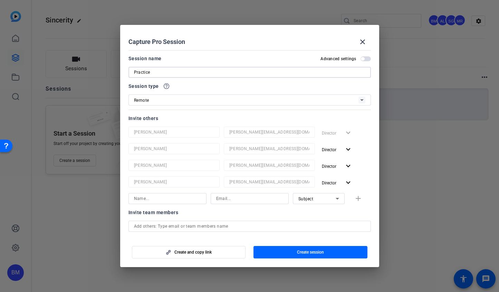
type input "Practice"
click at [290, 253] on span "button" at bounding box center [311, 252] width 114 height 17
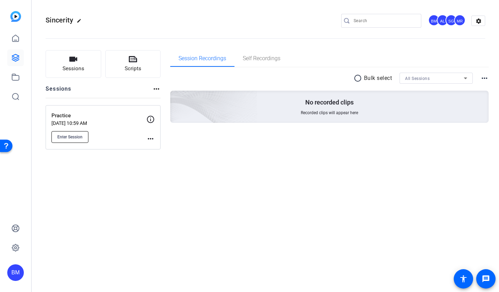
click at [64, 138] on span "Enter Session" at bounding box center [69, 137] width 25 height 6
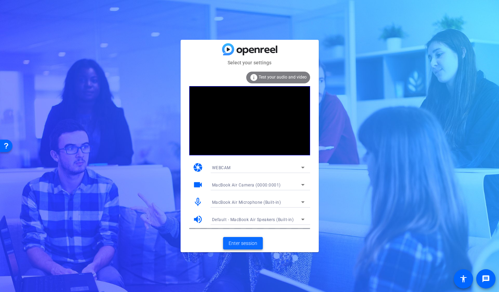
click at [238, 244] on span "Enter session" at bounding box center [243, 242] width 29 height 7
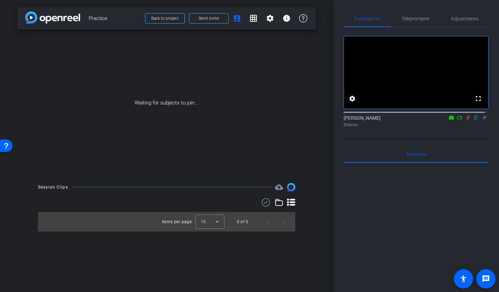
click at [466, 120] on icon at bounding box center [468, 117] width 4 height 4
click at [221, 21] on span at bounding box center [208, 18] width 39 height 17
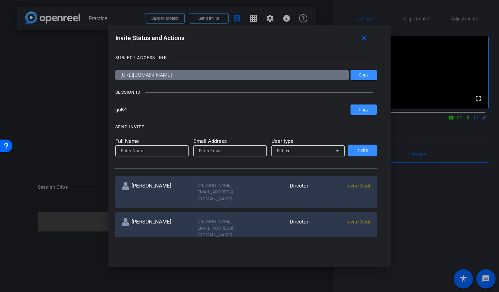
click at [212, 49] on div "SUBJECT ACCESS LINK [URL][DOMAIN_NAME] Copy SESSION ID gcK4 Copy SEND INVITE Fu…" at bounding box center [249, 142] width 268 height 190
click at [365, 37] on mat-icon "close" at bounding box center [364, 38] width 9 height 9
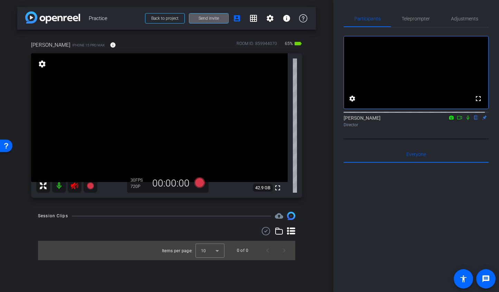
click at [74, 187] on icon at bounding box center [74, 185] width 8 height 8
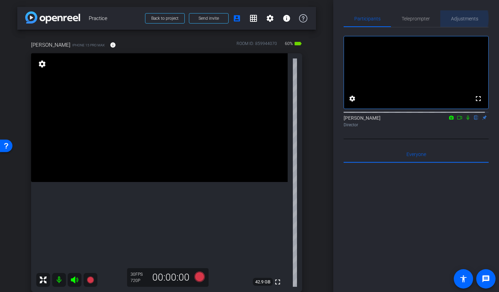
click at [455, 18] on span "Adjustments" at bounding box center [464, 18] width 27 height 5
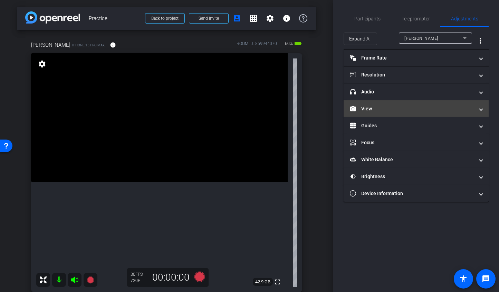
click at [370, 112] on mat-expansion-panel-header "View" at bounding box center [416, 108] width 145 height 17
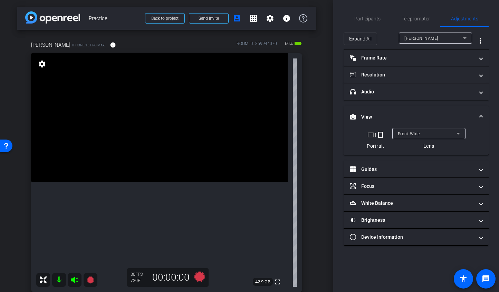
click at [407, 138] on div "Front Wide" at bounding box center [429, 133] width 62 height 11
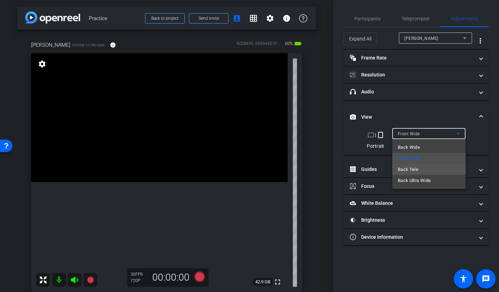
click at [407, 168] on span "Back Tele" at bounding box center [408, 169] width 20 height 8
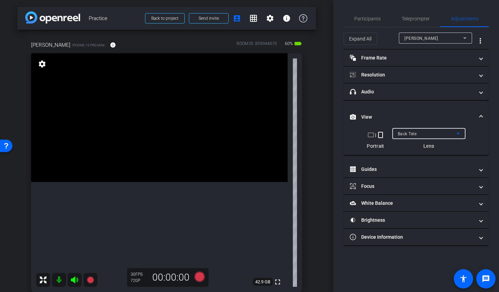
click at [395, 133] on div "Back Tele" at bounding box center [428, 133] width 73 height 11
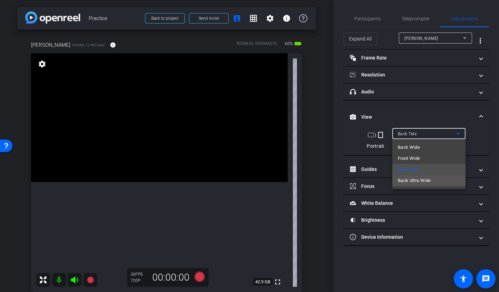
click at [425, 183] on span "Back Ultra Wide" at bounding box center [414, 180] width 33 height 8
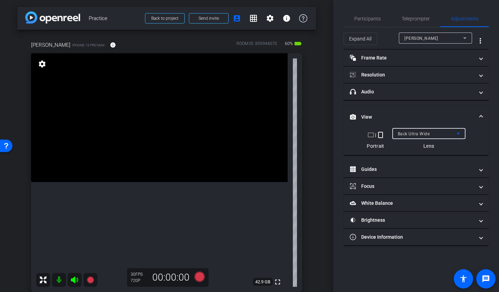
click at [371, 136] on mat-icon "crop_landscape" at bounding box center [371, 135] width 8 height 8
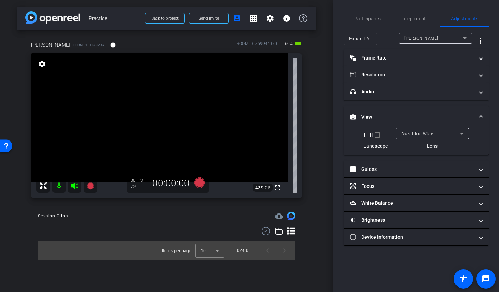
click at [378, 137] on mat-icon "crop_portrait" at bounding box center [377, 135] width 8 height 8
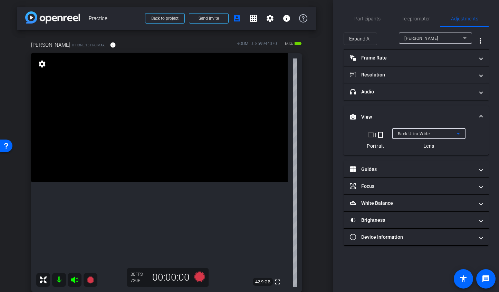
click at [414, 134] on span "Back Ultra Wide" at bounding box center [414, 133] width 32 height 5
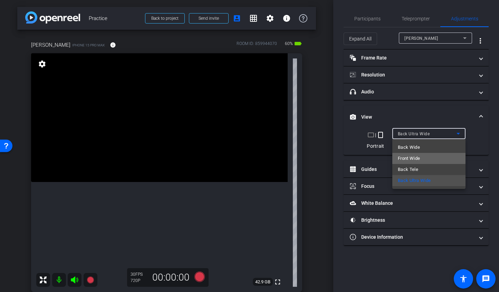
click at [414, 156] on span "Front Wide" at bounding box center [409, 158] width 22 height 8
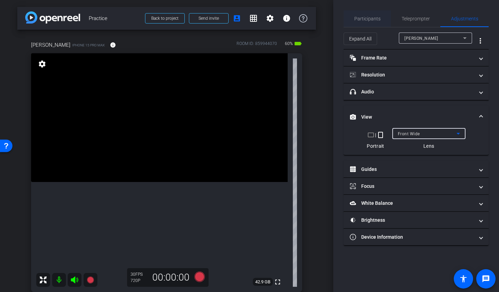
click at [366, 16] on span "Participants" at bounding box center [367, 18] width 26 height 5
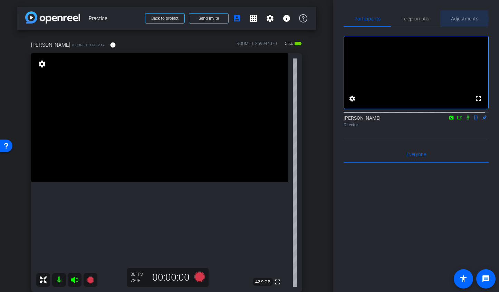
click at [459, 19] on span "Adjustments" at bounding box center [464, 18] width 27 height 5
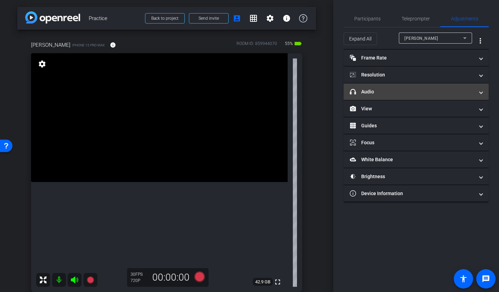
click at [394, 91] on mat-panel-title "headphone icon Audio" at bounding box center [412, 91] width 124 height 7
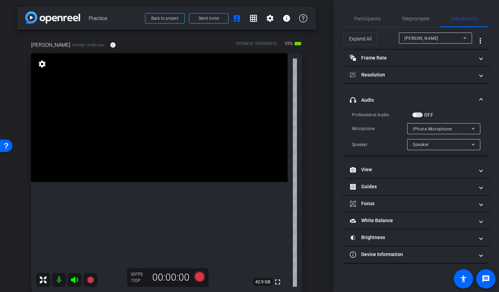
click at [426, 128] on span "iPhone Microphone" at bounding box center [432, 128] width 39 height 5
click at [423, 101] on div at bounding box center [249, 146] width 499 height 292
click at [420, 115] on span "button" at bounding box center [417, 114] width 10 height 5
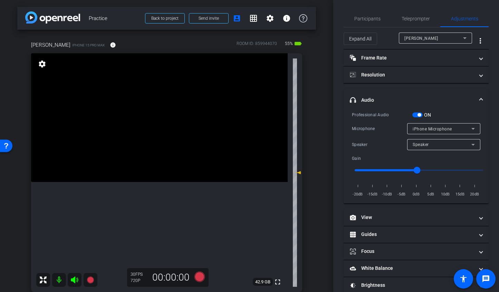
click at [413, 114] on span "button" at bounding box center [417, 114] width 10 height 5
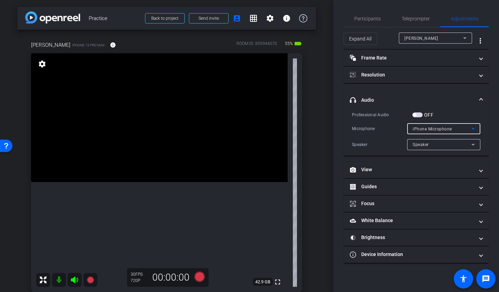
click at [427, 130] on span "iPhone Microphone" at bounding box center [432, 128] width 39 height 5
click at [427, 130] on div at bounding box center [249, 146] width 499 height 292
click at [430, 128] on span "iPhone Microphone" at bounding box center [432, 128] width 39 height 5
click at [430, 128] on div at bounding box center [249, 146] width 499 height 292
click at [420, 131] on span "iPhone Microphone" at bounding box center [432, 128] width 39 height 5
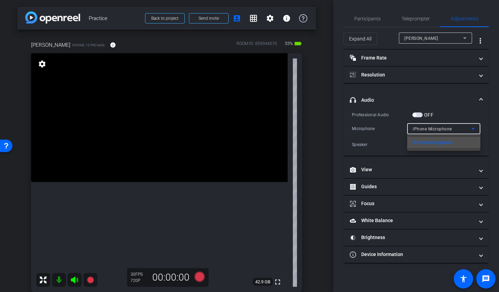
click at [420, 131] on div at bounding box center [249, 146] width 499 height 292
click at [422, 140] on div "Speaker" at bounding box center [444, 144] width 62 height 11
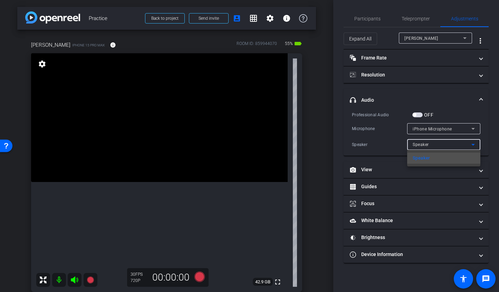
click at [422, 140] on div at bounding box center [249, 146] width 499 height 292
click at [401, 85] on mat-accordion "Frame Rate Frame Rate navigate_before 24 25 30 navigate_next Resolution navigat…" at bounding box center [416, 155] width 145 height 213
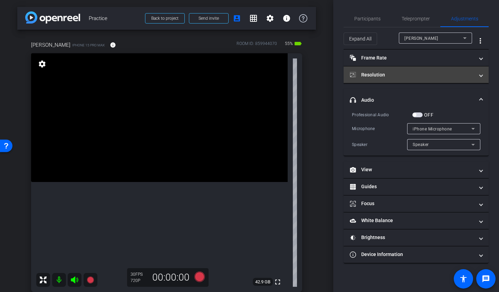
click at [401, 77] on mat-panel-title "Resolution" at bounding box center [412, 74] width 124 height 7
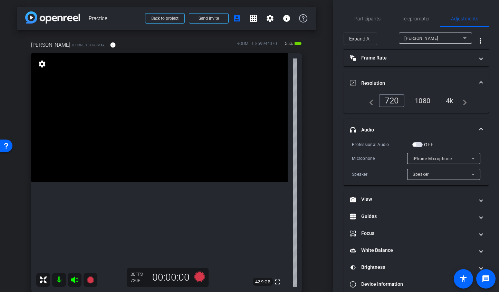
click at [419, 98] on div "1080" at bounding box center [423, 101] width 26 height 12
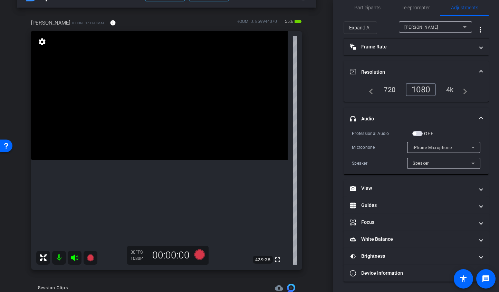
scroll to position [23, 0]
click at [413, 149] on span "iPhone Microphone" at bounding box center [432, 147] width 39 height 5
click at [413, 149] on div at bounding box center [249, 146] width 499 height 292
click at [420, 135] on span "button" at bounding box center [417, 133] width 10 height 5
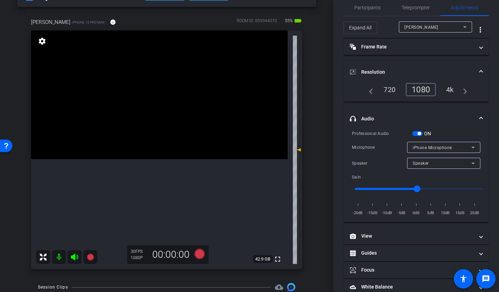
click at [422, 146] on span "iPhone Microphone" at bounding box center [432, 147] width 39 height 5
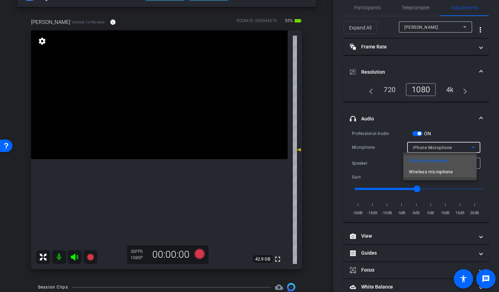
click at [422, 176] on mat-option "Wireless microphone" at bounding box center [439, 171] width 73 height 11
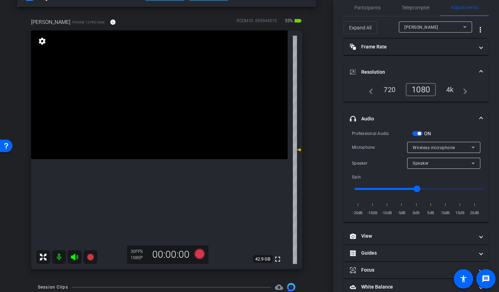
click at [415, 133] on span "button" at bounding box center [417, 133] width 10 height 5
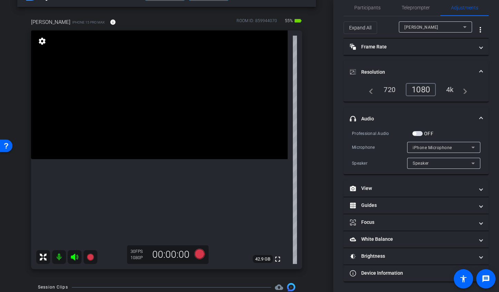
click at [421, 134] on span "button" at bounding box center [417, 133] width 10 height 5
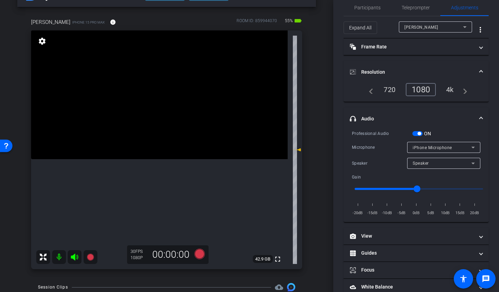
click at [421, 146] on span "iPhone Microphone" at bounding box center [432, 147] width 39 height 5
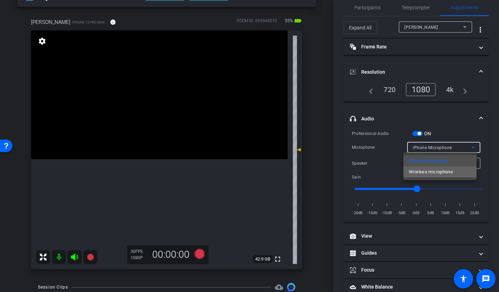
click at [422, 168] on span "Wireless microphone" at bounding box center [431, 172] width 44 height 8
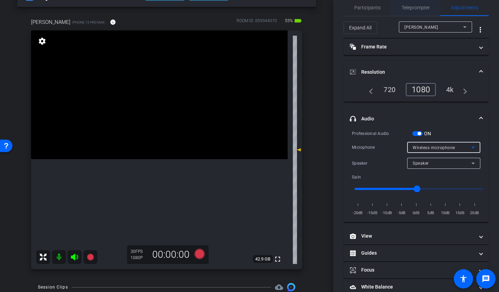
click at [410, 9] on span "Teleprompter" at bounding box center [416, 7] width 28 height 5
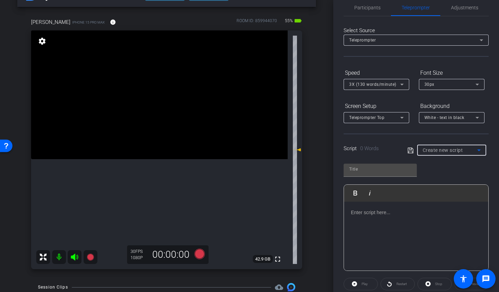
click at [438, 147] on span "Create new script" at bounding box center [443, 150] width 40 height 6
click at [437, 173] on span "Kickoff PRACTICE" at bounding box center [440, 174] width 38 height 8
type input "Kickoff PRACTICE"
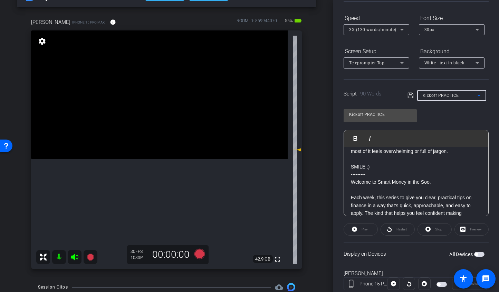
scroll to position [0, 0]
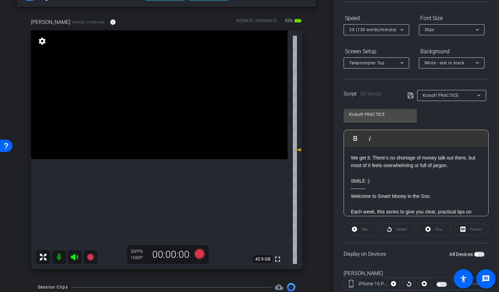
drag, startPoint x: 461, startPoint y: 165, endPoint x: 343, endPoint y: 156, distance: 118.2
click at [343, 156] on div "Participants Teleprompter Adjustments settings Betsy Mugavero flip Director Eve…" at bounding box center [416, 146] width 166 height 292
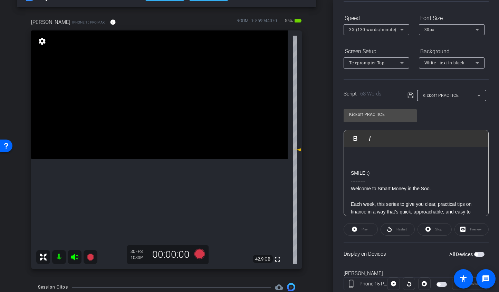
click at [367, 31] on span "3X (130 words/minute)" at bounding box center [372, 29] width 47 height 5
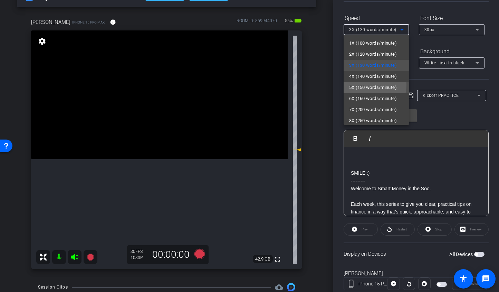
click at [371, 85] on span "5X (150 words/minute)" at bounding box center [373, 87] width 48 height 8
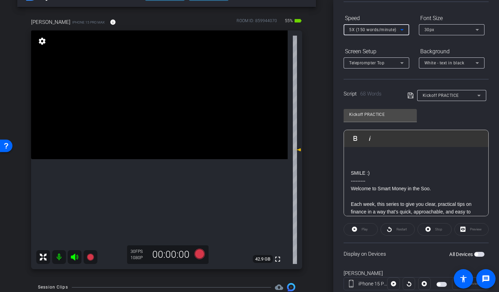
click at [477, 256] on div "All Devices" at bounding box center [466, 253] width 35 height 7
click at [475, 250] on mat-slide-toggle "All Devices" at bounding box center [466, 254] width 35 height 8
click at [476, 254] on span "button" at bounding box center [479, 253] width 10 height 5
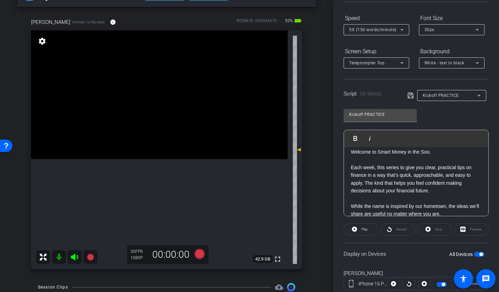
scroll to position [37, 0]
click at [441, 65] on span "White - text in black" at bounding box center [445, 62] width 40 height 5
click at [446, 88] on div "Black - text in white" at bounding box center [445, 89] width 41 height 8
click at [376, 63] on span "Teleprompter Top" at bounding box center [366, 62] width 35 height 5
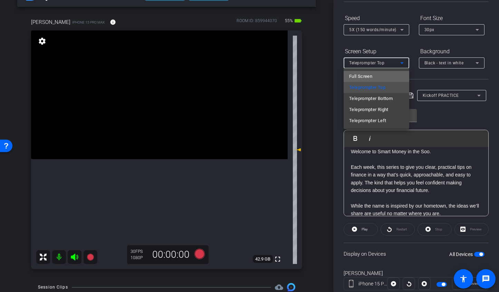
click at [374, 76] on mat-option "Full Screen" at bounding box center [377, 76] width 66 height 11
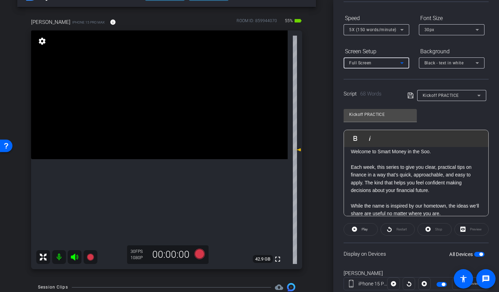
scroll to position [0, 0]
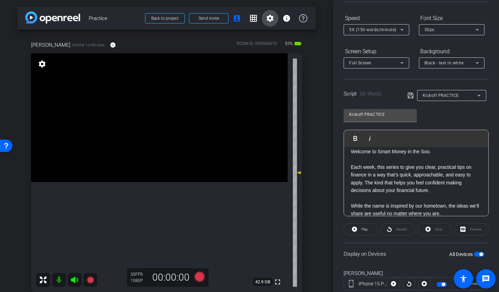
click at [266, 17] on mat-icon "settings" at bounding box center [270, 18] width 8 height 8
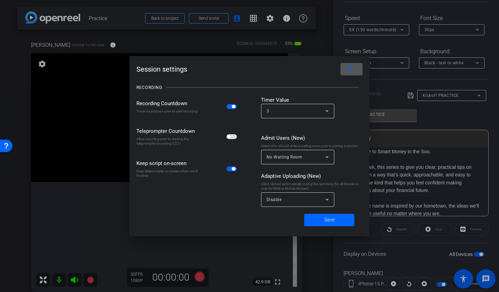
click at [233, 138] on span "button" at bounding box center [232, 136] width 10 height 5
click at [318, 219] on span at bounding box center [329, 219] width 50 height 17
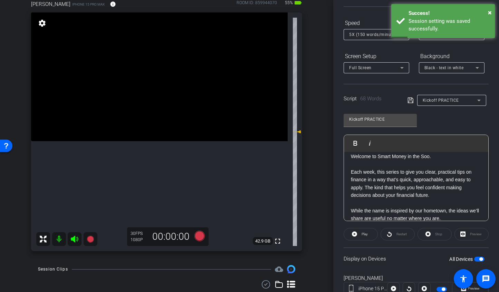
scroll to position [43, 0]
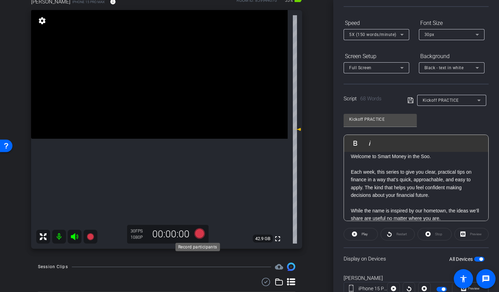
click at [198, 238] on icon at bounding box center [199, 233] width 10 height 10
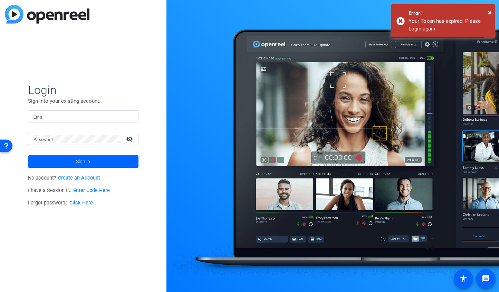
type input "betsy@ideadecanter.com"
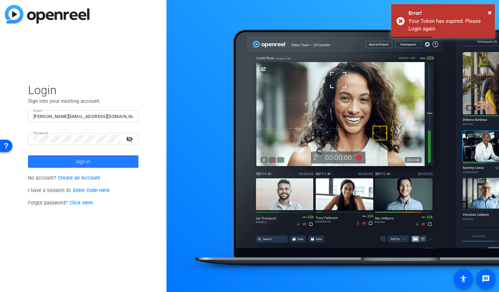
click at [103, 163] on span at bounding box center [83, 161] width 111 height 17
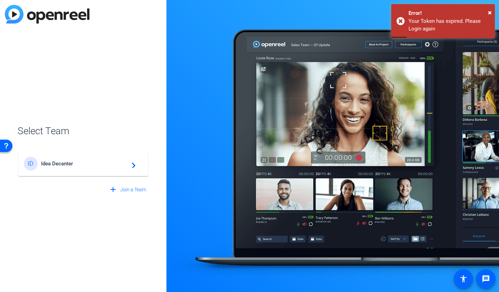
click at [103, 163] on span "Idea Decanter" at bounding box center [84, 163] width 86 height 6
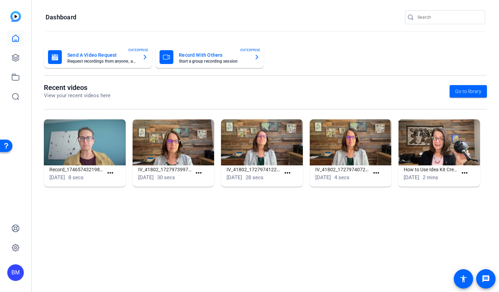
click at [427, 18] on input "Search" at bounding box center [449, 17] width 62 height 8
click at [467, 18] on input "Sincerity" at bounding box center [449, 17] width 62 height 8
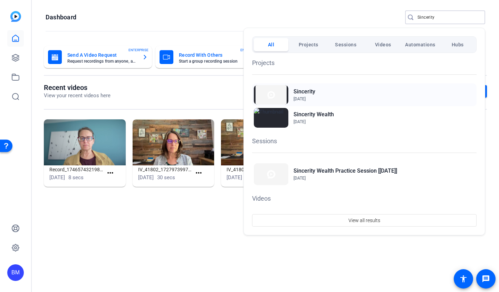
type input "Sincerity"
click at [307, 96] on span "[DATE]" at bounding box center [305, 99] width 22 height 6
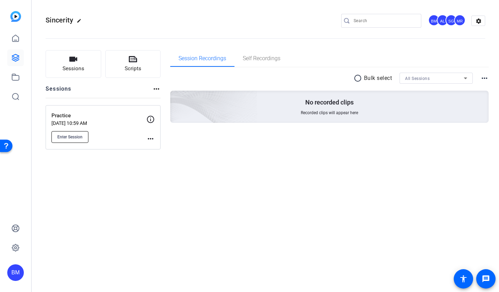
click at [81, 137] on span "Enter Session" at bounding box center [69, 137] width 25 height 6
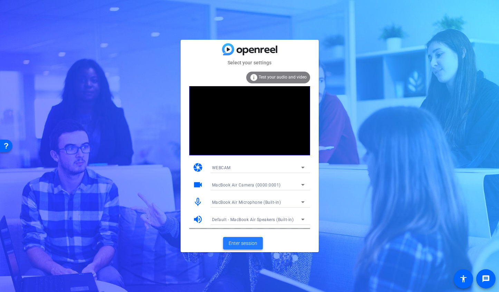
click at [237, 240] on span "Enter session" at bounding box center [243, 242] width 29 height 7
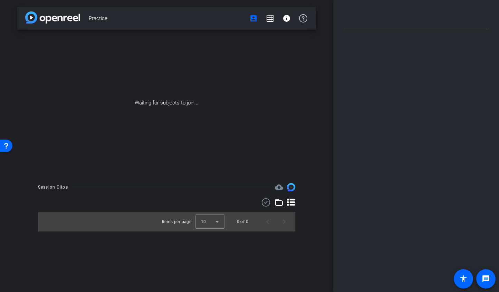
type input "Kickoff PRACTICE"
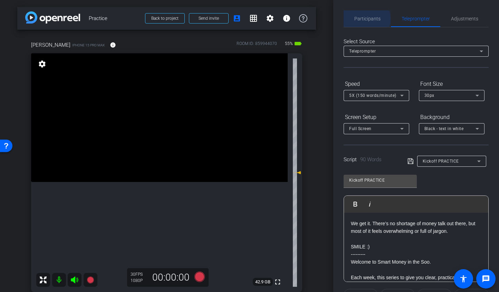
click at [365, 19] on span "Participants" at bounding box center [367, 18] width 26 height 5
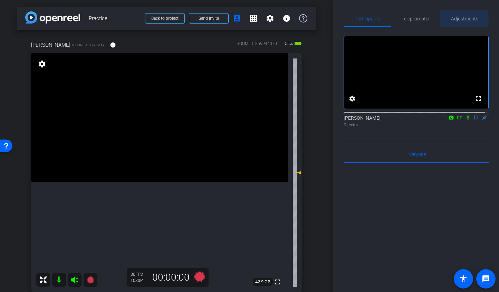
click at [453, 20] on span "Adjustments" at bounding box center [464, 18] width 27 height 5
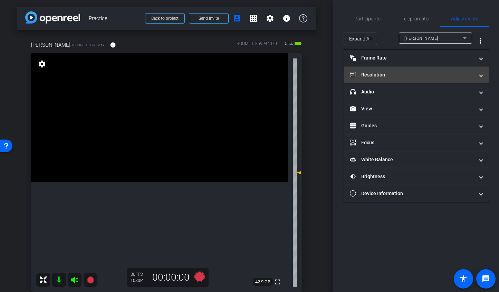
click at [403, 75] on mat-panel-title "Resolution" at bounding box center [412, 74] width 124 height 7
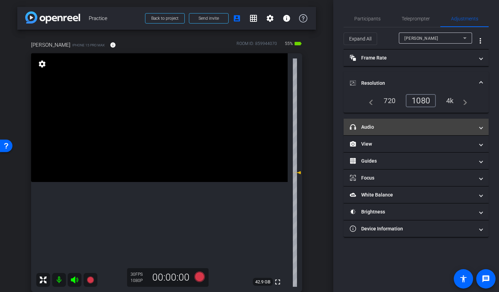
click at [400, 126] on mat-panel-title "headphone icon Audio" at bounding box center [412, 126] width 124 height 7
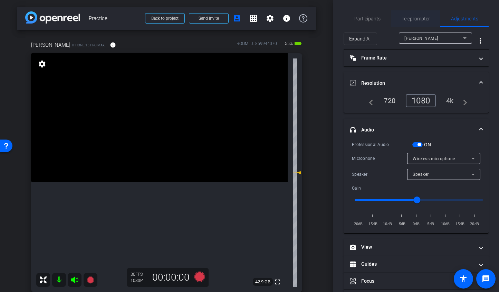
click at [406, 19] on span "Teleprompter" at bounding box center [416, 18] width 28 height 5
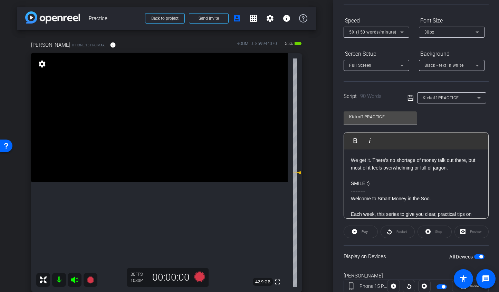
scroll to position [67, 0]
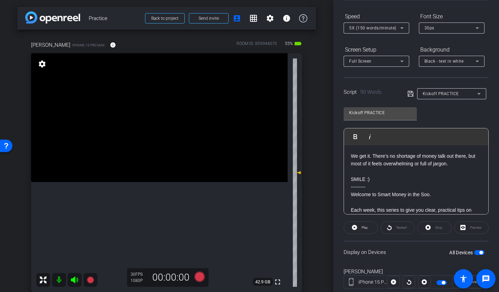
drag, startPoint x: 463, startPoint y: 167, endPoint x: 336, endPoint y: 154, distance: 127.5
click at [336, 154] on div "Participants Teleprompter Adjustments settings [PERSON_NAME] flip Director Ever…" at bounding box center [416, 146] width 166 height 292
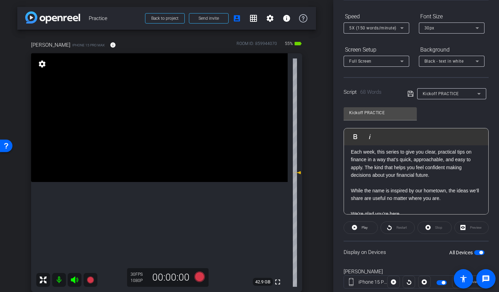
scroll to position [51, 0]
click at [474, 254] on span "button" at bounding box center [479, 252] width 10 height 5
click at [479, 251] on span "button" at bounding box center [479, 252] width 10 height 5
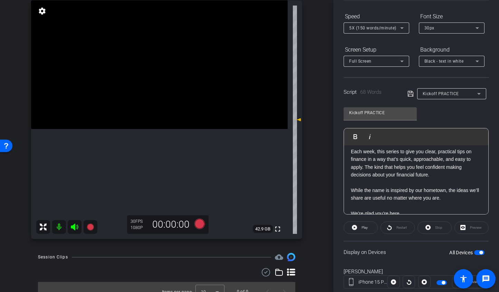
scroll to position [62, 0]
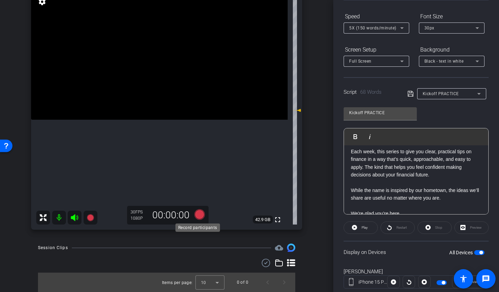
click at [196, 215] on icon at bounding box center [199, 214] width 10 height 10
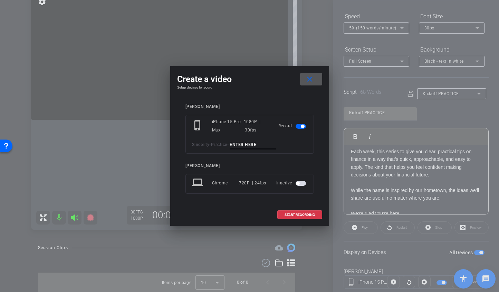
click at [239, 149] on div "phone_iphone iPhone 15 Pro Max 1080P | 30fps Record Sincerity - Practice -" at bounding box center [250, 134] width 129 height 39
click at [240, 143] on input at bounding box center [253, 144] width 46 height 9
type input "TA1"
click at [309, 214] on span "START RECORDING" at bounding box center [300, 214] width 30 height 3
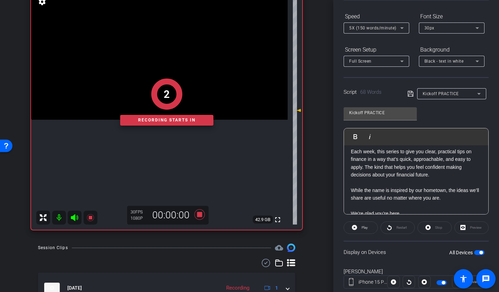
click at [73, 218] on div "2 Recording starts in" at bounding box center [166, 101] width 271 height 255
click at [74, 214] on div "1 Recording starts in" at bounding box center [166, 101] width 271 height 255
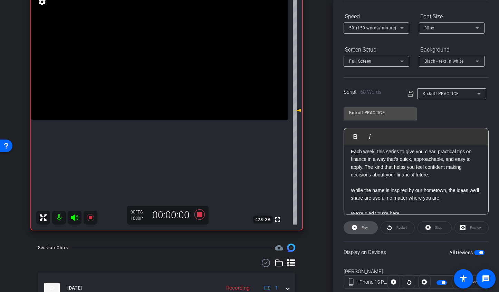
click at [359, 226] on span at bounding box center [361, 227] width 34 height 17
click at [74, 219] on icon at bounding box center [74, 217] width 7 height 7
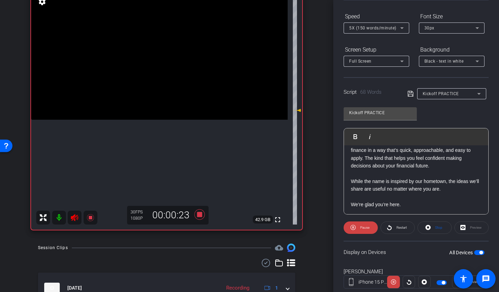
scroll to position [61, 0]
click at [196, 213] on icon at bounding box center [199, 214] width 10 height 10
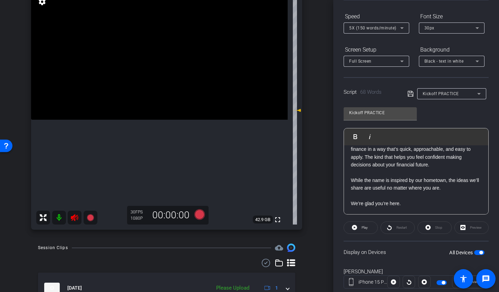
click at [75, 216] on icon at bounding box center [74, 217] width 7 height 7
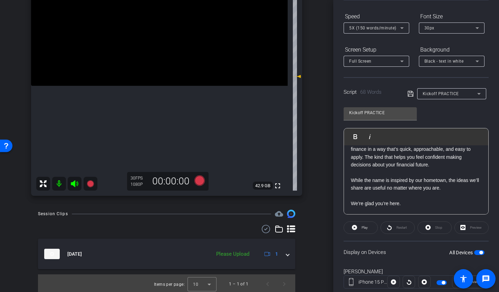
scroll to position [98, 0]
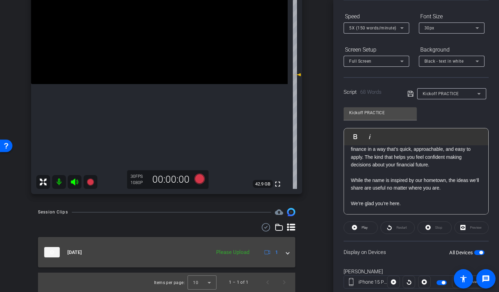
click at [286, 250] on span at bounding box center [287, 251] width 3 height 7
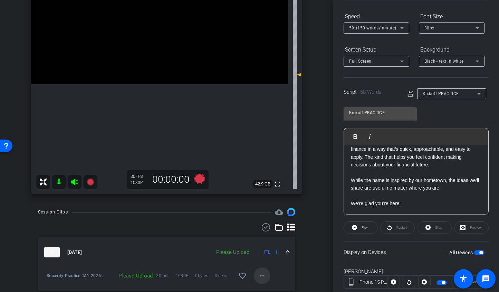
click at [261, 272] on mat-icon "more_horiz" at bounding box center [262, 275] width 8 height 8
click at [260, 245] on span "Upload" at bounding box center [270, 244] width 28 height 8
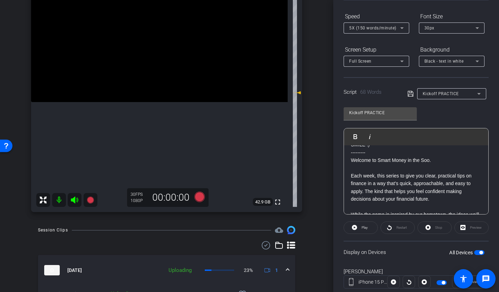
scroll to position [28, 0]
click at [377, 153] on p "---------" at bounding box center [416, 151] width 131 height 8
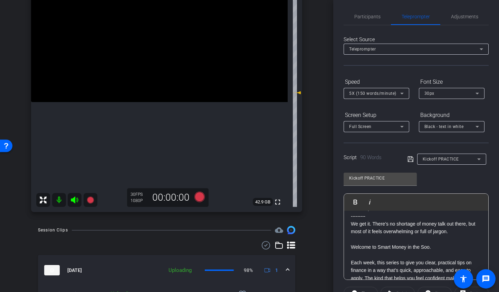
scroll to position [0, 0]
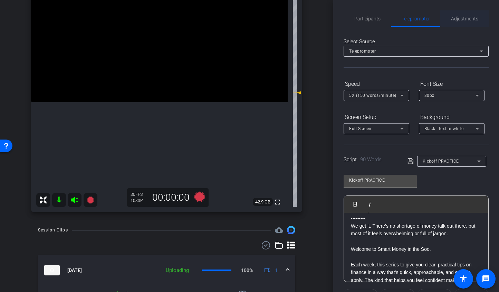
click at [451, 19] on span "Adjustments" at bounding box center [464, 18] width 27 height 5
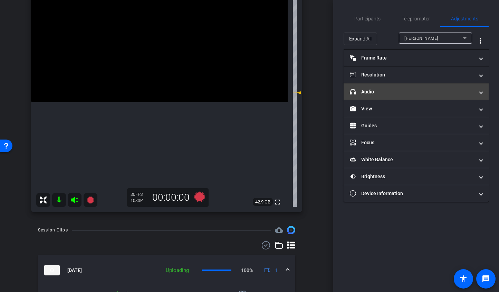
click at [400, 89] on mat-panel-title "headphone icon Audio" at bounding box center [412, 91] width 124 height 7
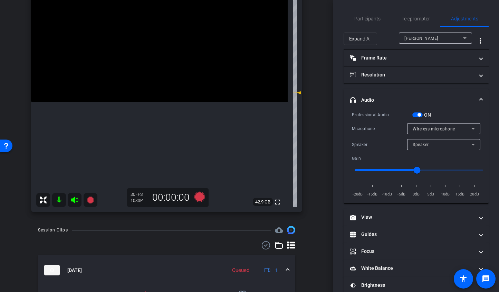
click at [415, 115] on span "button" at bounding box center [417, 114] width 10 height 5
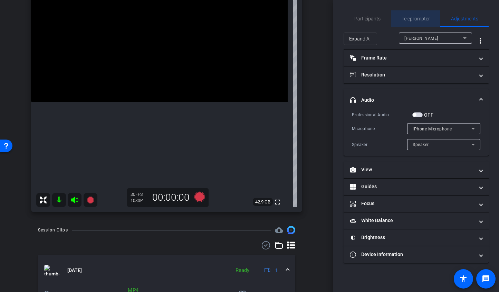
click at [418, 21] on span "Teleprompter" at bounding box center [416, 18] width 28 height 5
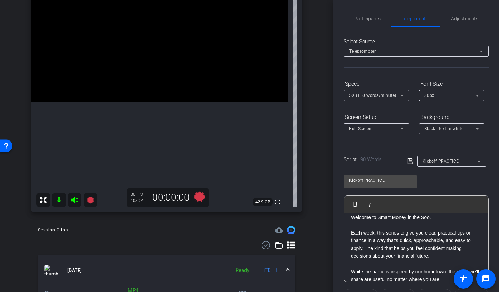
scroll to position [60, 0]
click at [377, 234] on p "Each week, this series to give you clear, practical tips on finance in a way th…" at bounding box center [416, 243] width 131 height 31
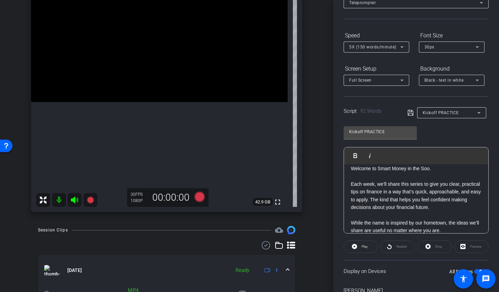
scroll to position [76, 0]
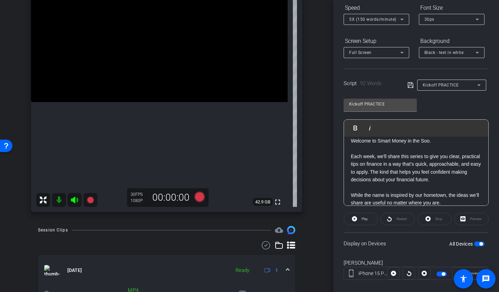
click at [474, 245] on span "button" at bounding box center [479, 243] width 10 height 5
click at [479, 242] on span "button" at bounding box center [479, 243] width 10 height 5
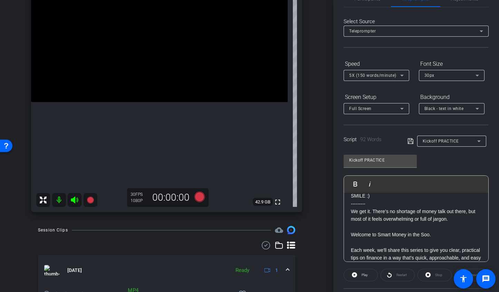
scroll to position [0, 0]
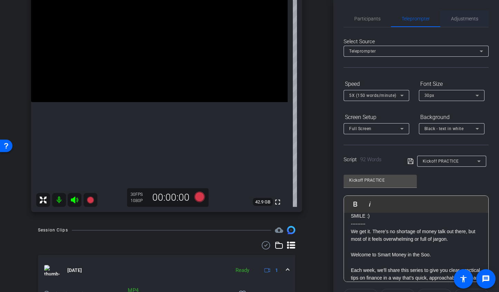
click at [460, 17] on span "Adjustments" at bounding box center [464, 18] width 27 height 5
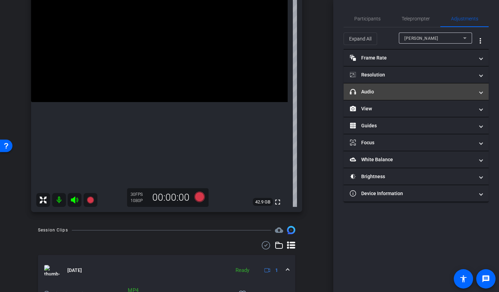
click at [408, 94] on mat-panel-title "headphone icon Audio" at bounding box center [412, 91] width 124 height 7
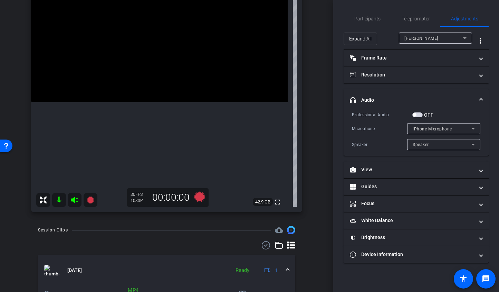
click at [418, 115] on span "button" at bounding box center [417, 114] width 10 height 5
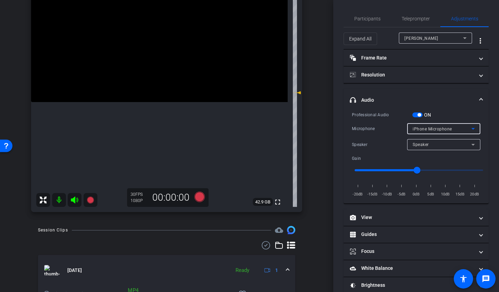
click at [417, 132] on div "iPhone Microphone" at bounding box center [442, 128] width 59 height 9
click at [418, 153] on span "Wireless microphone" at bounding box center [431, 153] width 44 height 8
click at [199, 198] on icon at bounding box center [199, 196] width 10 height 10
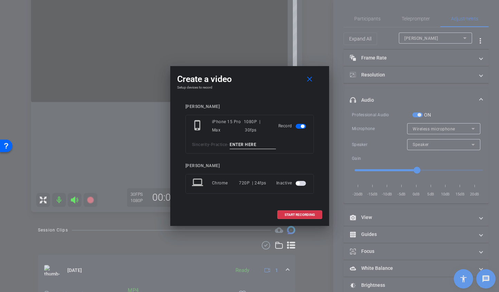
click at [240, 144] on input at bounding box center [253, 144] width 46 height 9
type input "TA2"
click at [289, 211] on span at bounding box center [300, 214] width 44 height 17
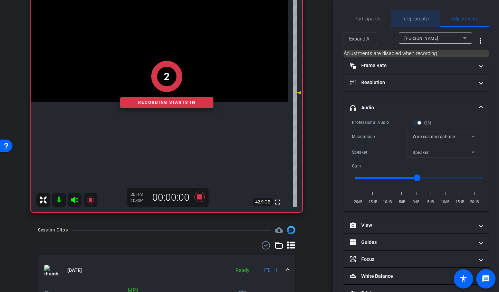
click at [394, 17] on div "Teleprompter" at bounding box center [415, 18] width 49 height 17
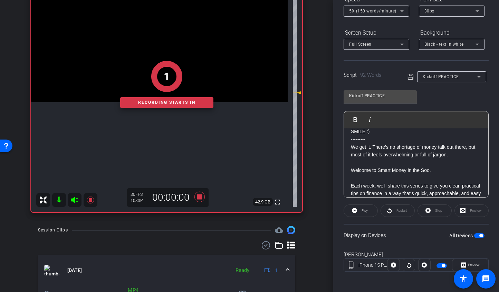
scroll to position [86, 0]
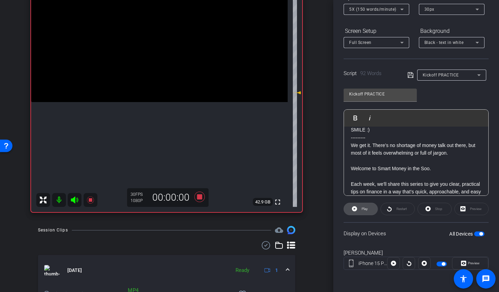
click at [360, 205] on span "Play" at bounding box center [364, 209] width 8 height 10
click at [401, 206] on div "Restart" at bounding box center [398, 208] width 34 height 12
click at [390, 210] on div "Restart" at bounding box center [398, 208] width 34 height 12
click at [196, 197] on icon at bounding box center [199, 196] width 10 height 10
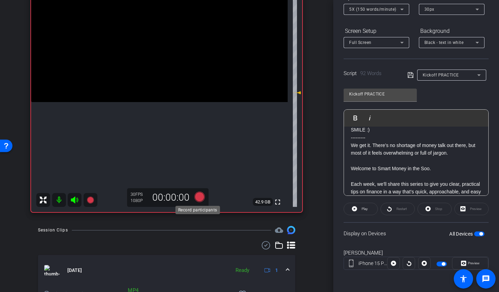
click at [196, 197] on icon at bounding box center [199, 196] width 10 height 10
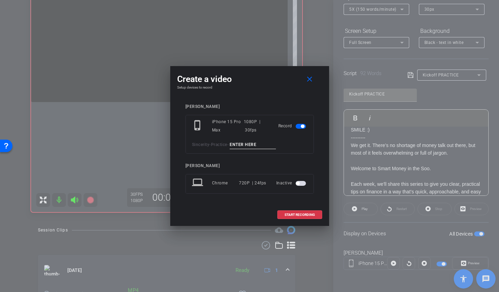
click at [242, 141] on input at bounding box center [253, 144] width 46 height 9
type input "TA2"
click at [310, 216] on span "START RECORDING" at bounding box center [300, 214] width 30 height 3
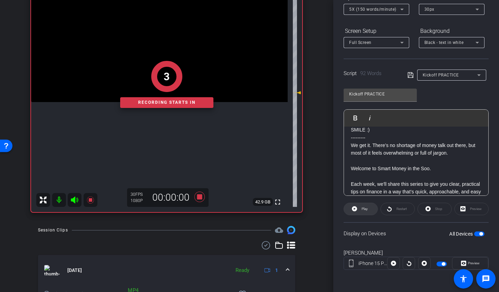
click at [358, 210] on span at bounding box center [361, 208] width 34 height 17
click at [390, 208] on div "Restart" at bounding box center [398, 208] width 34 height 12
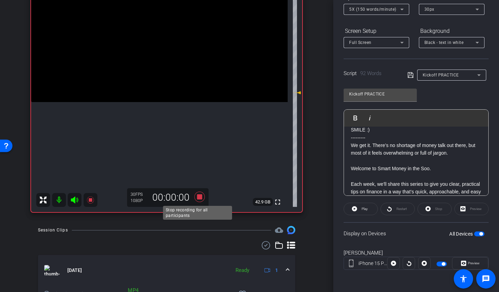
click at [195, 200] on icon at bounding box center [199, 196] width 17 height 12
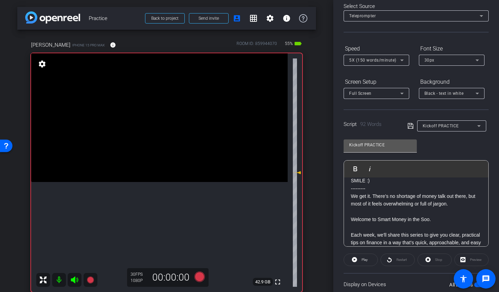
scroll to position [0, 0]
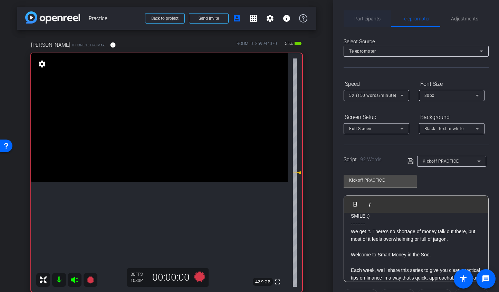
click at [363, 25] on span "Participants" at bounding box center [367, 18] width 26 height 17
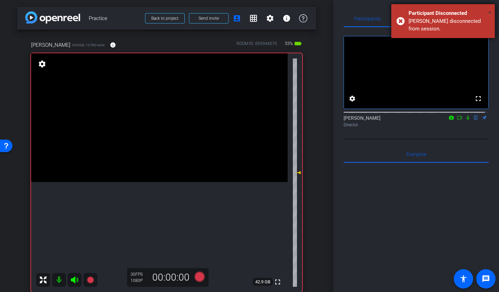
click at [489, 13] on span "×" at bounding box center [490, 12] width 4 height 8
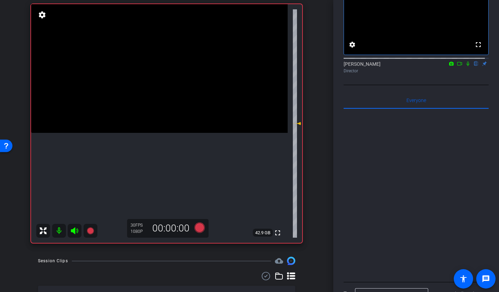
scroll to position [64, 0]
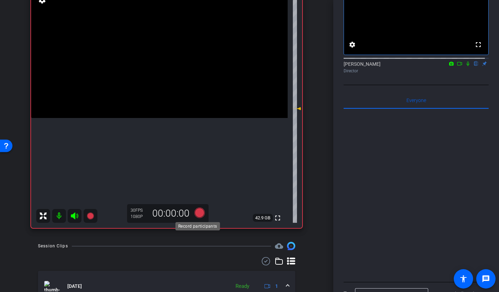
click at [200, 212] on icon at bounding box center [199, 212] width 10 height 10
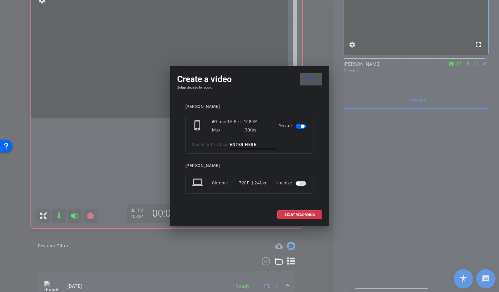
click at [313, 79] on mat-icon "close" at bounding box center [309, 79] width 9 height 9
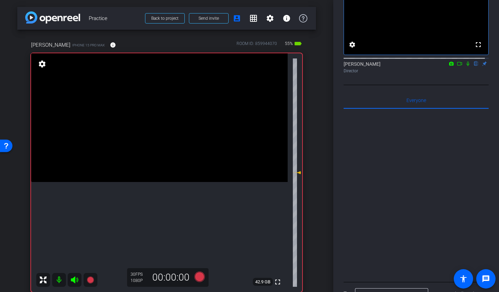
scroll to position [36, 0]
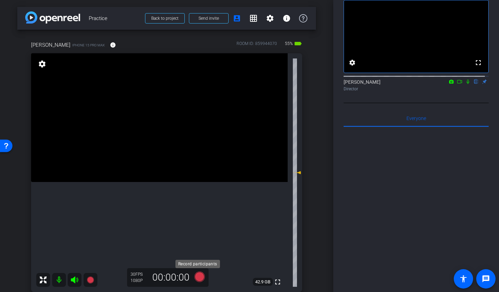
click at [199, 276] on icon at bounding box center [199, 276] width 10 height 10
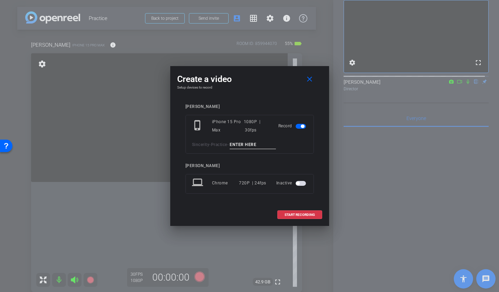
click at [248, 146] on input at bounding box center [253, 144] width 46 height 9
type input "TA2"
click at [290, 215] on span "START RECORDING" at bounding box center [300, 214] width 30 height 3
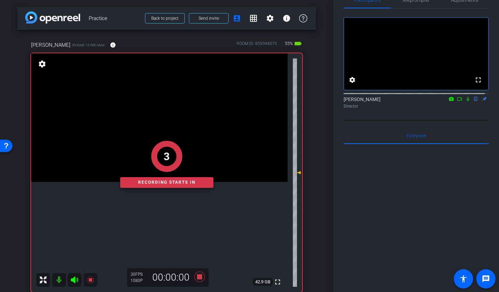
scroll to position [0, 0]
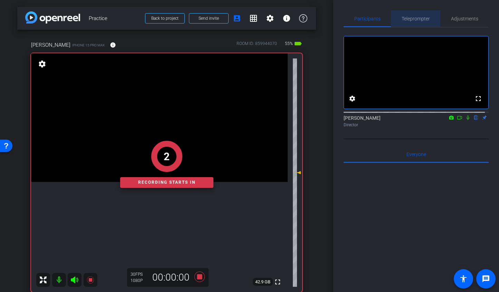
click at [418, 17] on span "Teleprompter" at bounding box center [416, 18] width 28 height 5
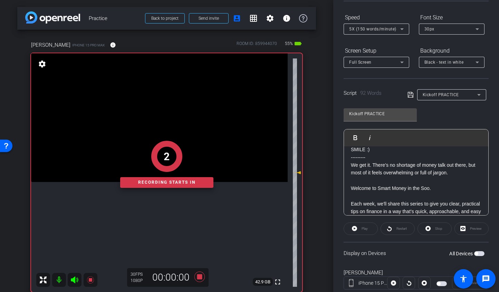
scroll to position [70, 0]
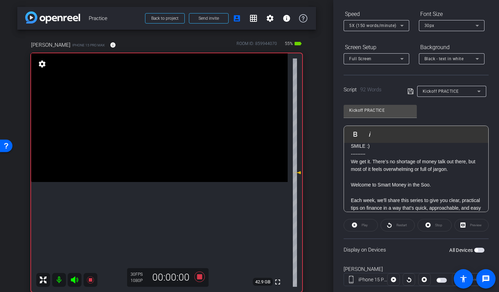
click at [361, 225] on div "Play" at bounding box center [361, 225] width 34 height 12
click at [352, 226] on div "Play" at bounding box center [361, 225] width 34 height 12
click at [476, 247] on span "button" at bounding box center [479, 249] width 10 height 5
click at [364, 225] on span "Play" at bounding box center [365, 225] width 6 height 4
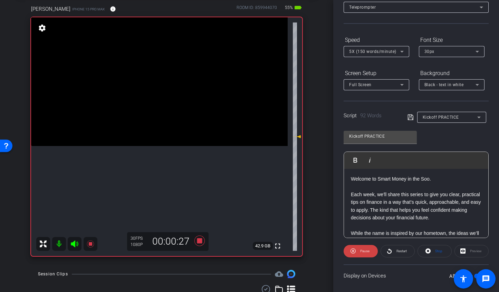
scroll to position [0, 0]
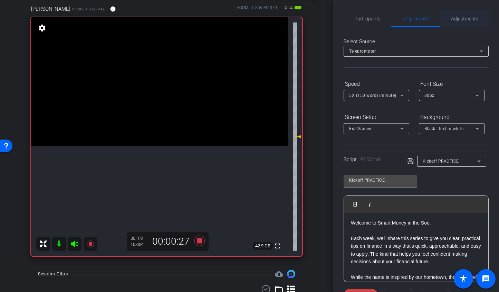
click at [455, 21] on span "Adjustments" at bounding box center [464, 18] width 27 height 5
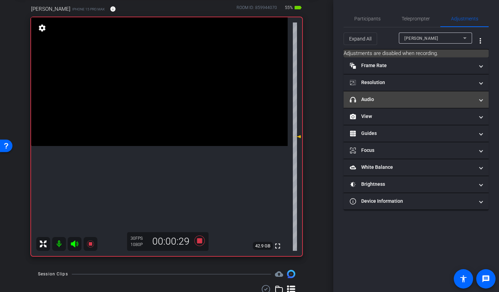
click at [395, 99] on mat-panel-title "headphone icon Audio" at bounding box center [412, 99] width 124 height 7
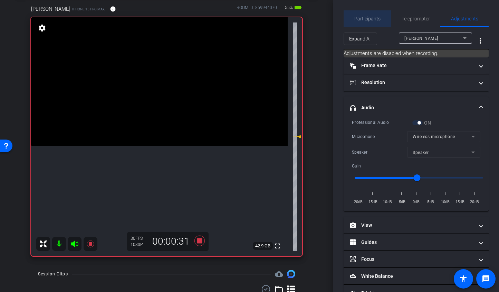
click at [370, 19] on span "Participants" at bounding box center [367, 18] width 26 height 5
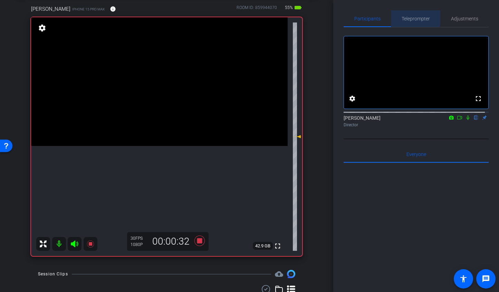
click at [403, 16] on span "Teleprompter" at bounding box center [416, 18] width 28 height 5
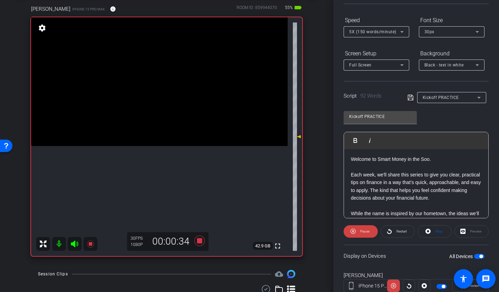
scroll to position [92, 0]
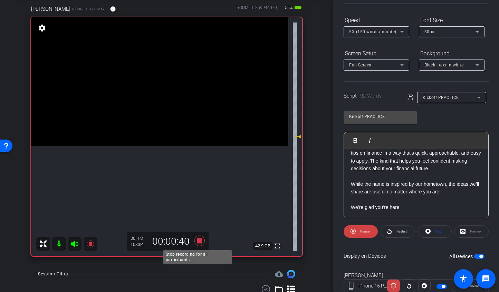
click at [196, 241] on icon at bounding box center [199, 240] width 10 height 10
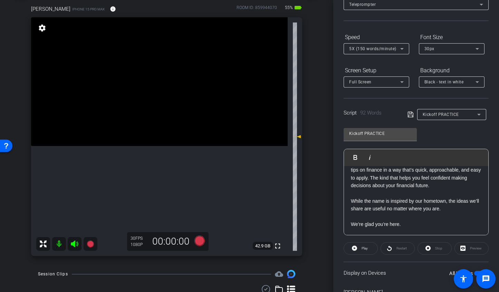
scroll to position [0, 0]
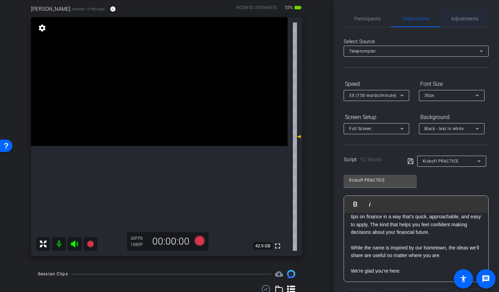
click at [467, 17] on span "Adjustments" at bounding box center [464, 18] width 27 height 5
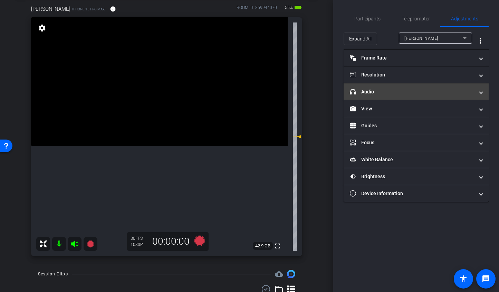
click at [383, 95] on mat-panel-title "headphone icon Audio" at bounding box center [412, 91] width 124 height 7
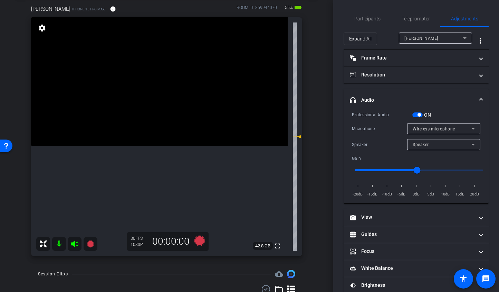
click at [411, 115] on div "Professional Audio" at bounding box center [382, 114] width 60 height 7
click at [414, 115] on span "button" at bounding box center [417, 114] width 10 height 5
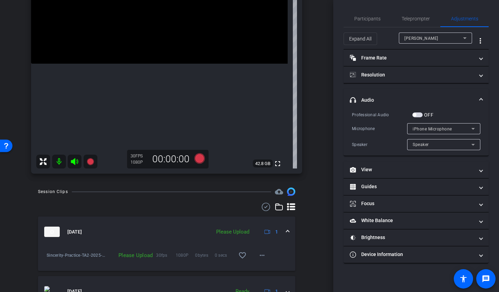
scroll to position [123, 0]
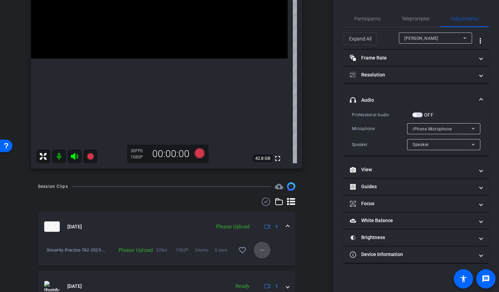
click at [258, 254] on span at bounding box center [262, 249] width 17 height 17
click at [264, 263] on span "Upload" at bounding box center [270, 264] width 28 height 8
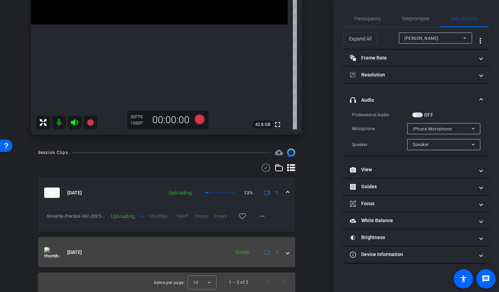
click at [286, 252] on span at bounding box center [287, 251] width 3 height 7
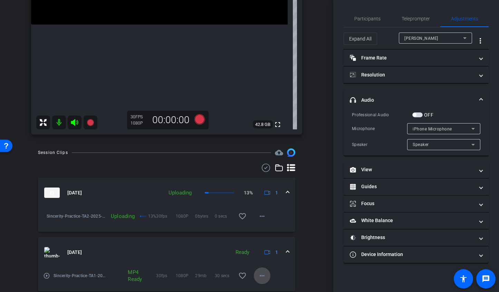
click at [260, 276] on mat-icon "more_horiz" at bounding box center [262, 275] width 8 height 8
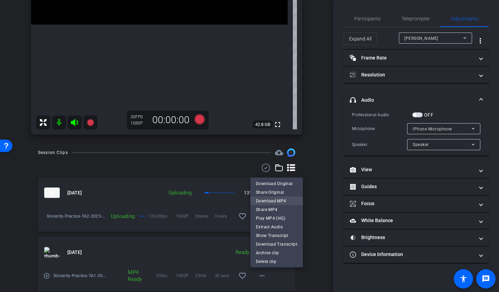
click at [268, 203] on span "Download MP4" at bounding box center [276, 201] width 41 height 8
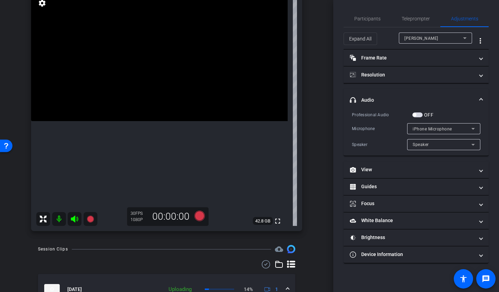
scroll to position [60, 0]
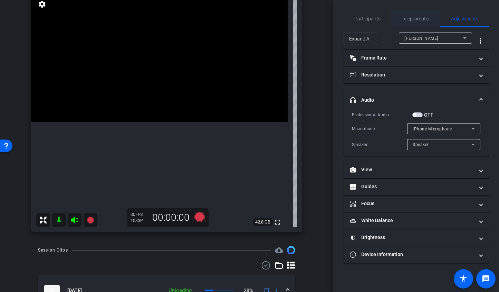
click at [418, 19] on span "Teleprompter" at bounding box center [416, 18] width 28 height 5
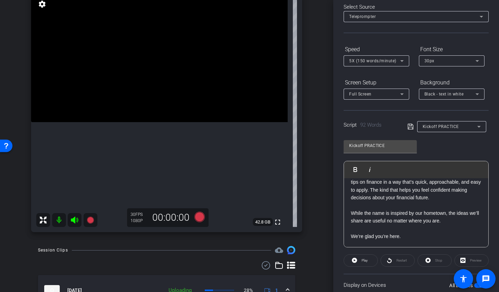
scroll to position [86, 0]
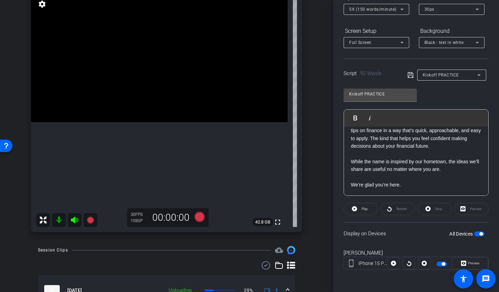
click at [474, 234] on span "button" at bounding box center [479, 233] width 10 height 5
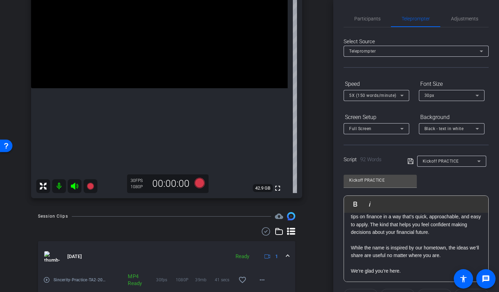
scroll to position [180, 0]
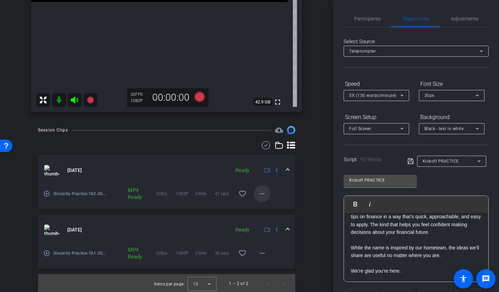
click at [260, 191] on mat-icon "more_horiz" at bounding box center [262, 193] width 8 height 8
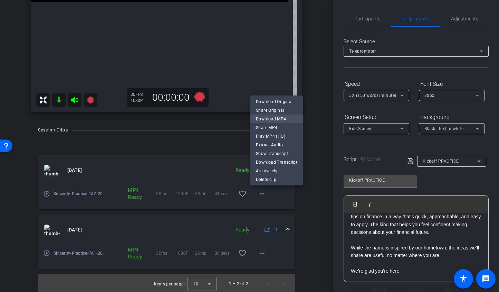
click at [271, 119] on span "Download MP4" at bounding box center [276, 119] width 41 height 8
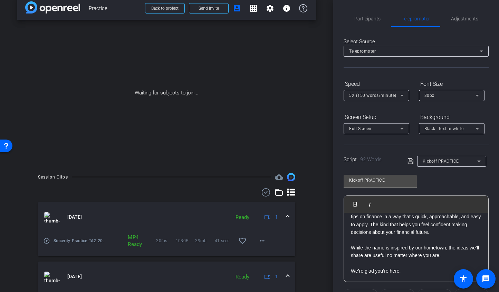
scroll to position [0, 0]
